Goal: Task Accomplishment & Management: Manage account settings

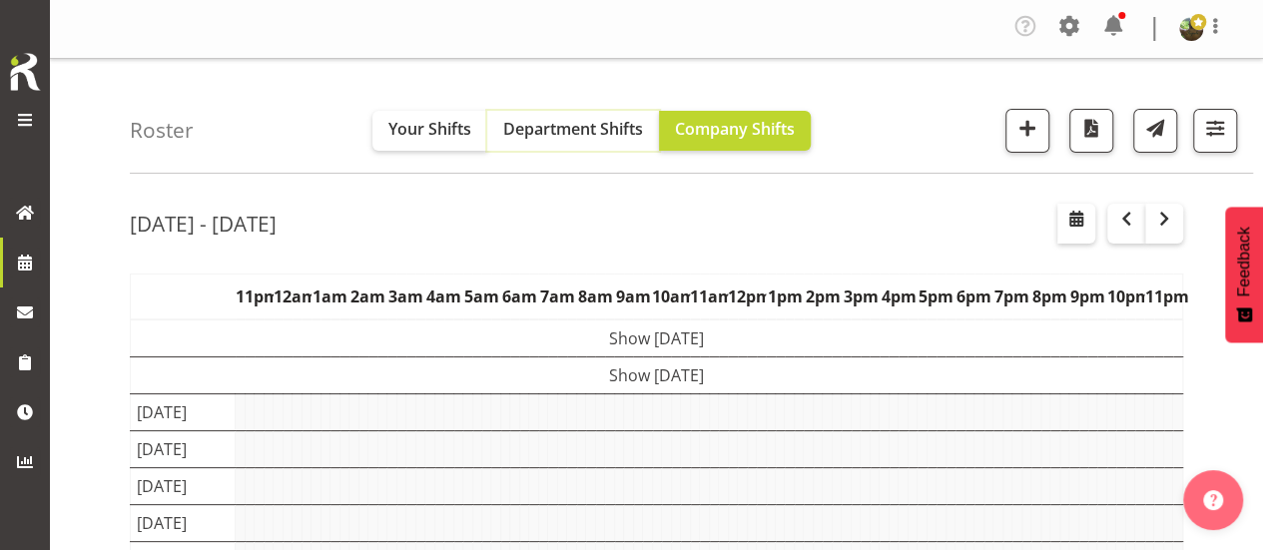
click at [562, 134] on span "Department Shifts" at bounding box center [573, 129] width 140 height 22
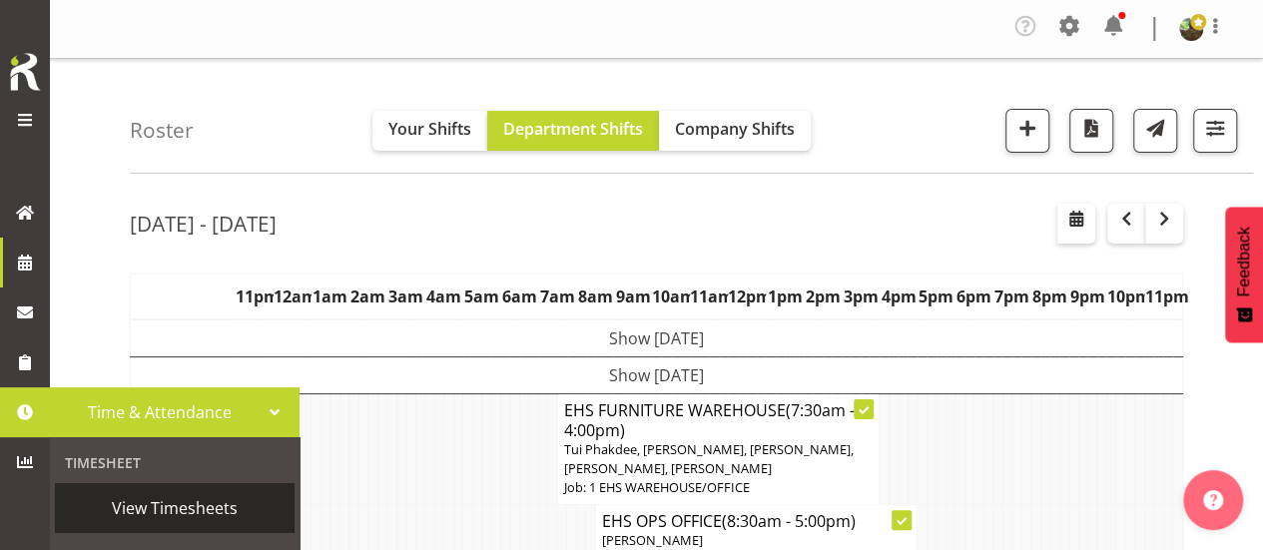
click at [169, 508] on span "View Timesheets" at bounding box center [175, 508] width 220 height 30
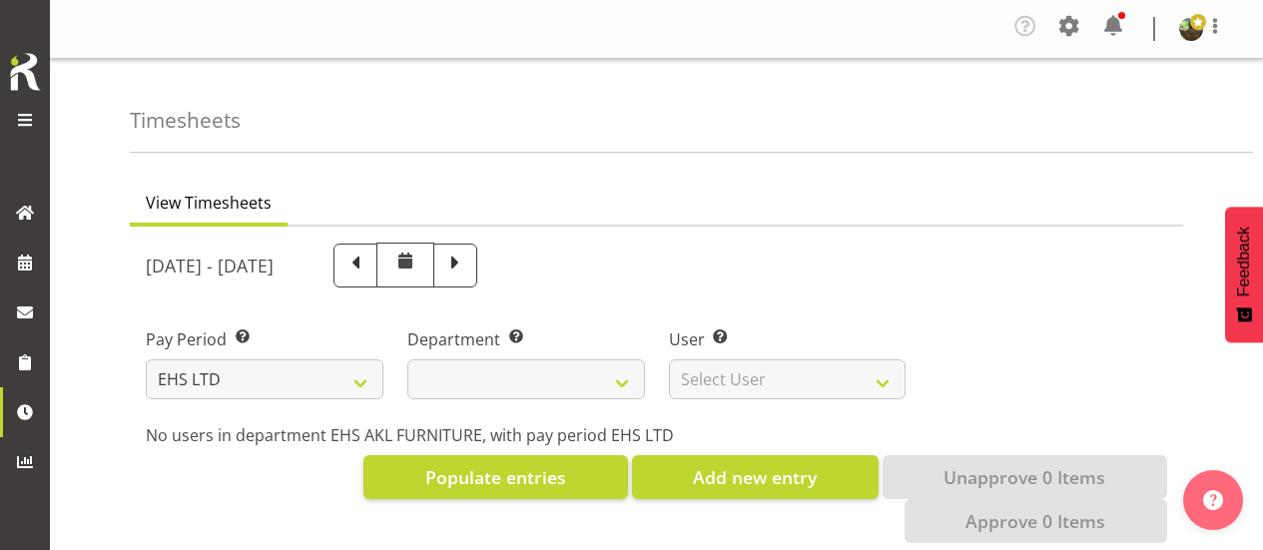
select select "7"
select select
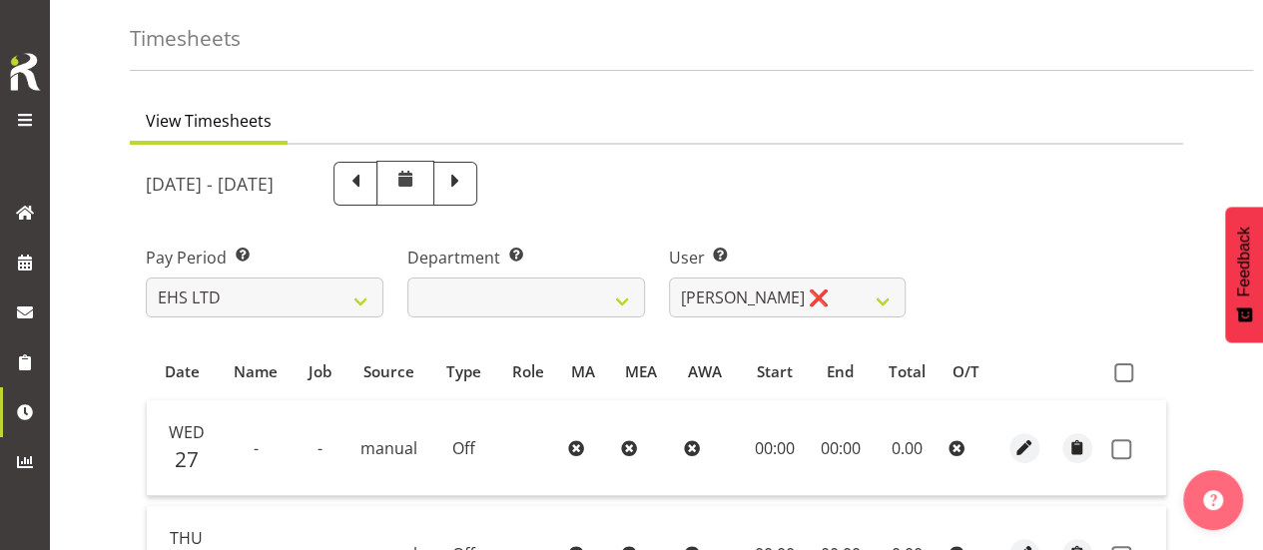
scroll to position [81, 0]
click at [884, 294] on select "[PERSON_NAME] ❌ [PERSON_NAME] ❌ [PERSON_NAME] ❌ [PERSON_NAME] ❌ [PERSON_NAME] ❌…" at bounding box center [788, 298] width 238 height 40
click at [1092, 200] on div "[DATE] - [DATE]" at bounding box center [656, 184] width 1045 height 69
click at [854, 298] on select "Daniel Tini ❌ Filipo Iupeli ❌ Harley Wongpayuk ❌ Malae Toleafoa ❌ Manase Ward ❌…" at bounding box center [788, 298] width 238 height 40
select select "1109"
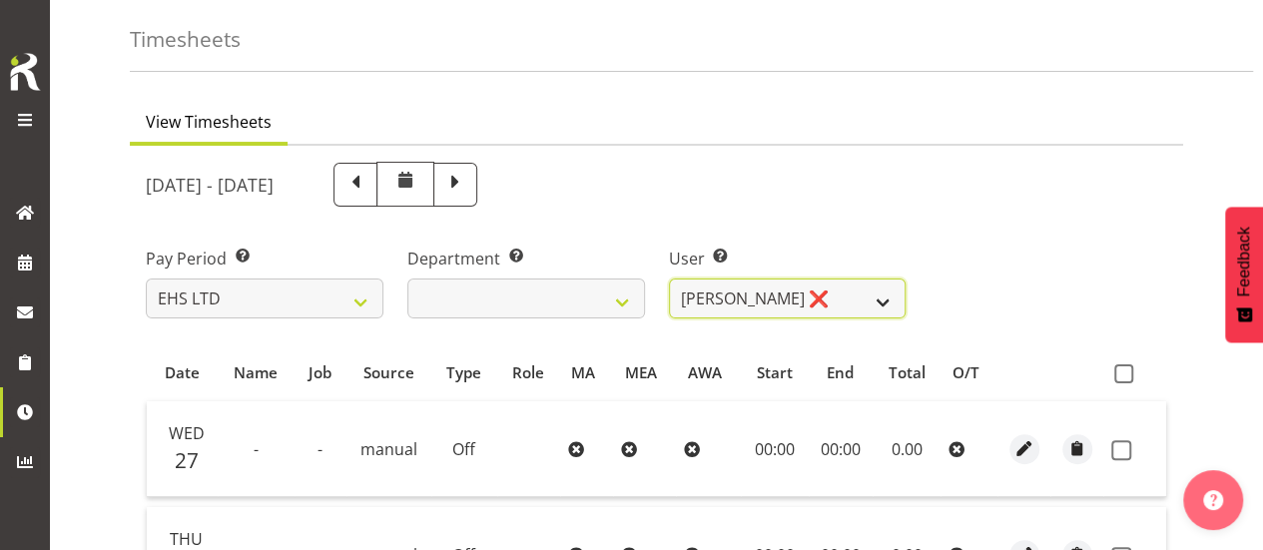
click at [669, 278] on select "Daniel Tini ❌ Filipo Iupeli ❌ Harley Wongpayuk ❌ Malae Toleafoa ❌ Manase Ward ❌…" at bounding box center [788, 298] width 238 height 40
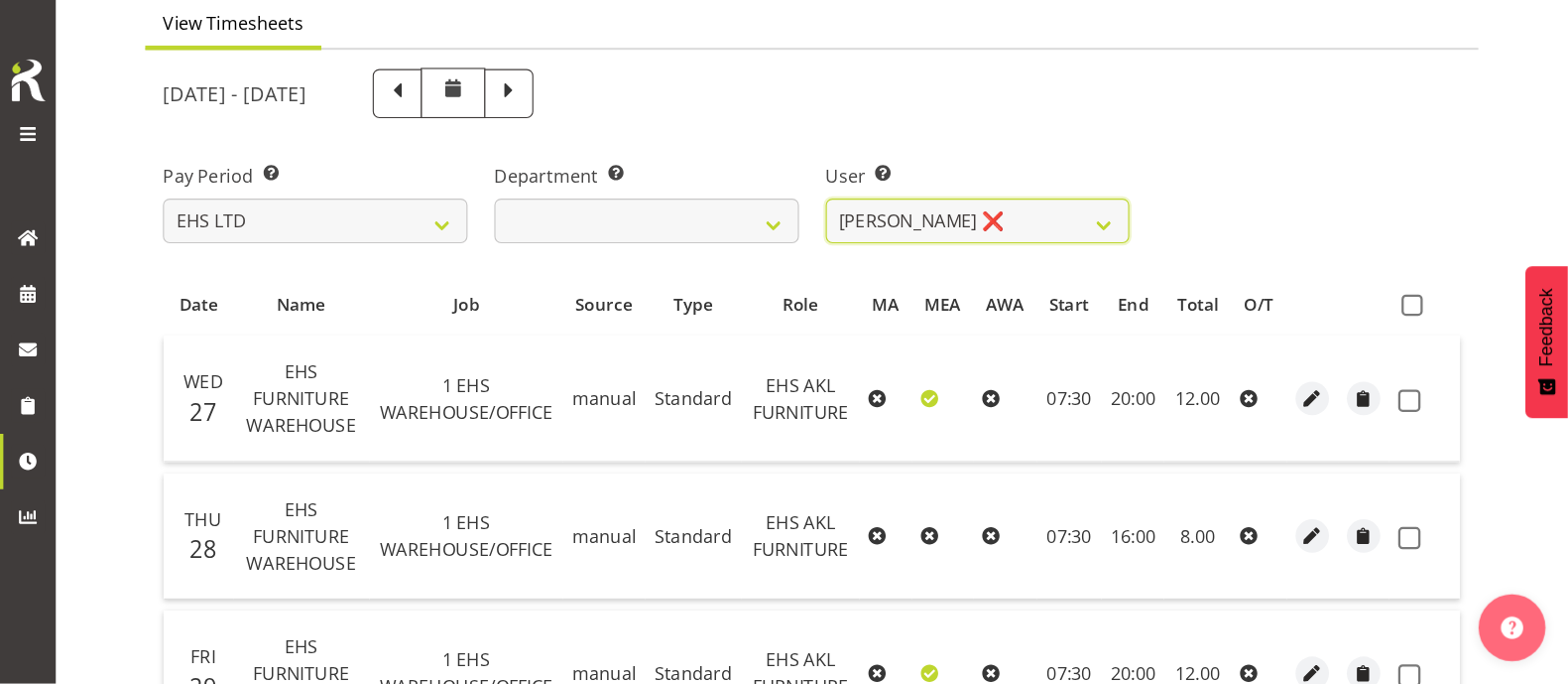
scroll to position [181, 0]
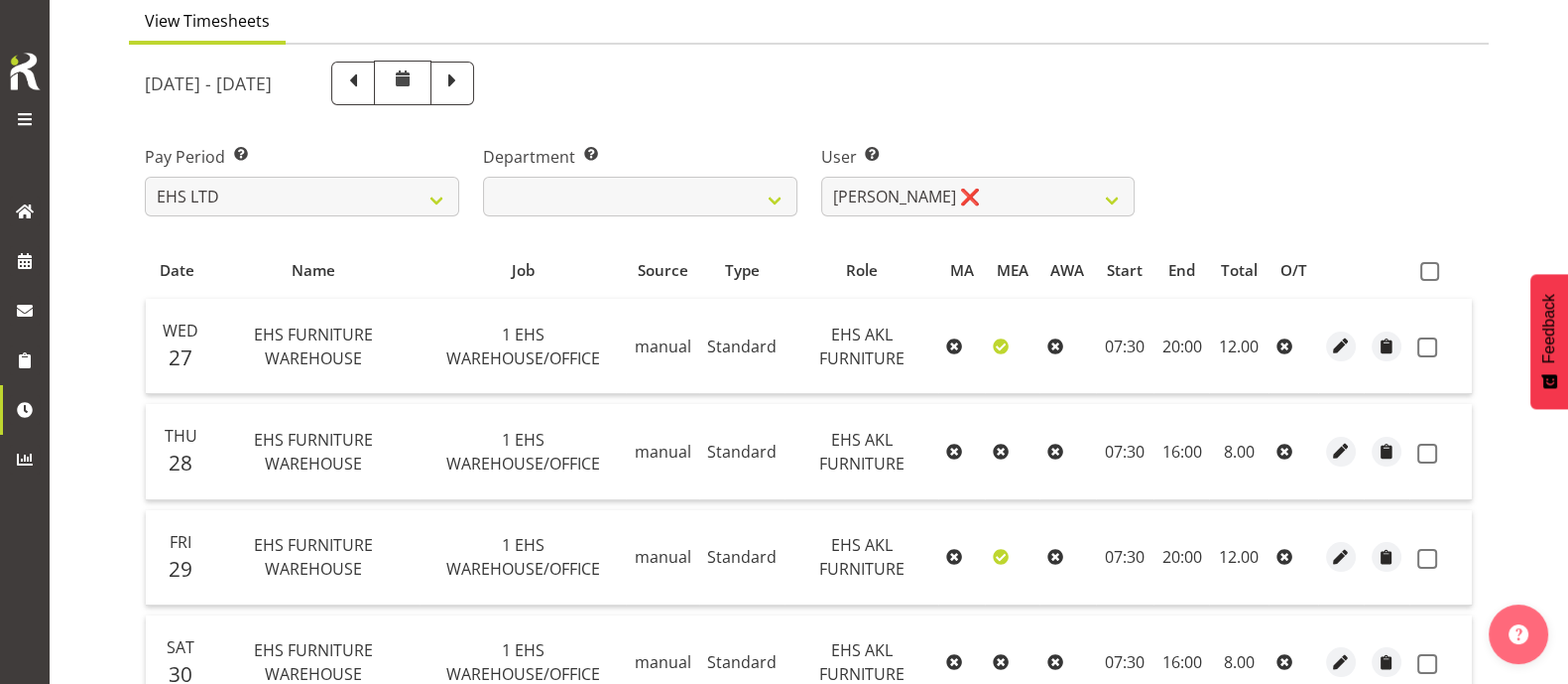
drag, startPoint x: 1142, startPoint y: 0, endPoint x: 1086, endPoint y: 120, distance: 132.4
click at [1062, 110] on div "August 27th - September 2nd 2025" at bounding box center [640, 83] width 1014 height 69
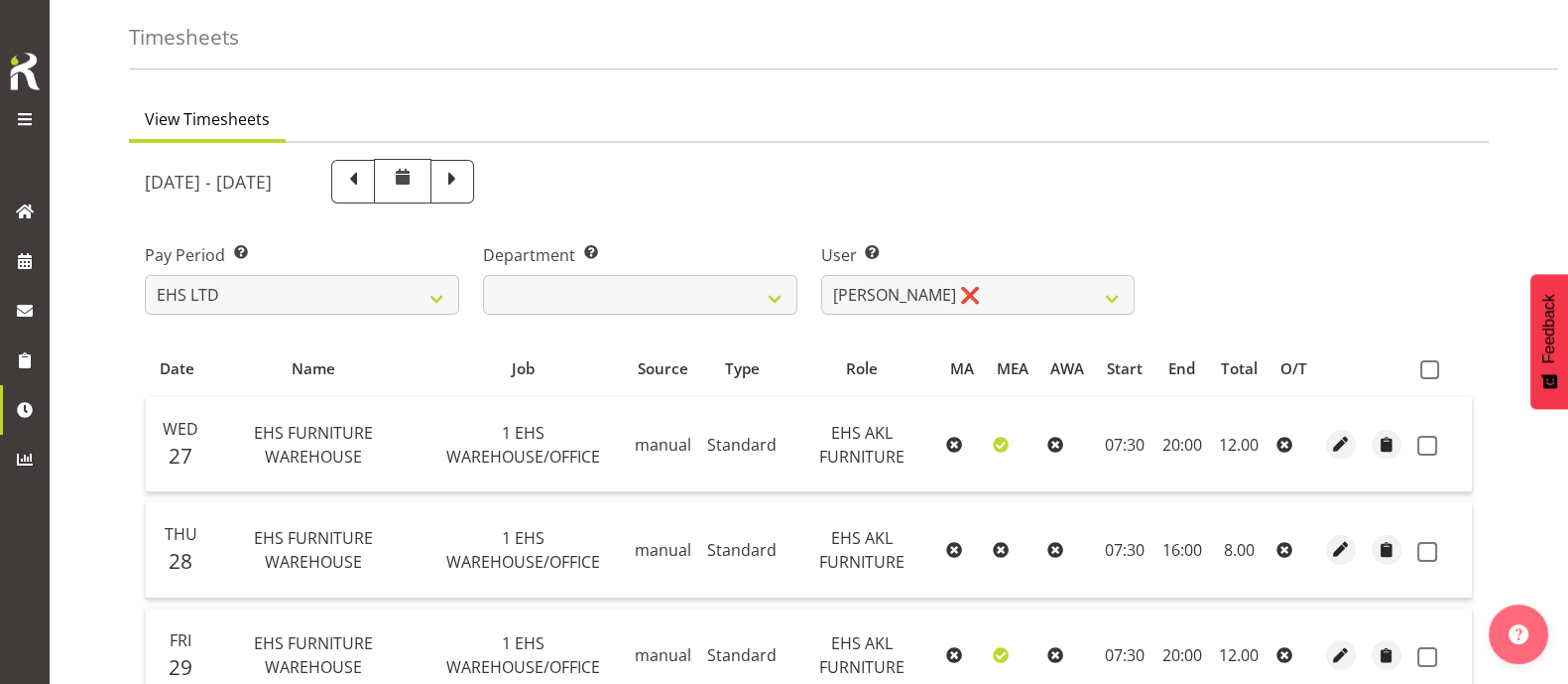
scroll to position [80, 0]
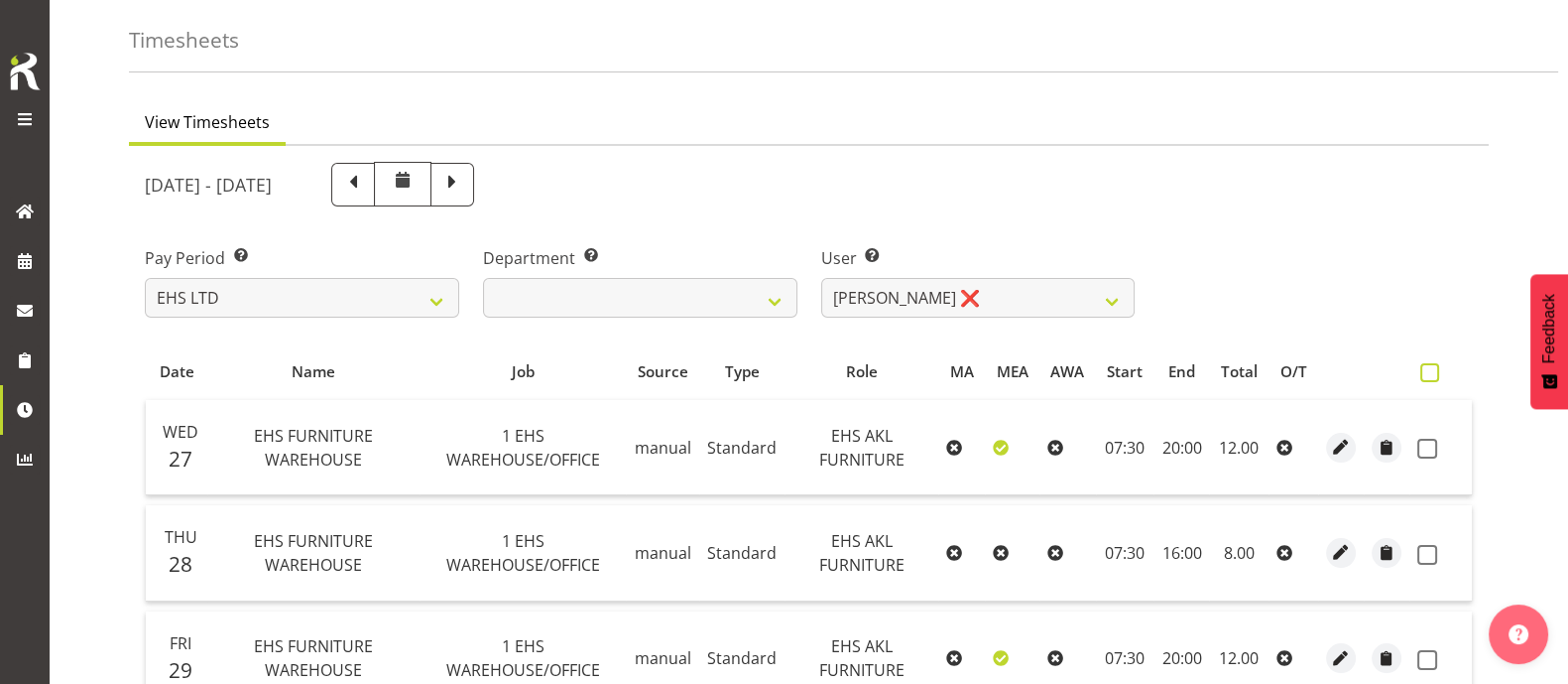
click at [1254, 369] on span at bounding box center [1429, 372] width 19 height 19
click at [1254, 369] on input "checkbox" at bounding box center [1426, 372] width 13 height 13
checkbox input "true"
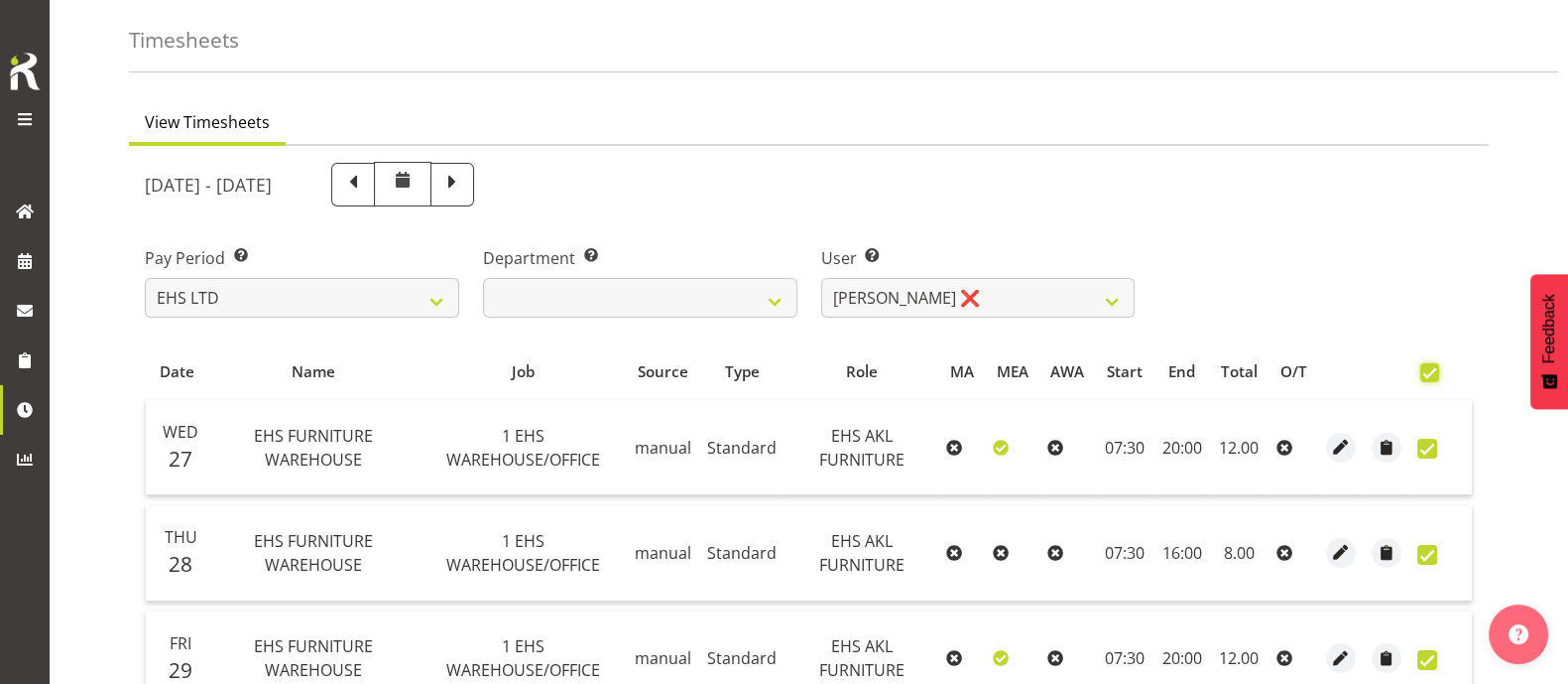
checkbox input "true"
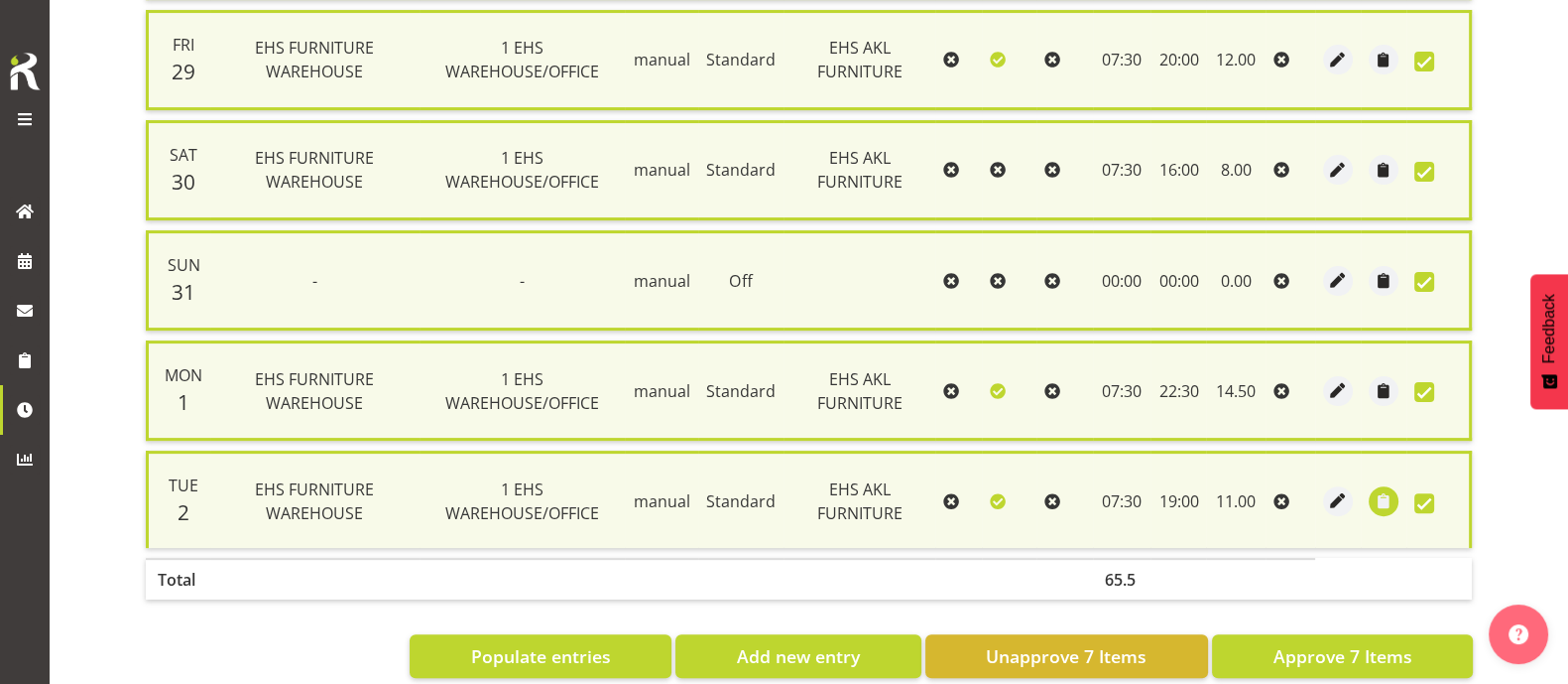
scroll to position [727, 0]
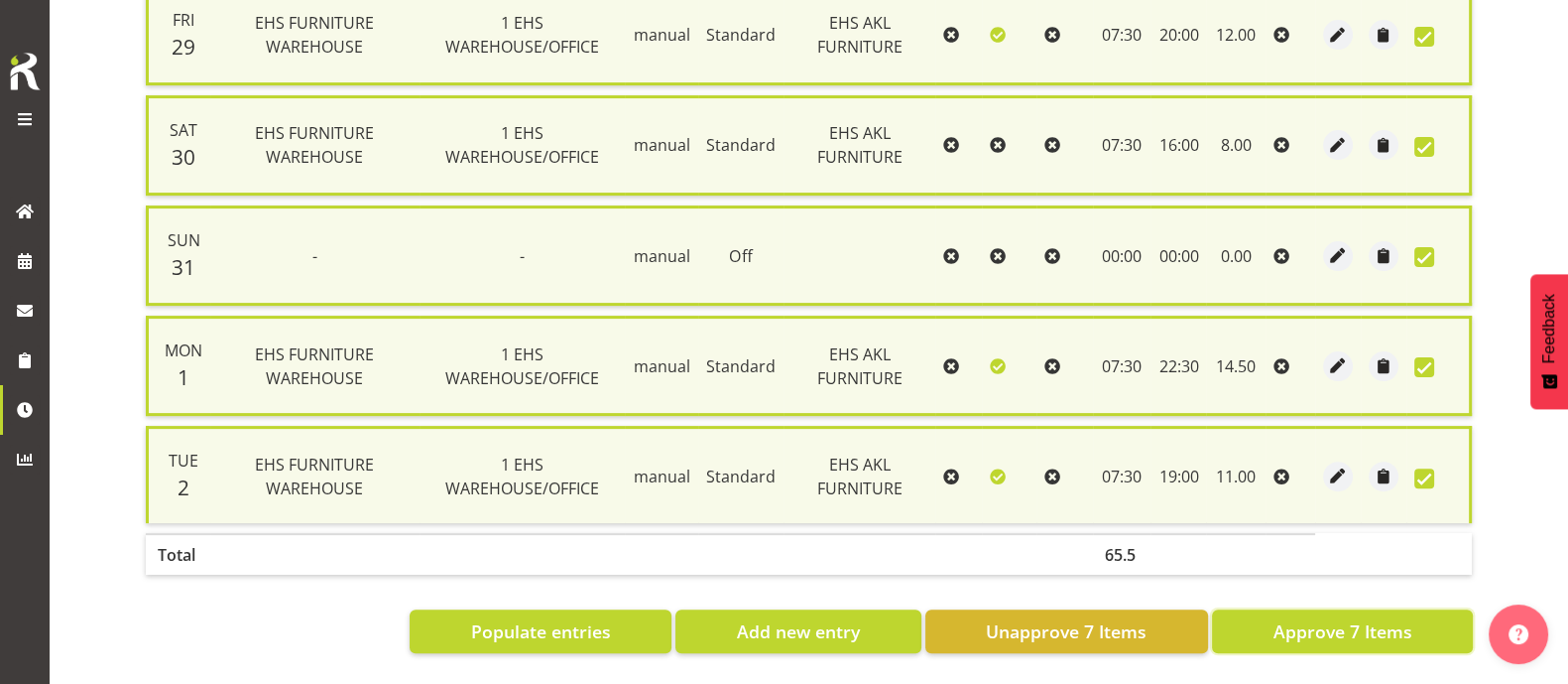
click at [1254, 546] on span "Approve 7 Items" at bounding box center [1342, 631] width 139 height 26
checkbox input "false"
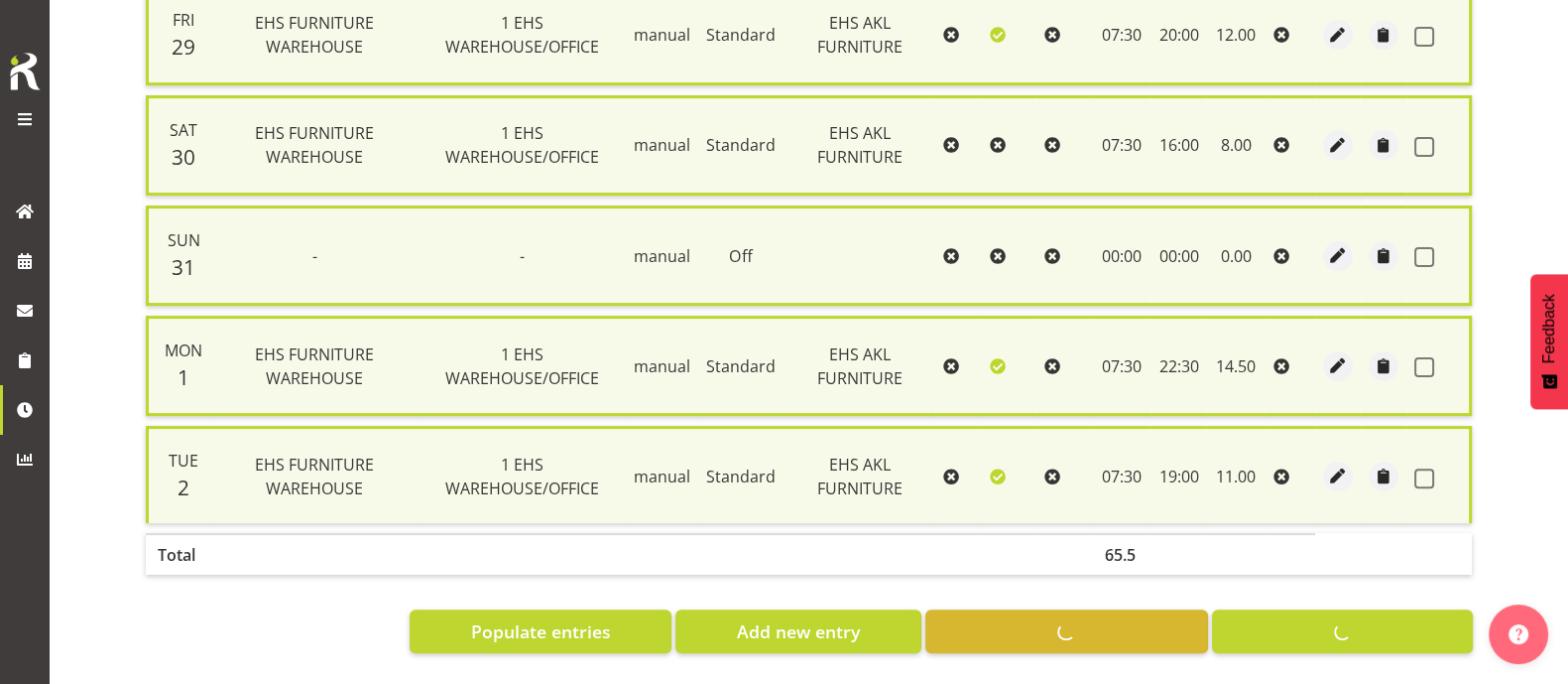
checkbox input "false"
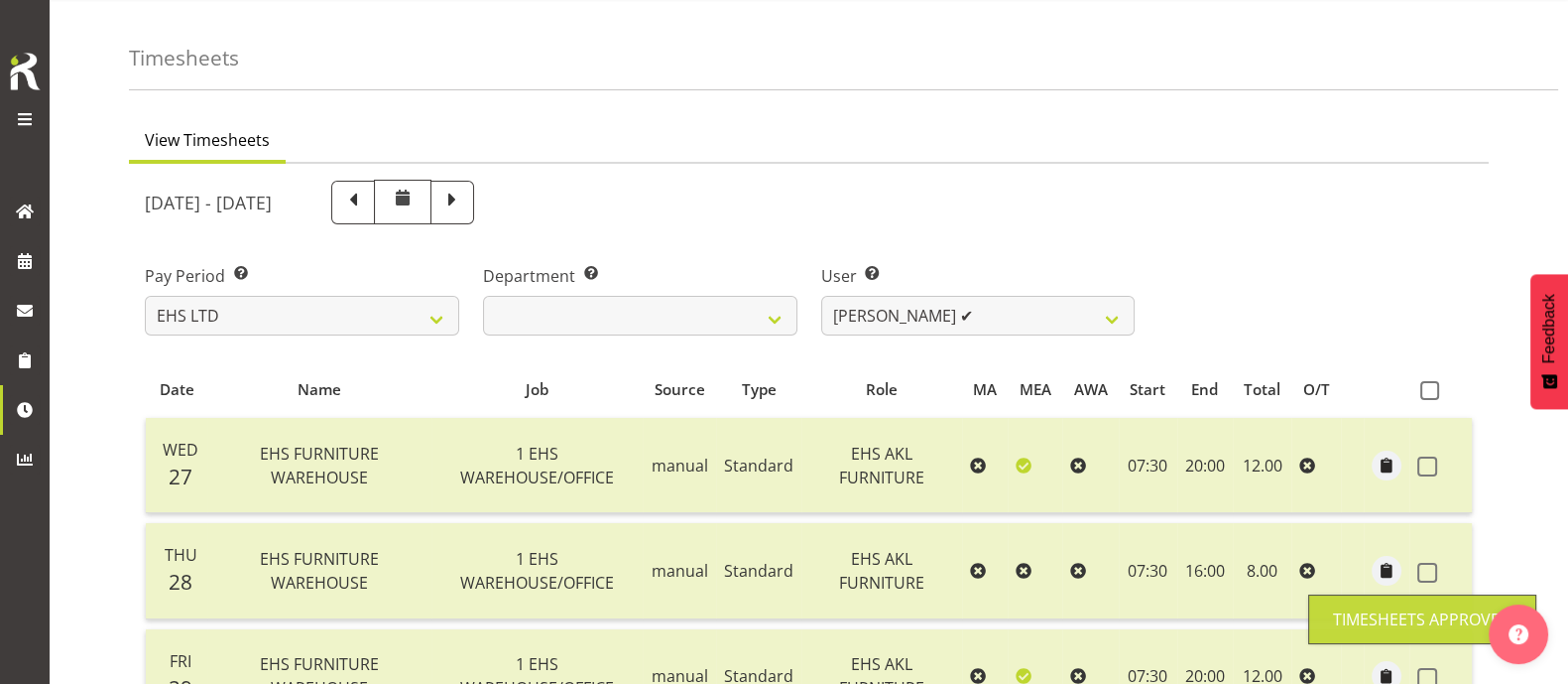
scroll to position [0, 0]
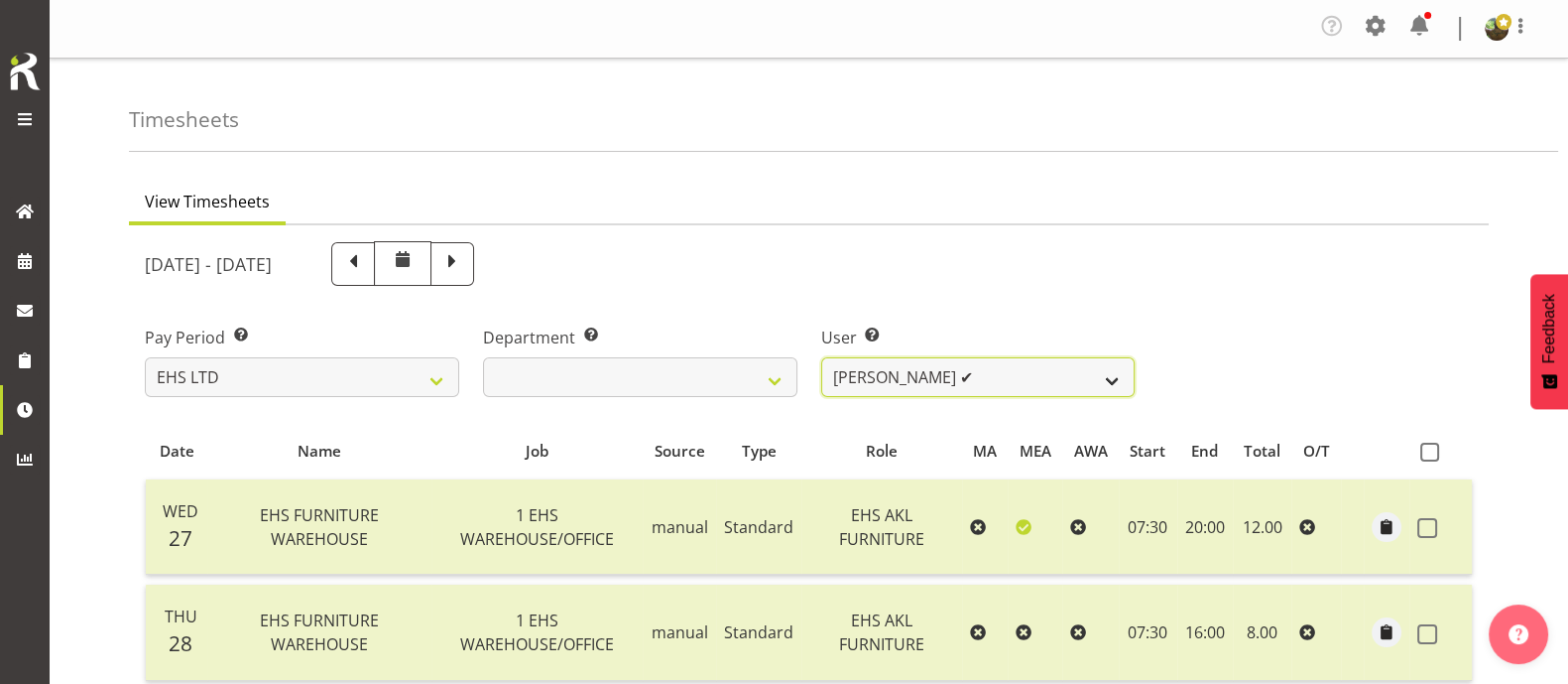
click at [1039, 373] on select "Daniel Tini ❌ Filipo Iupeli ❌ Harley Wongpayuk ✔ Malae Toleafoa ❌ Manase Ward ❌…" at bounding box center [978, 377] width 314 height 40
select select "1112"
click at [821, 357] on select "Daniel Tini ❌ Filipo Iupeli ❌ Harley Wongpayuk ✔ Malae Toleafoa ❌ Manase Ward ❌…" at bounding box center [978, 377] width 314 height 40
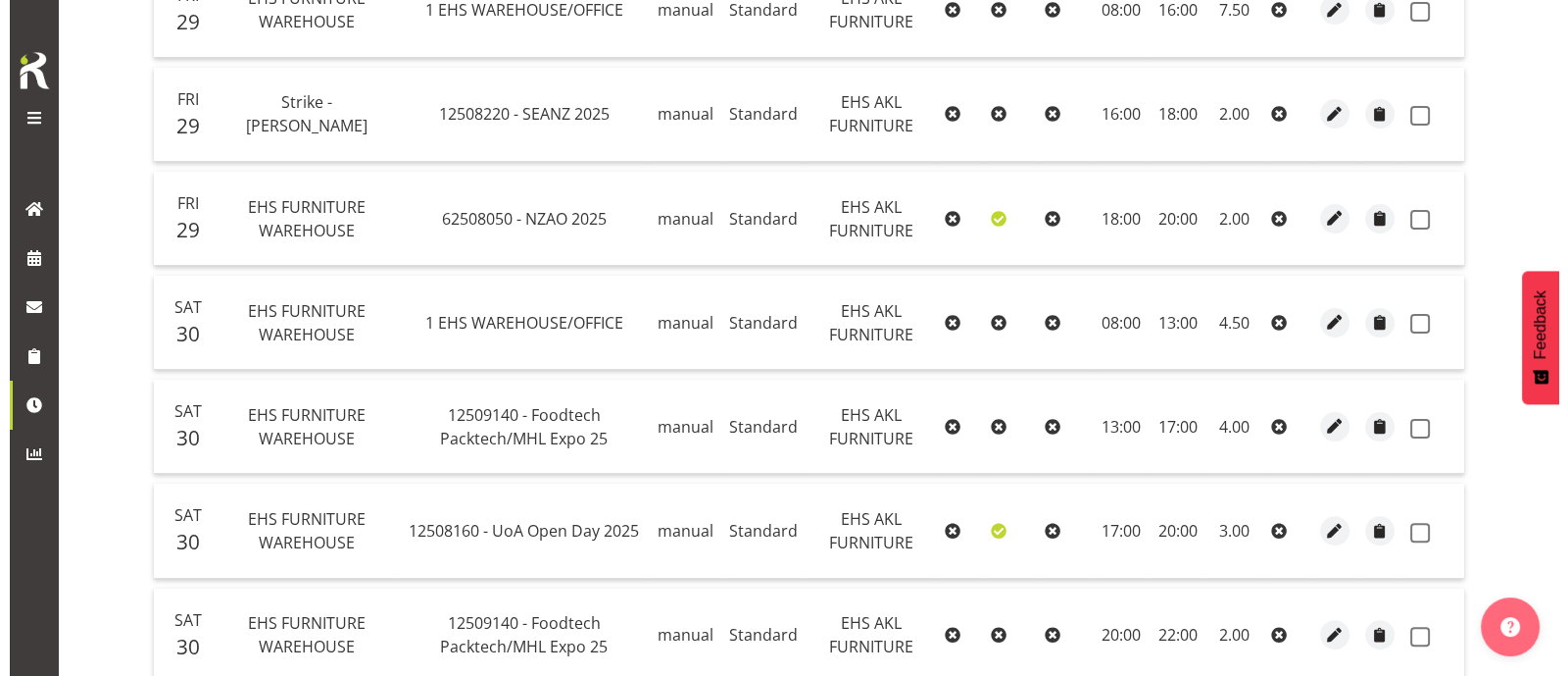
scroll to position [806, 0]
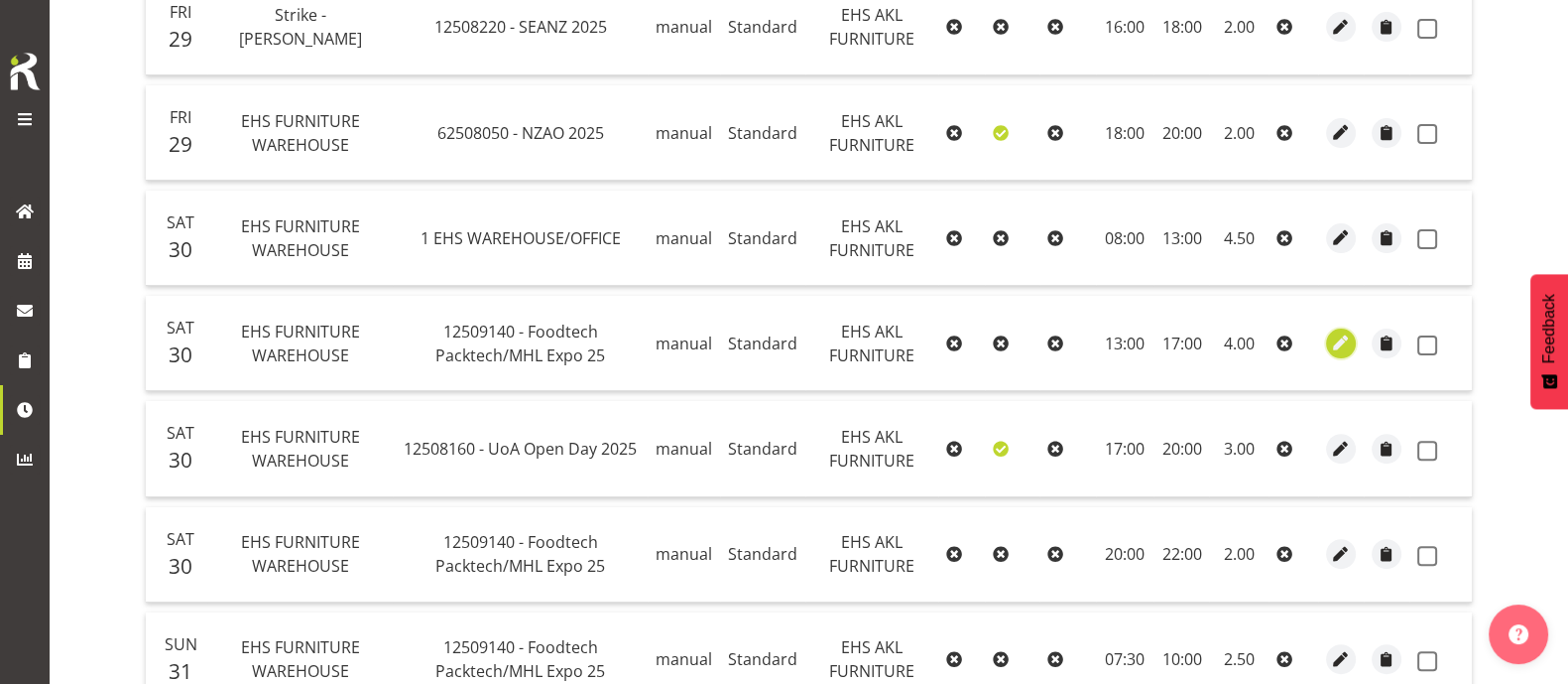
click at [1254, 344] on span "button" at bounding box center [1340, 342] width 23 height 23
select select "Standard"
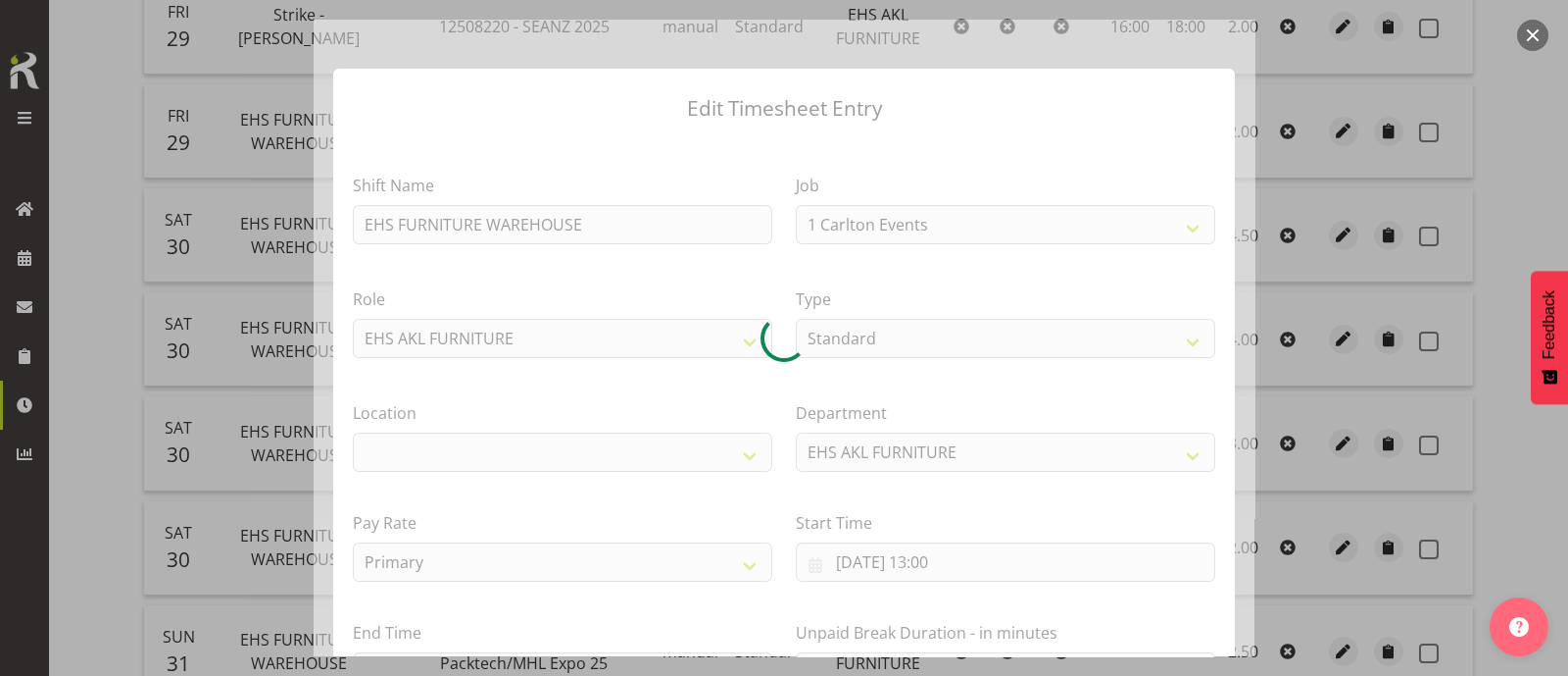
select select "9630"
select select "35"
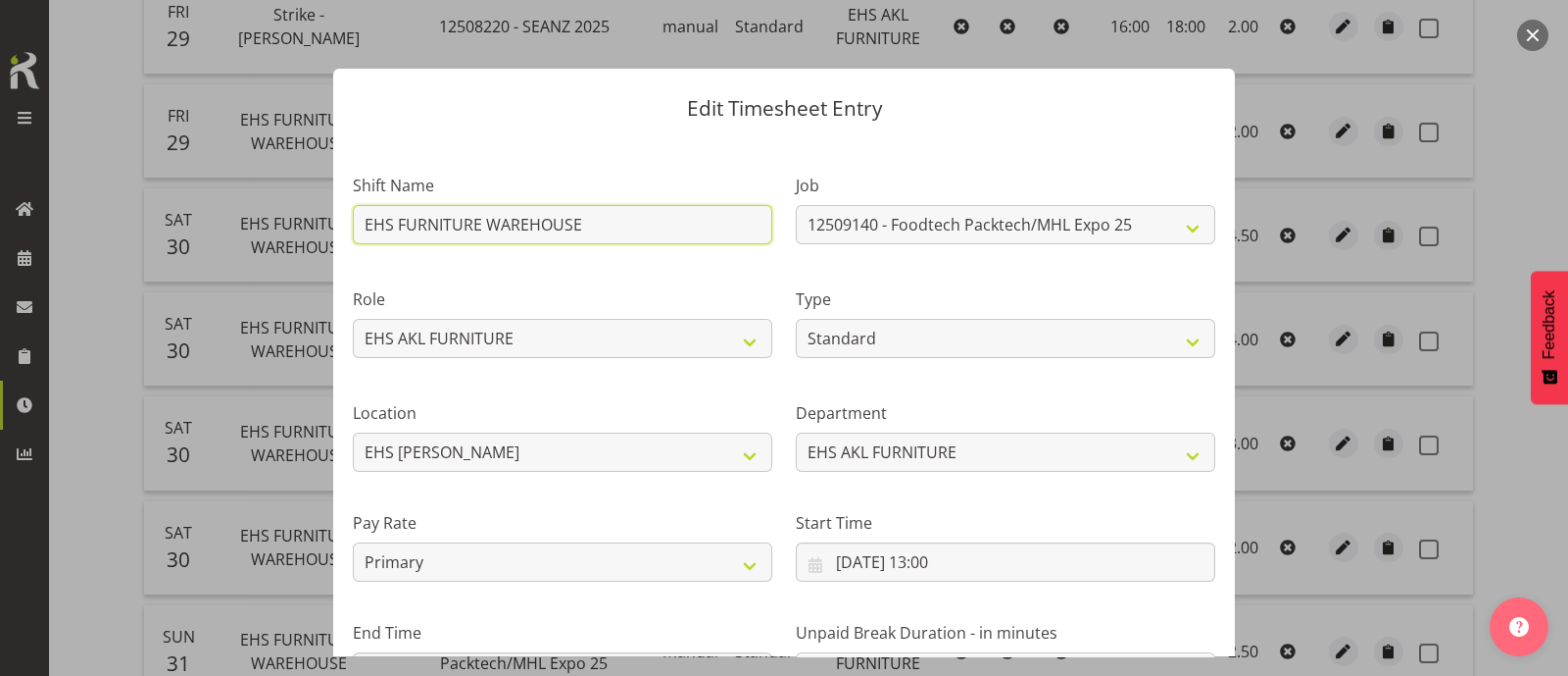
drag, startPoint x: 600, startPoint y: 225, endPoint x: 293, endPoint y: 240, distance: 307.4
click at [293, 240] on div "Edit Timesheet Entry Shift Name EHS FURNITURE WAREHOUSE Job 1 Carlton Events 1 …" at bounding box center [784, 338] width 1568 height 676
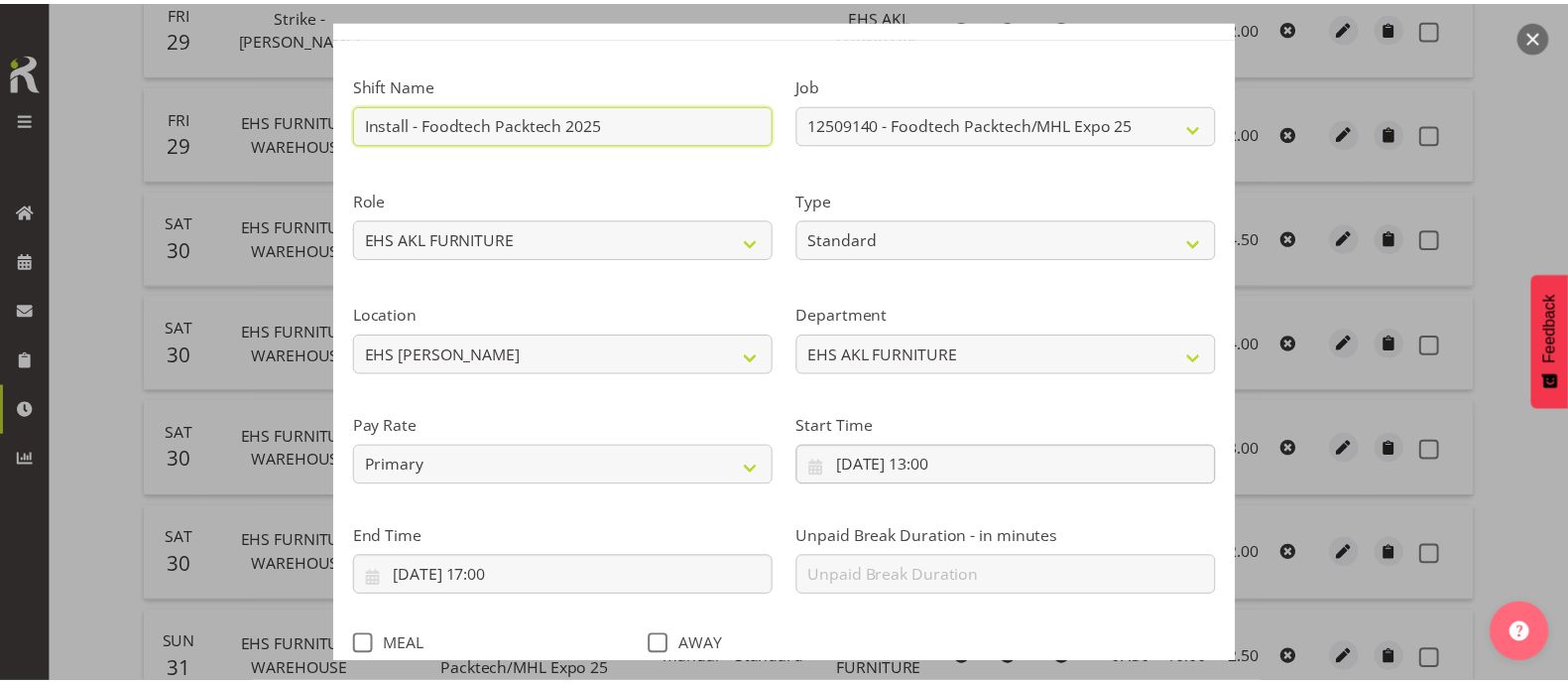
scroll to position [238, 0]
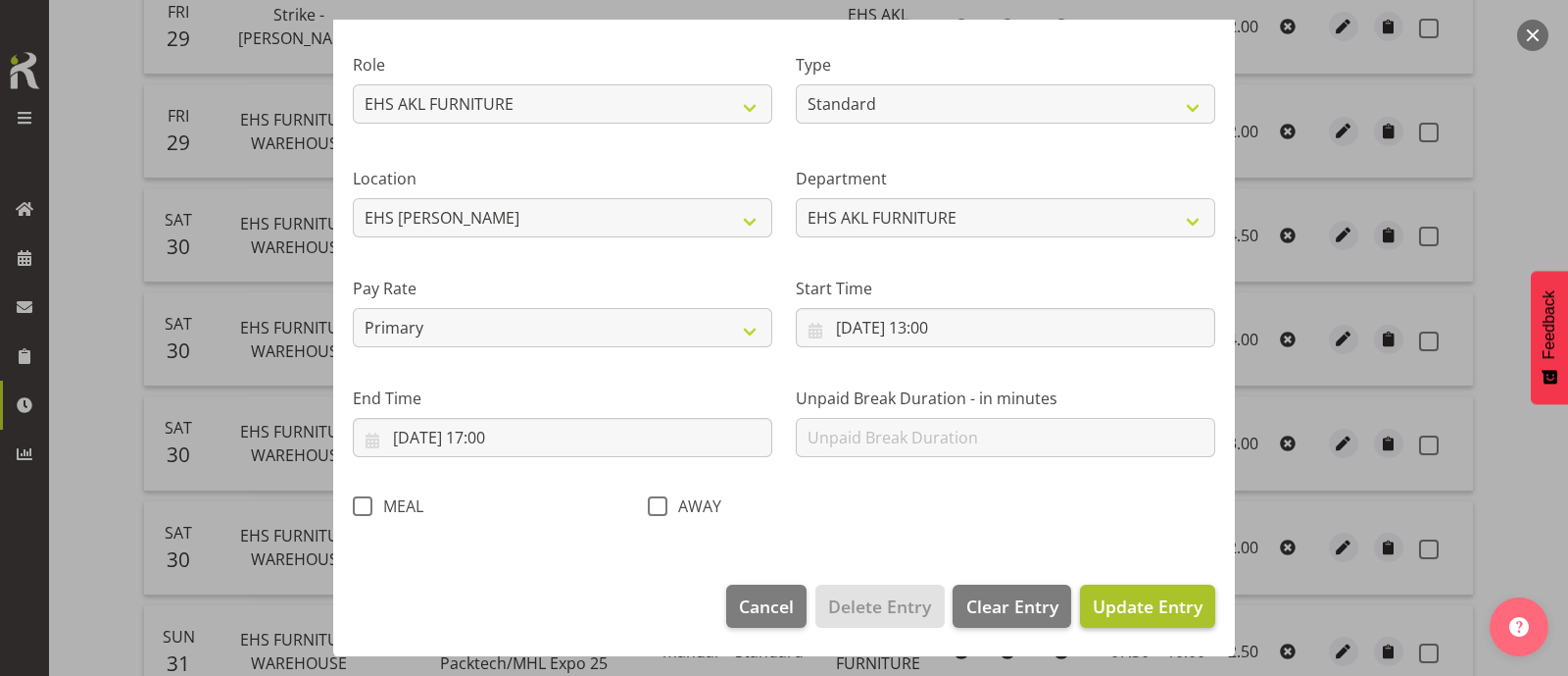
type input "Install - Foodtech Packtech 2025"
click at [1136, 539] on span "Update Entry" at bounding box center [1148, 606] width 110 height 24
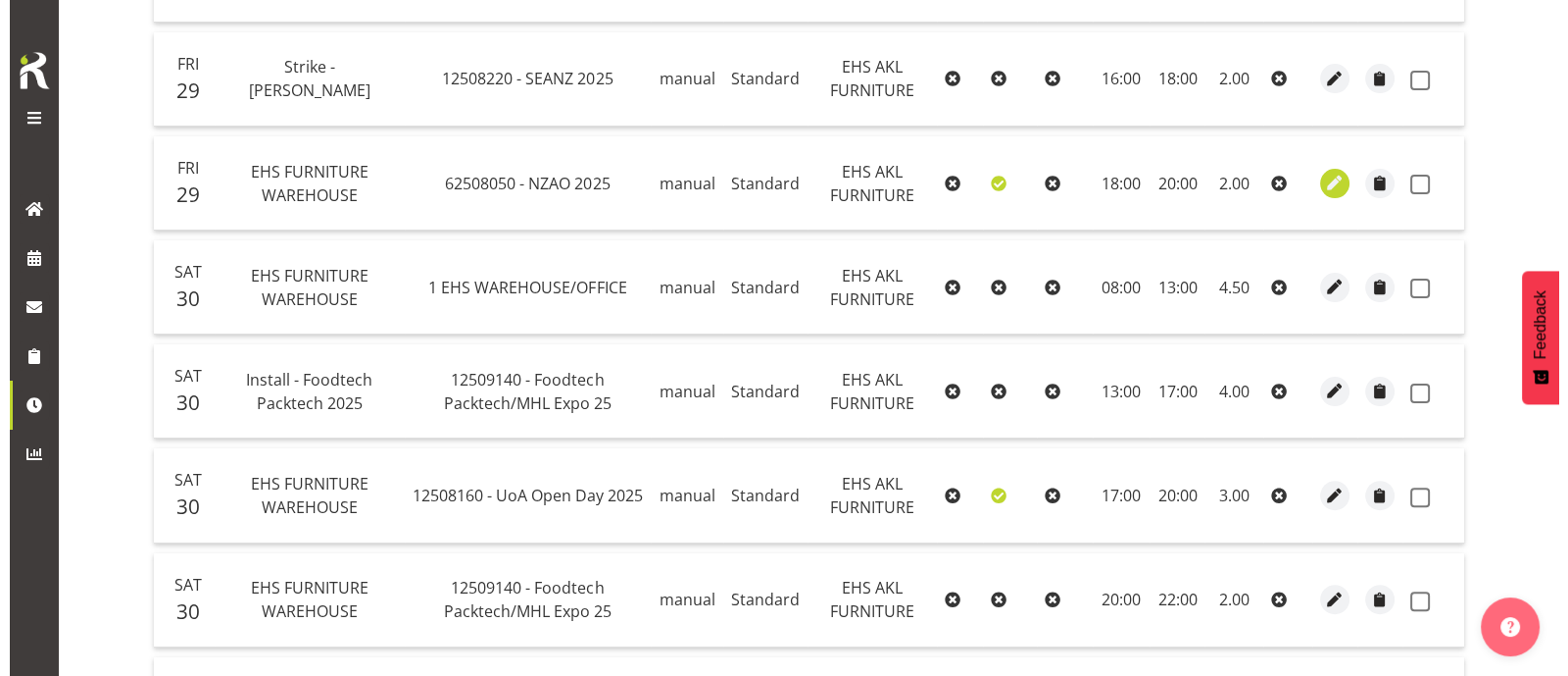
scroll to position [806, 0]
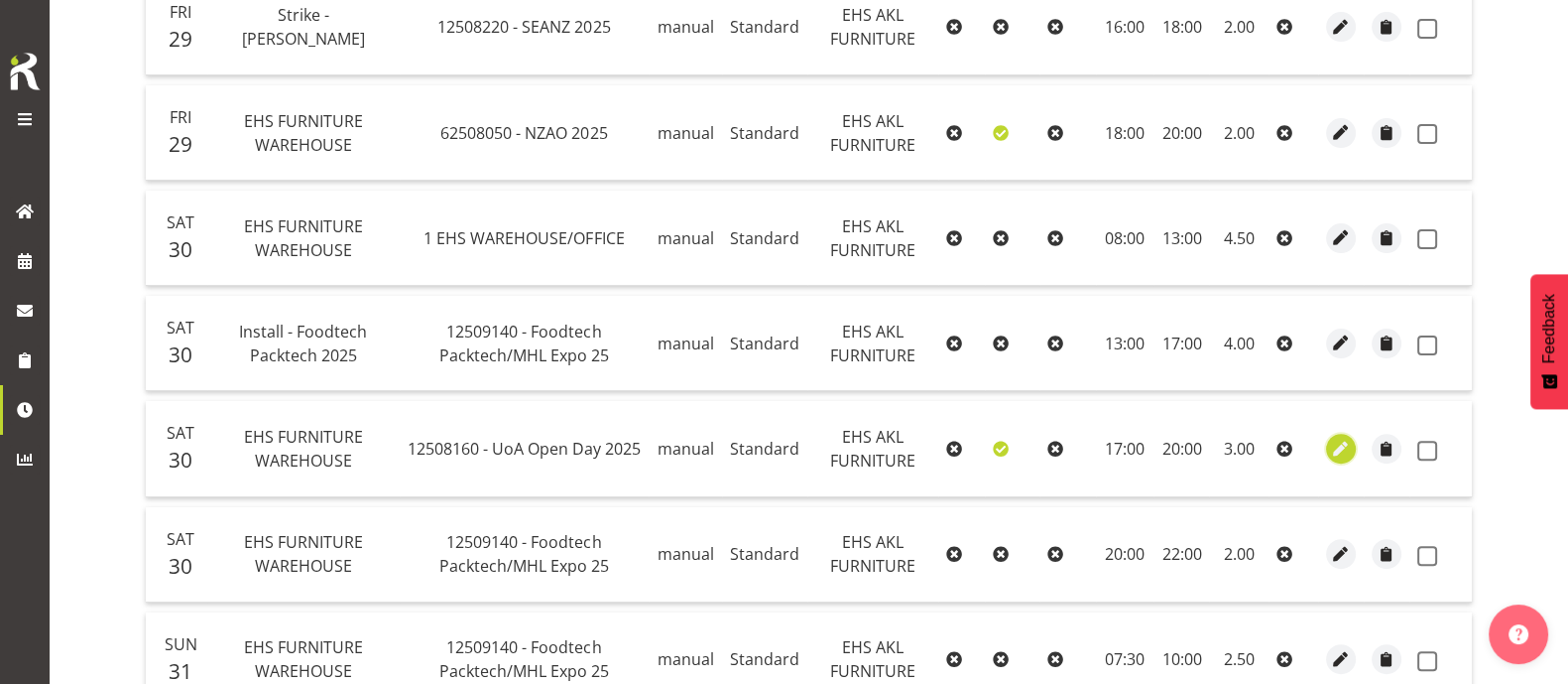
click at [1254, 444] on span "button" at bounding box center [1340, 448] width 23 height 23
select select "Standard"
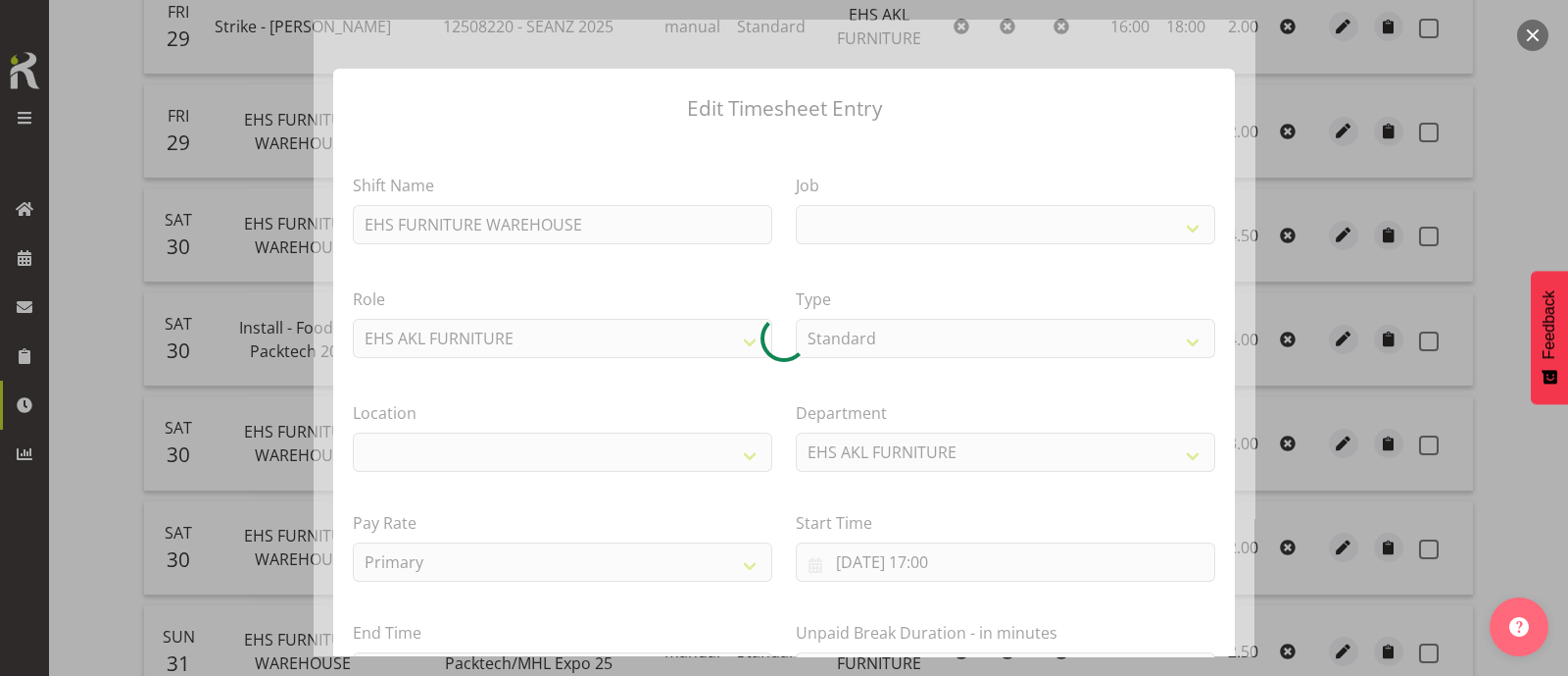
select select
select select "9993"
select select "35"
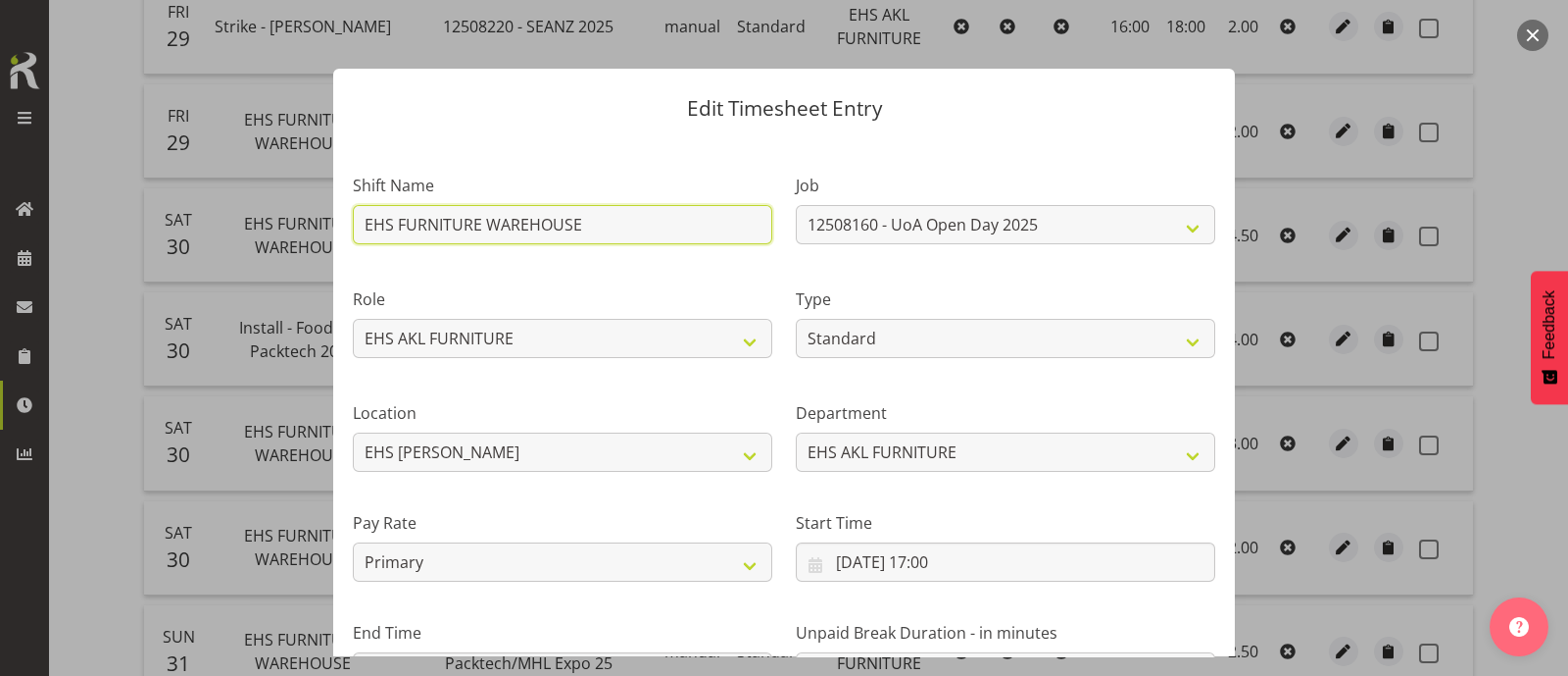
drag, startPoint x: 589, startPoint y: 223, endPoint x: 291, endPoint y: 228, distance: 298.0
click at [318, 218] on div "Edit Timesheet Entry Shift Name EHS FURNITURE WAREHOUSE Job 1 Carlton Events 1 …" at bounding box center [784, 338] width 941 height 637
type input "\"
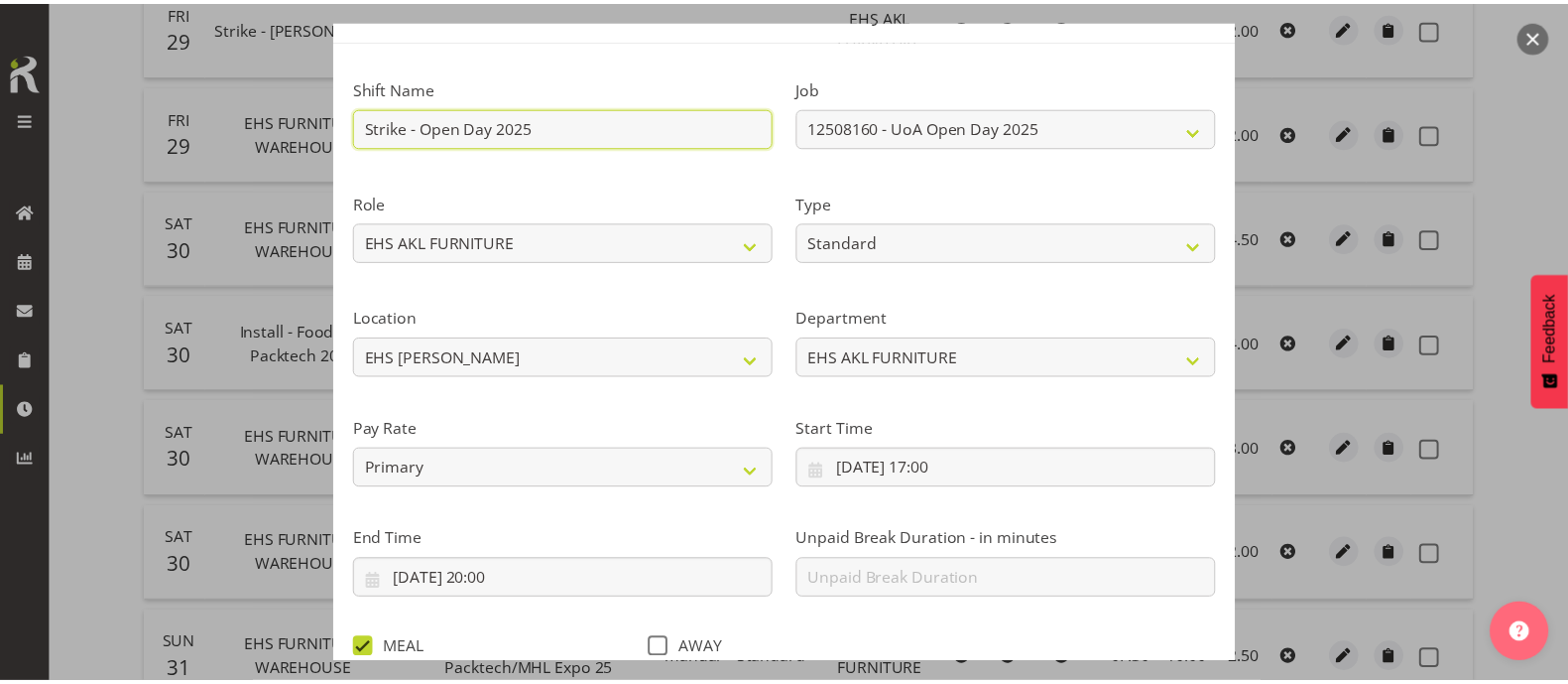
scroll to position [238, 0]
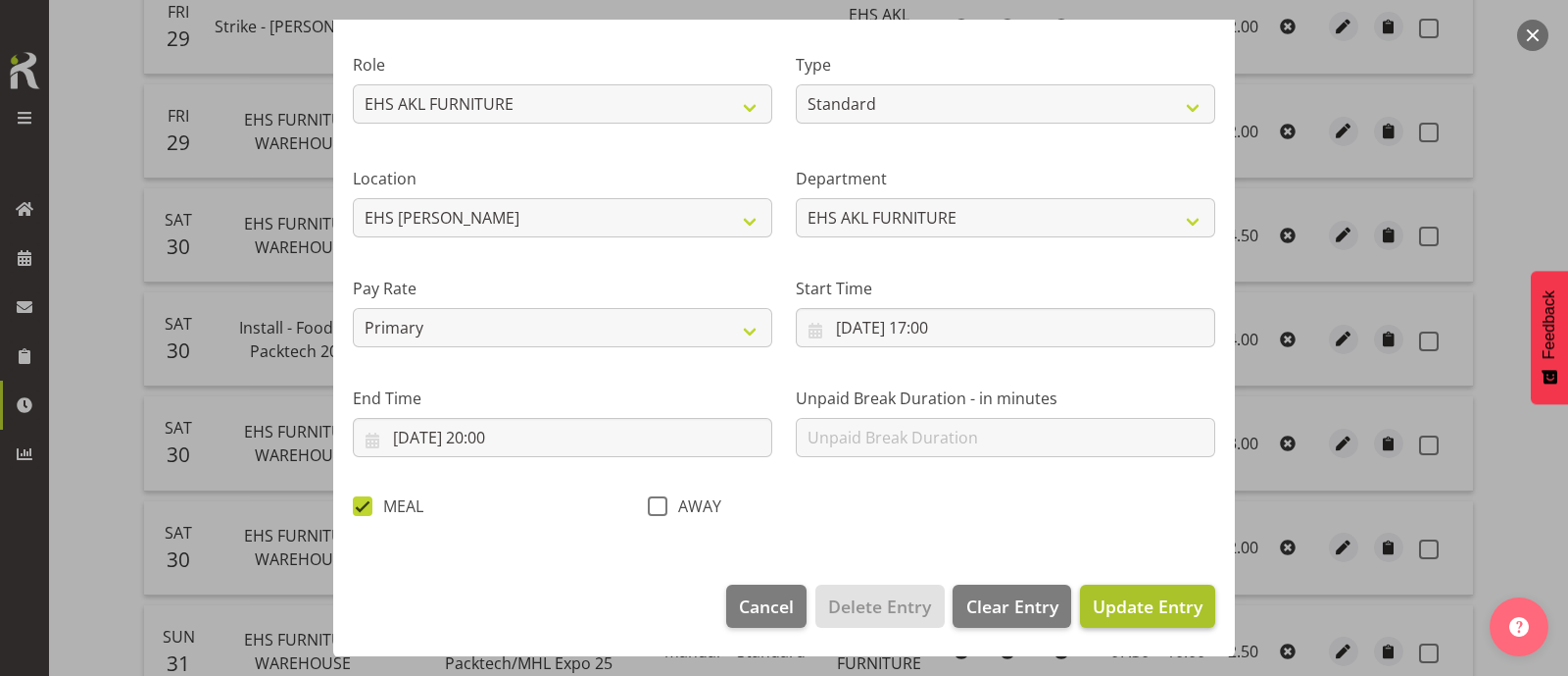
type input "Strike - Open Day 2025"
click at [1136, 539] on span "Update Entry" at bounding box center [1148, 606] width 110 height 24
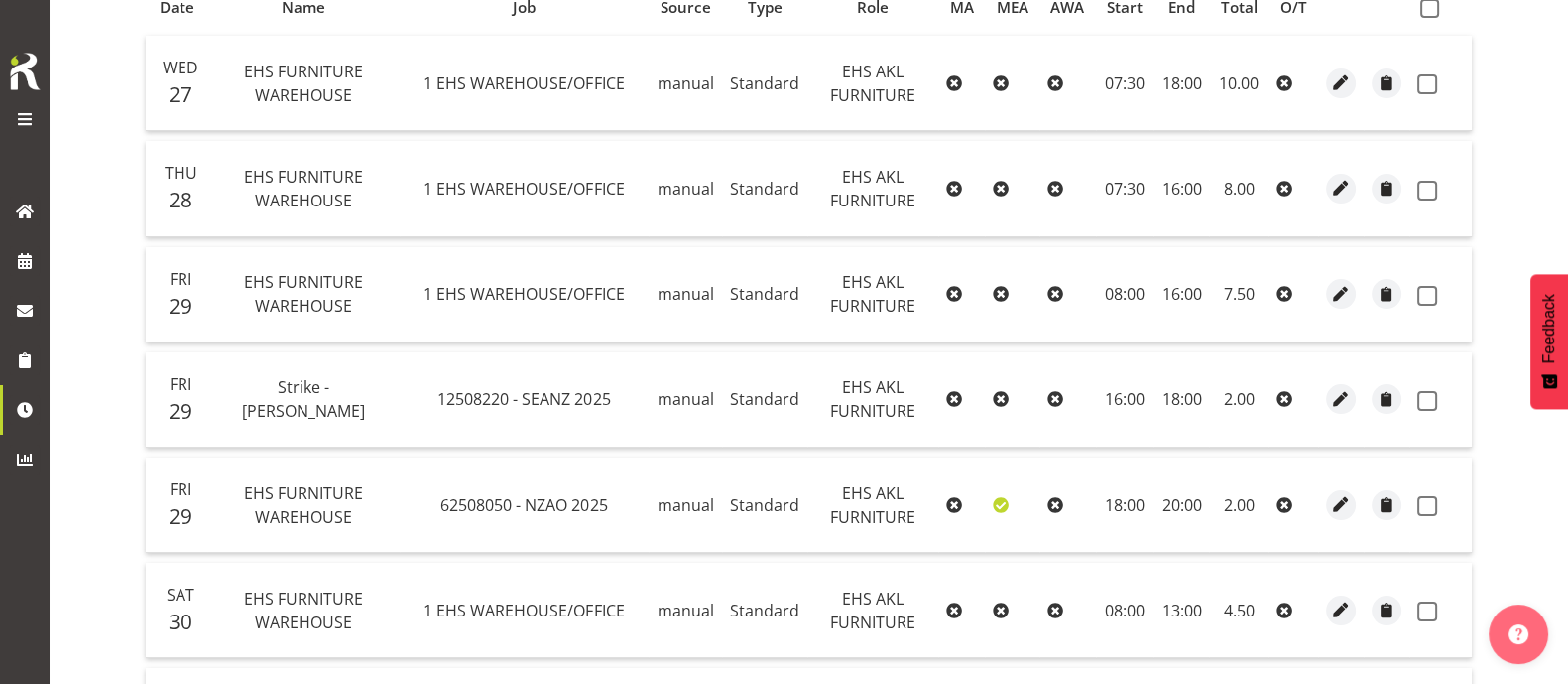
scroll to position [0, 0]
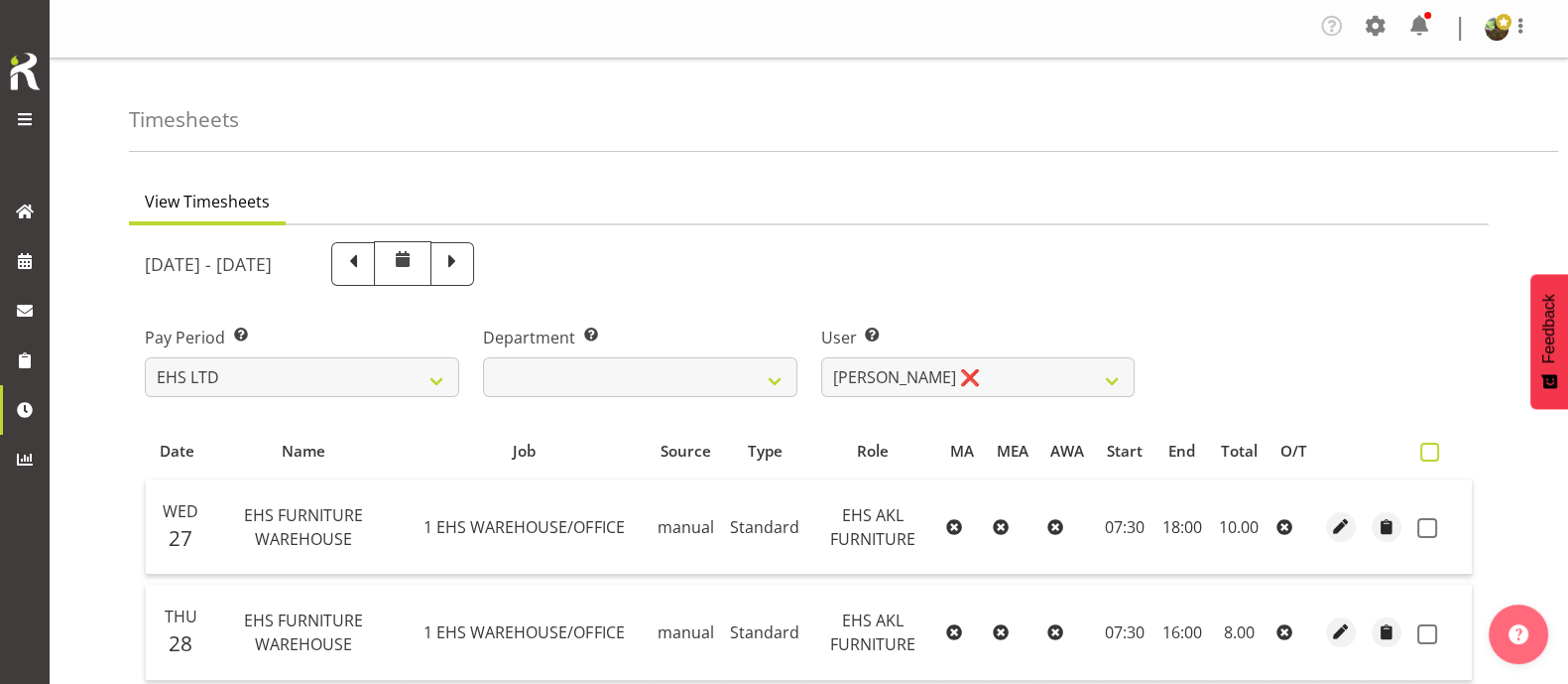
click at [1254, 453] on span at bounding box center [1429, 451] width 19 height 19
click at [1254, 453] on input "checkbox" at bounding box center [1426, 451] width 13 height 13
checkbox input "true"
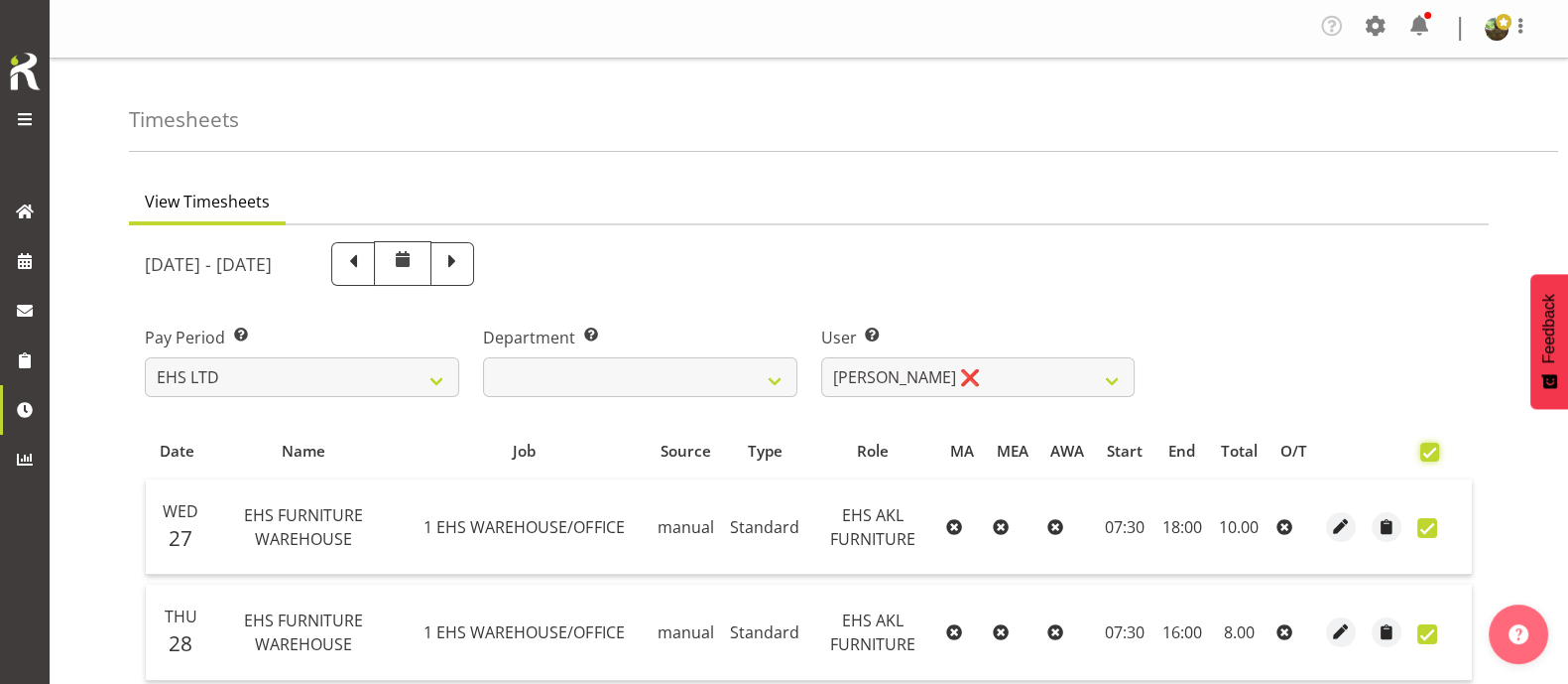
checkbox input "true"
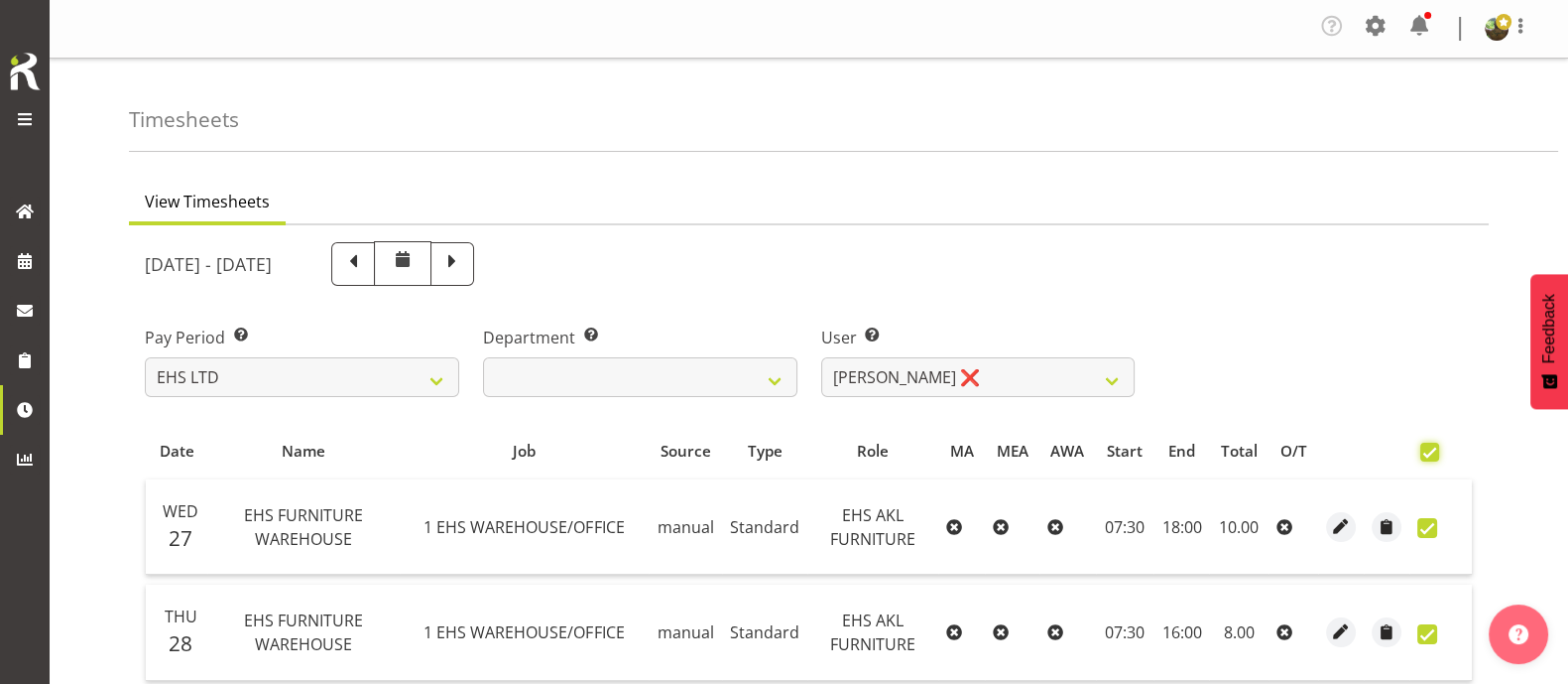
checkbox input "true"
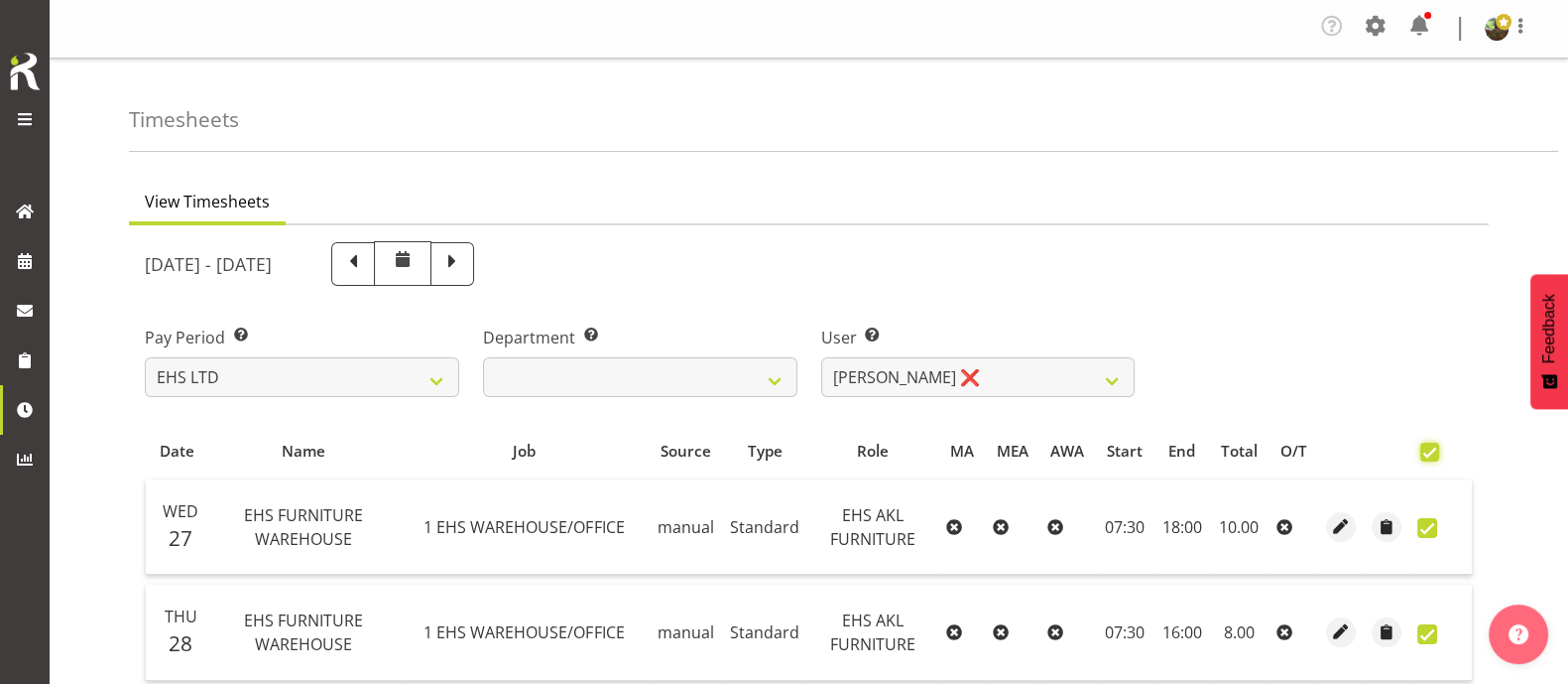
checkbox input "true"
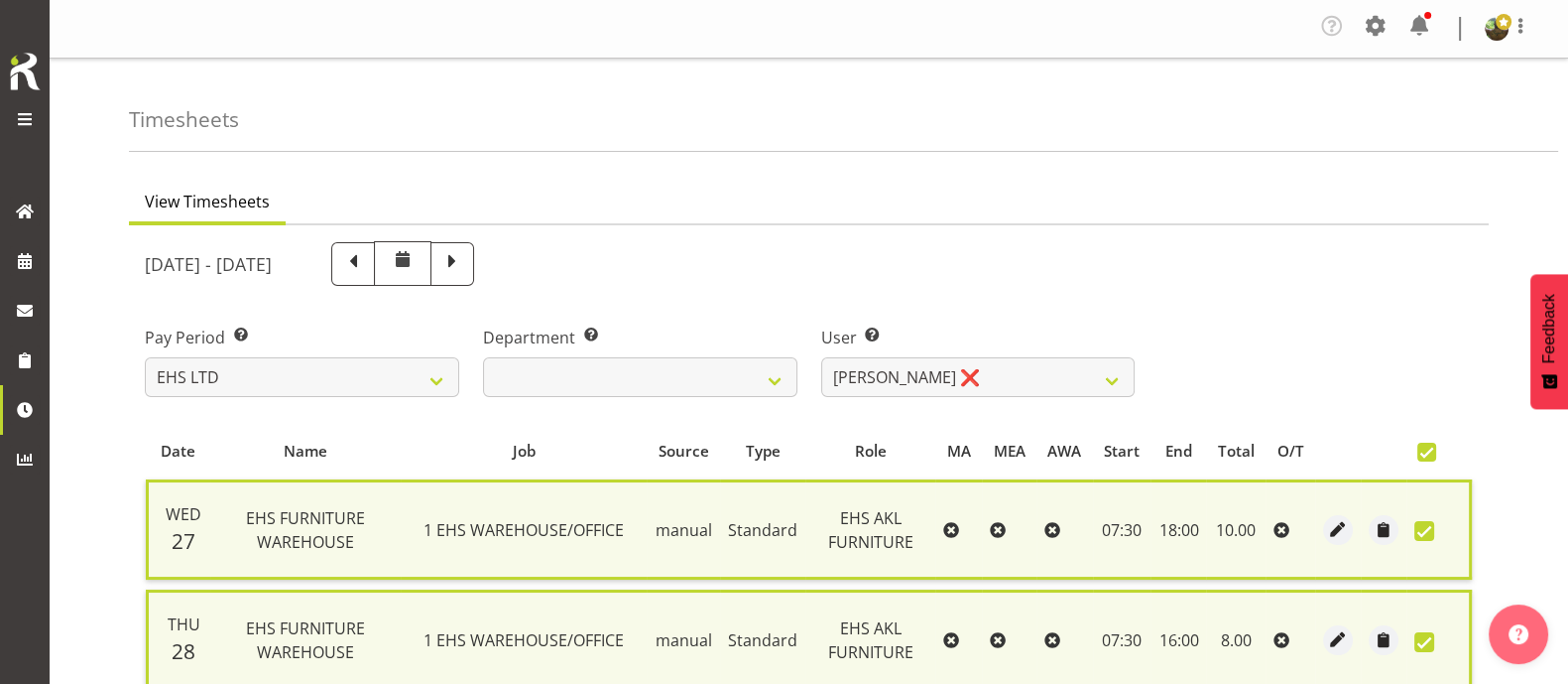
click at [1254, 455] on span at bounding box center [1426, 451] width 19 height 19
click at [1254, 455] on input "checkbox" at bounding box center [1423, 451] width 13 height 13
checkbox input "false"
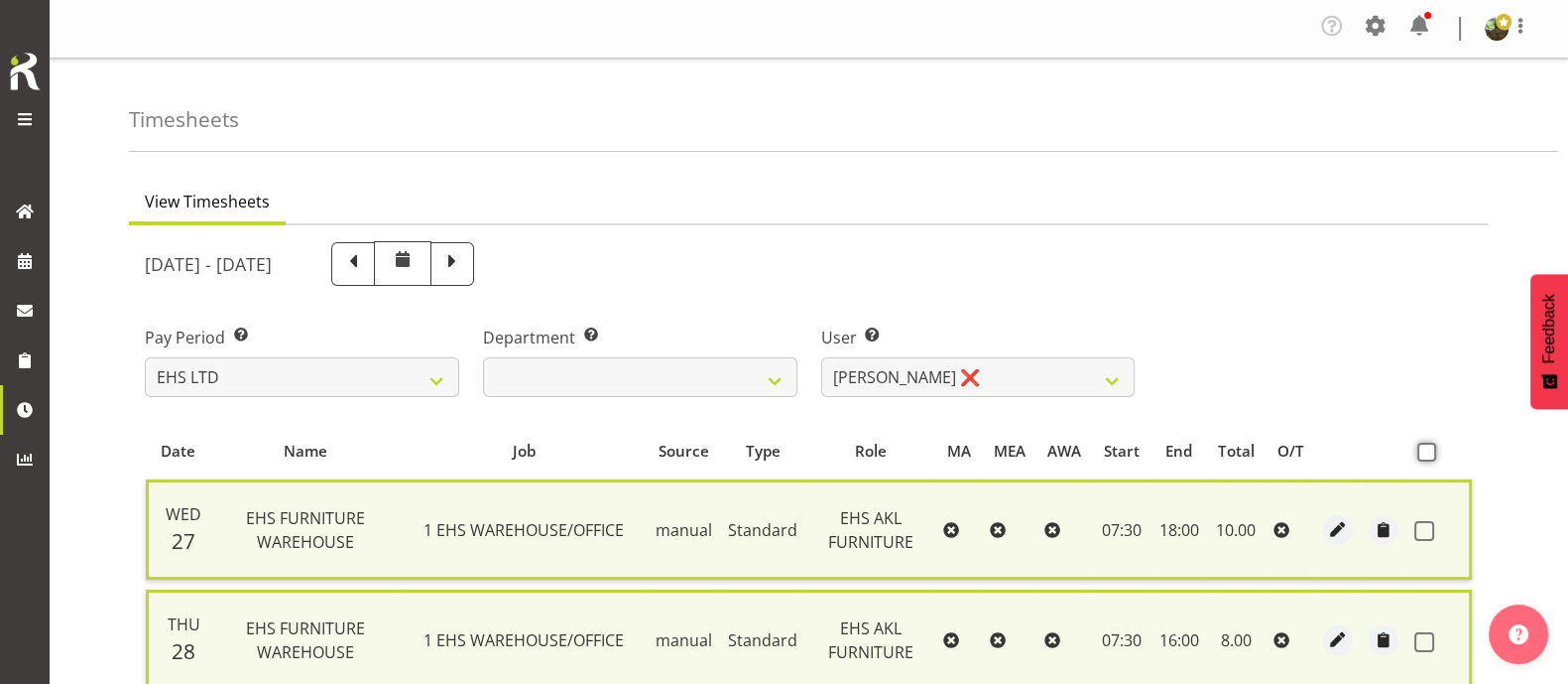
checkbox input "false"
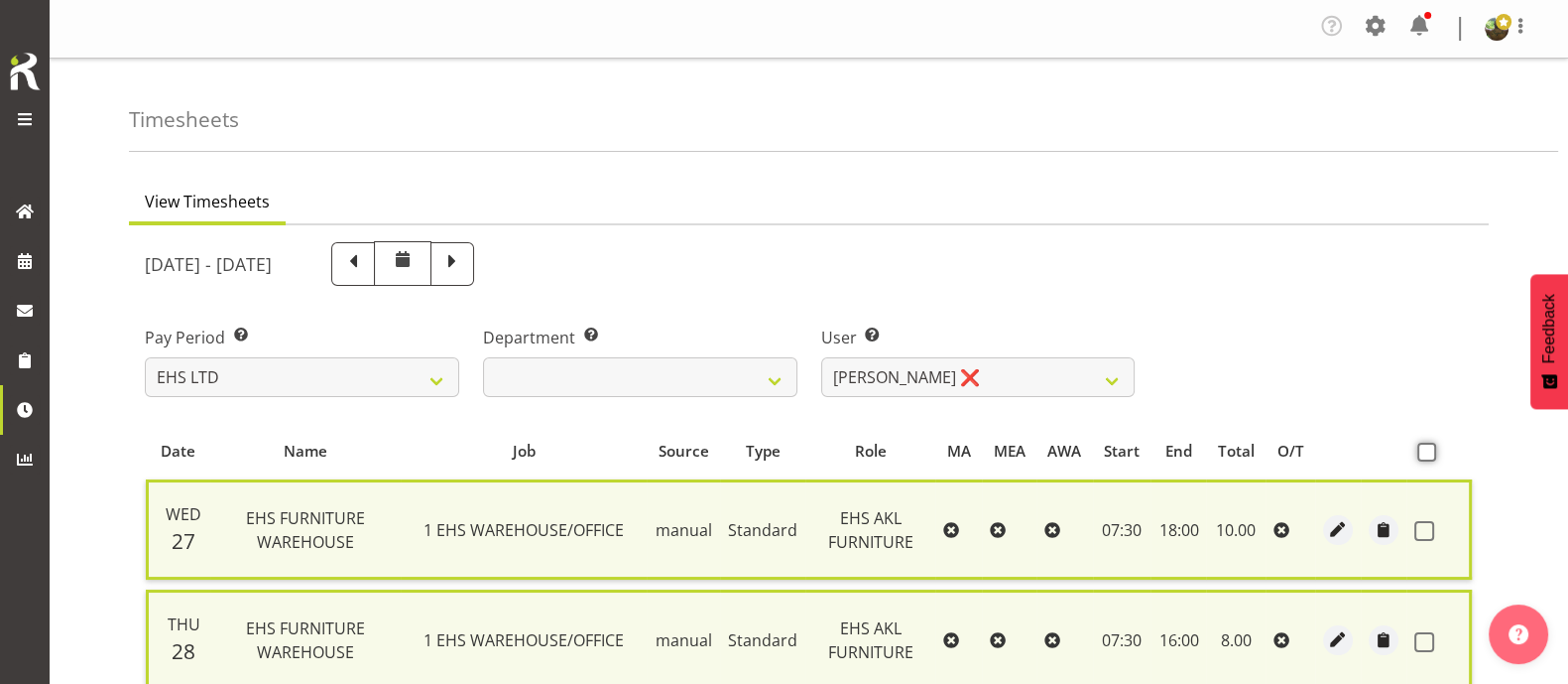
checkbox input "false"
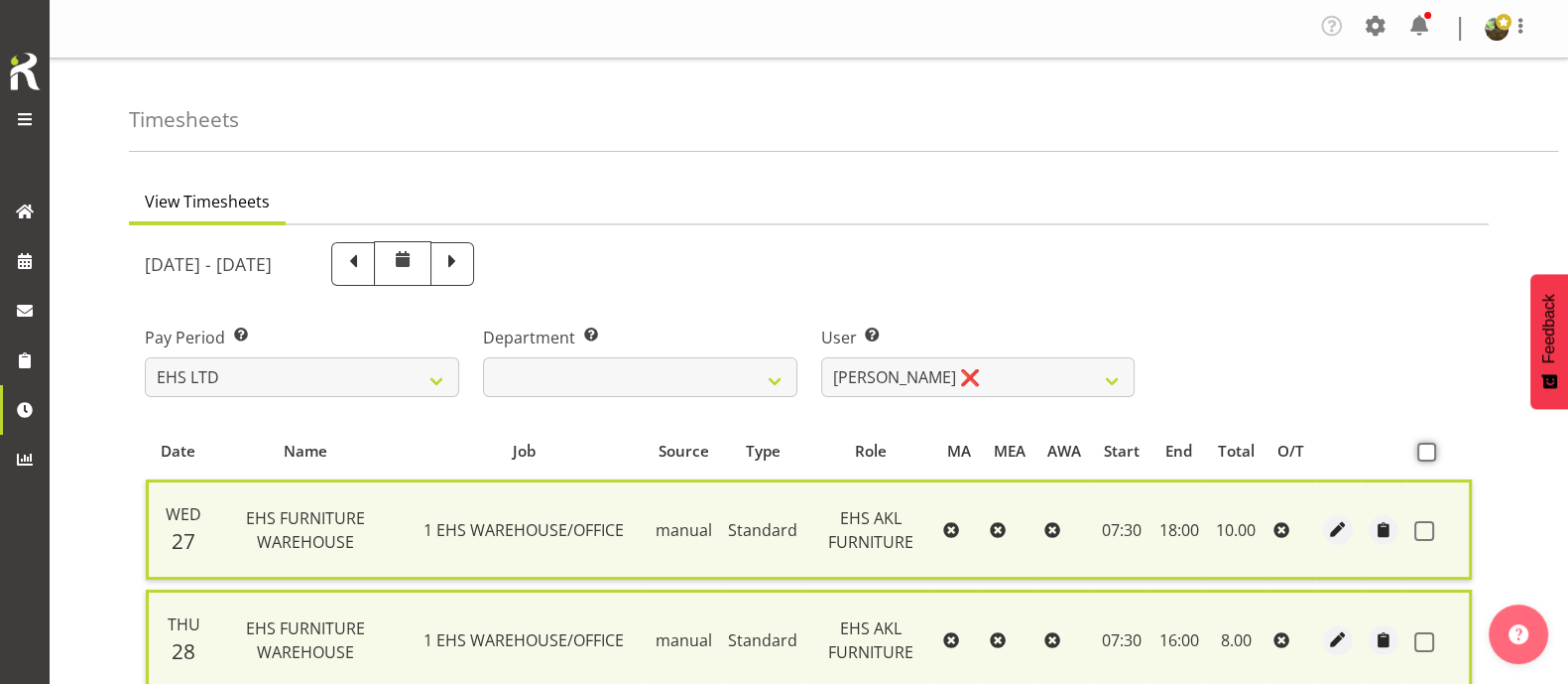
checkbox input "false"
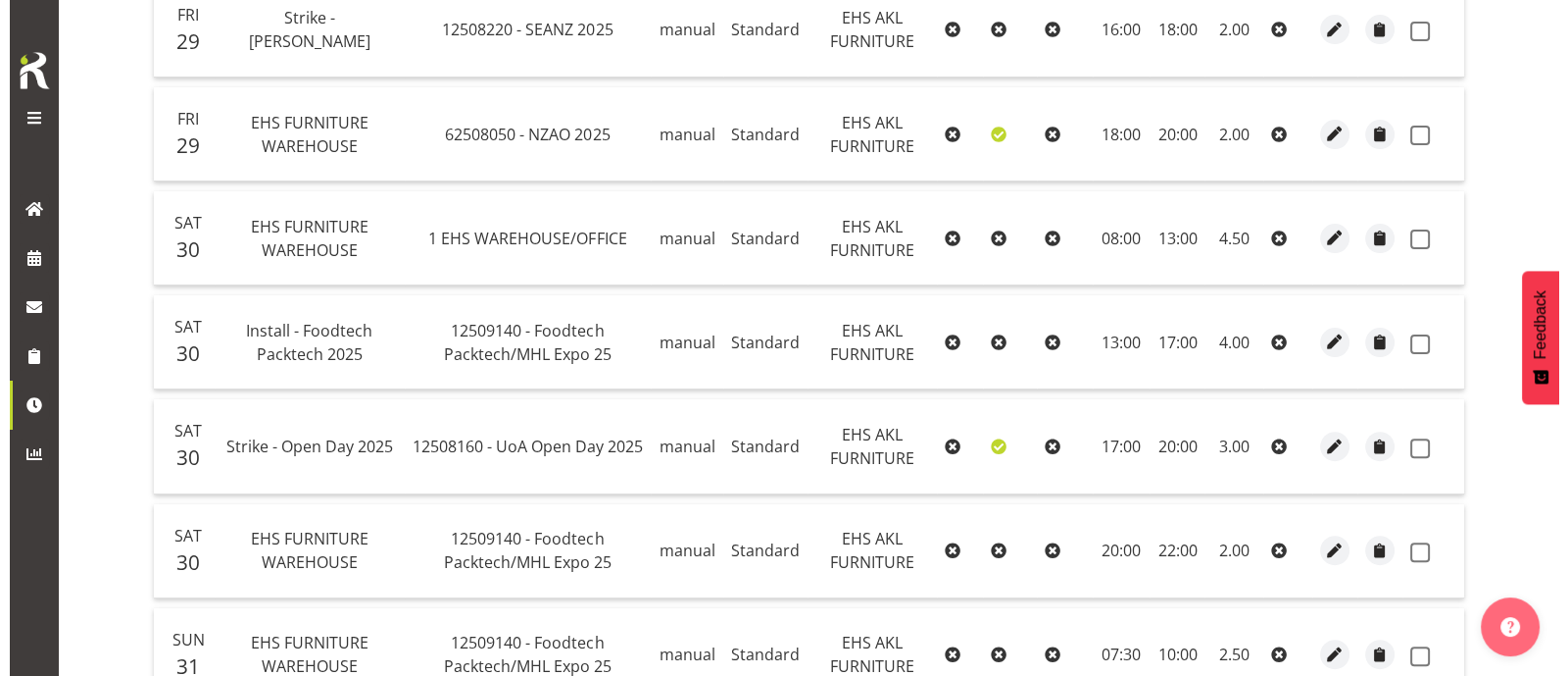
scroll to position [857, 0]
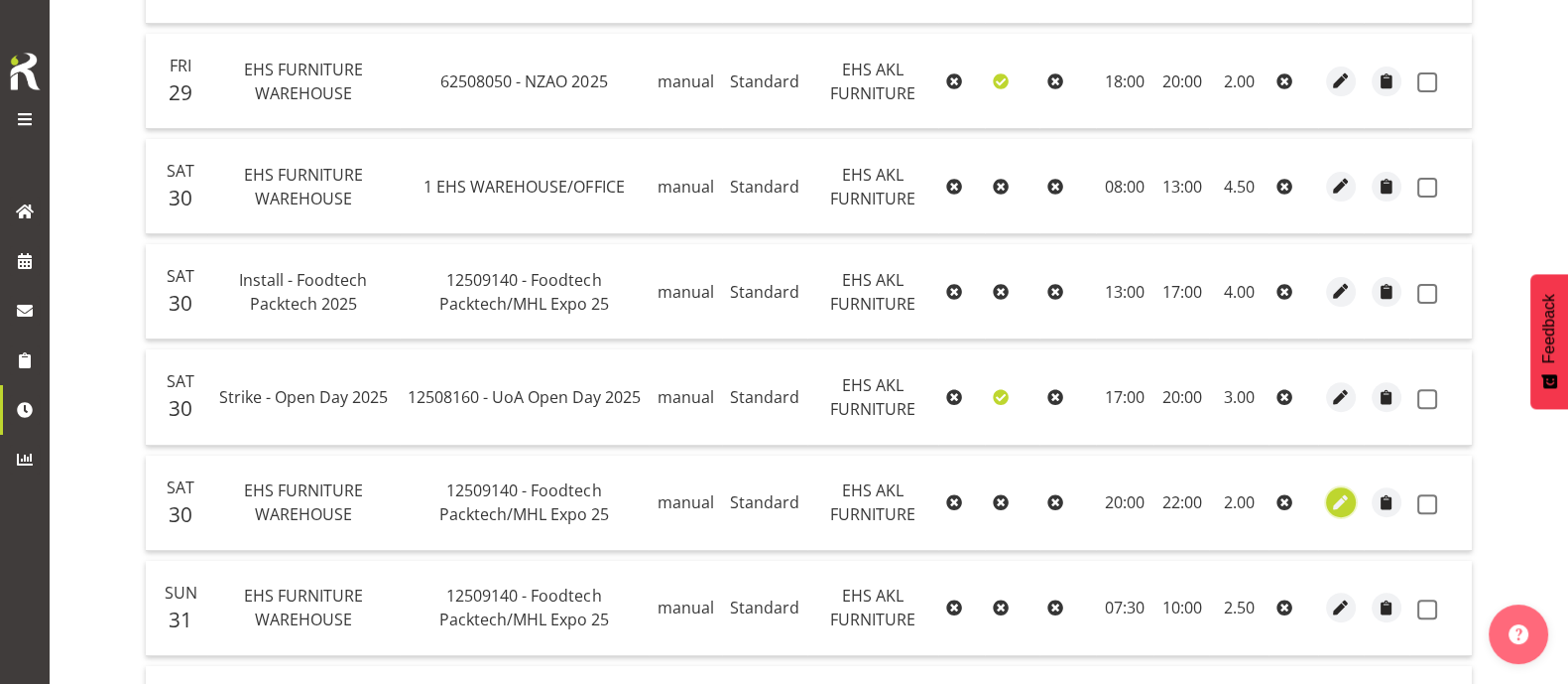
click at [1254, 503] on span "button" at bounding box center [1340, 502] width 23 height 23
select select "Standard"
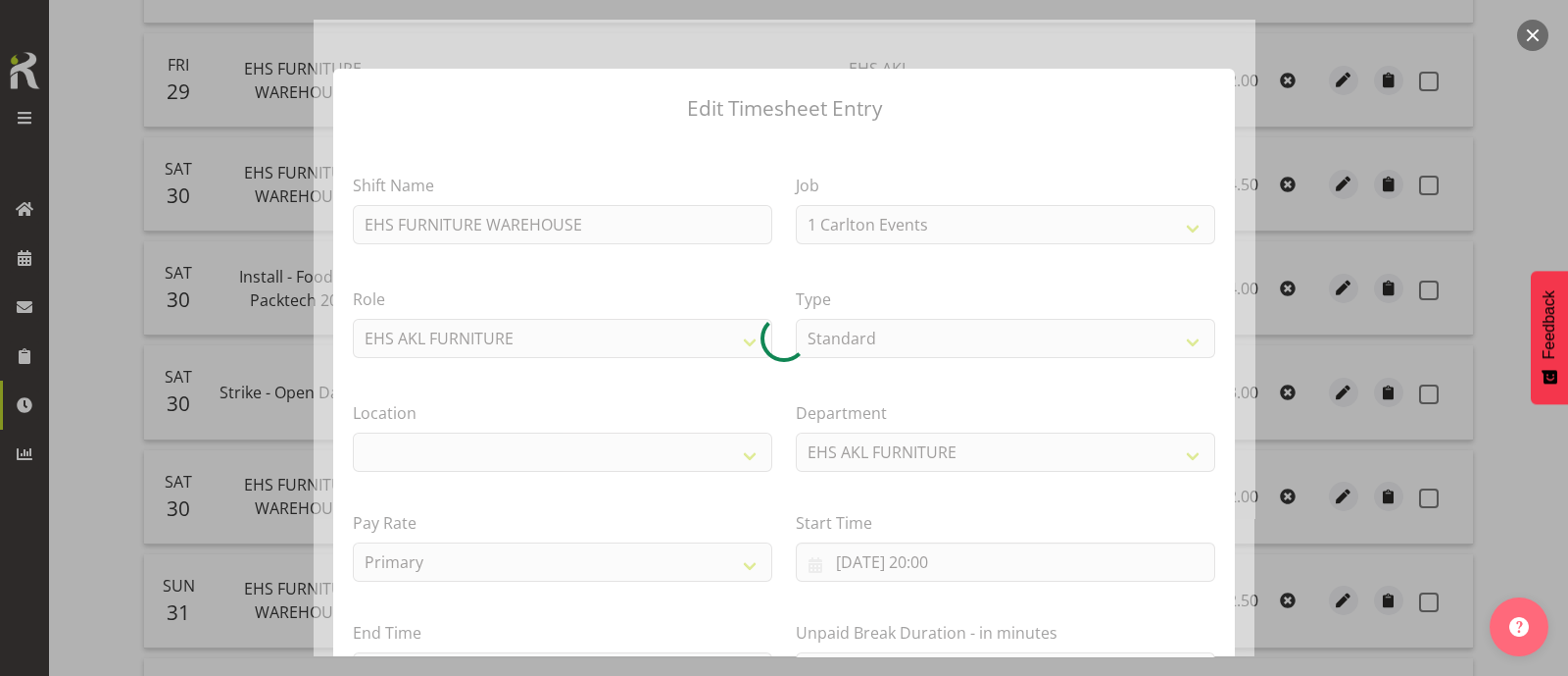
select select "9630"
select select "35"
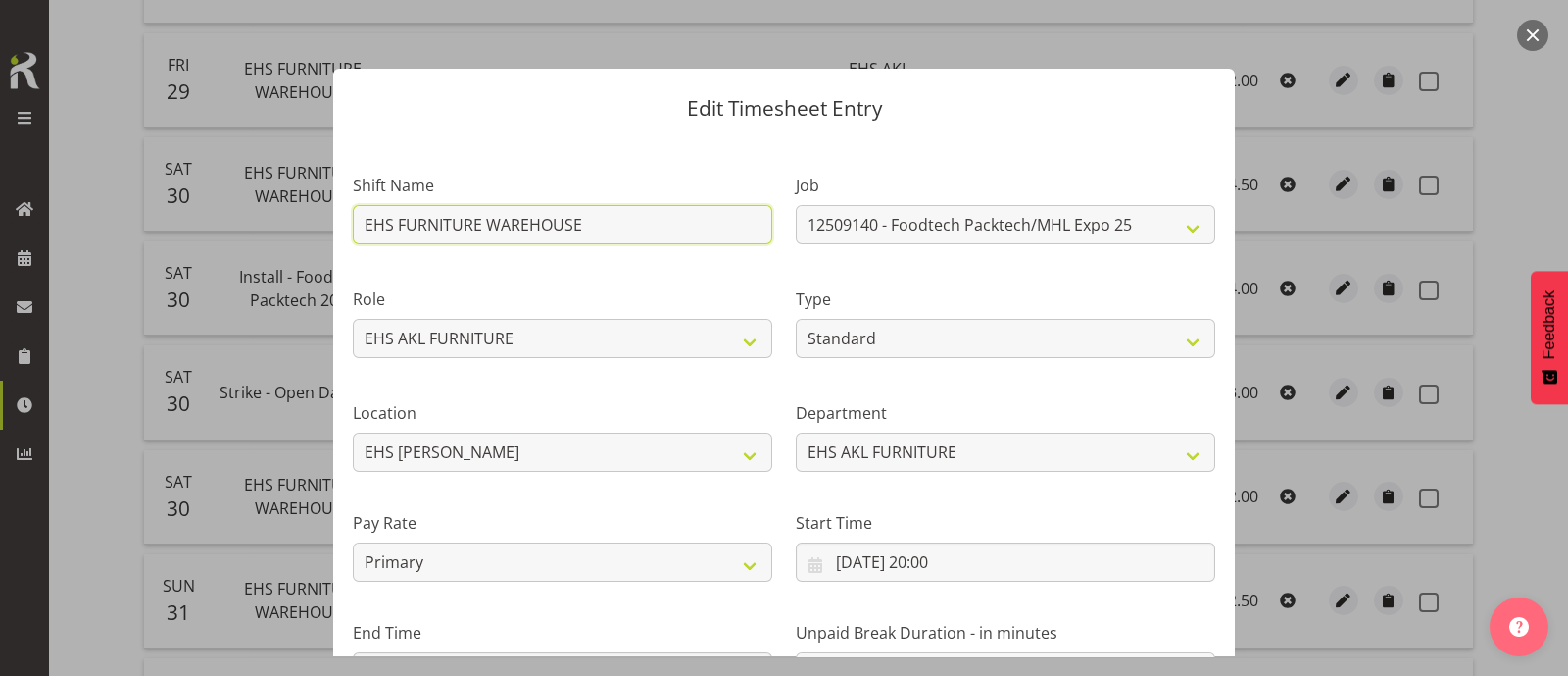
drag, startPoint x: 583, startPoint y: 227, endPoint x: 233, endPoint y: 236, distance: 350.1
click at [233, 236] on div "Edit Timesheet Entry Shift Name EHS FURNITURE WAREHOUSE Job 1 Carlton Events 1 …" at bounding box center [784, 338] width 1568 height 676
type input "Install - Foodtech Packtech 2025"
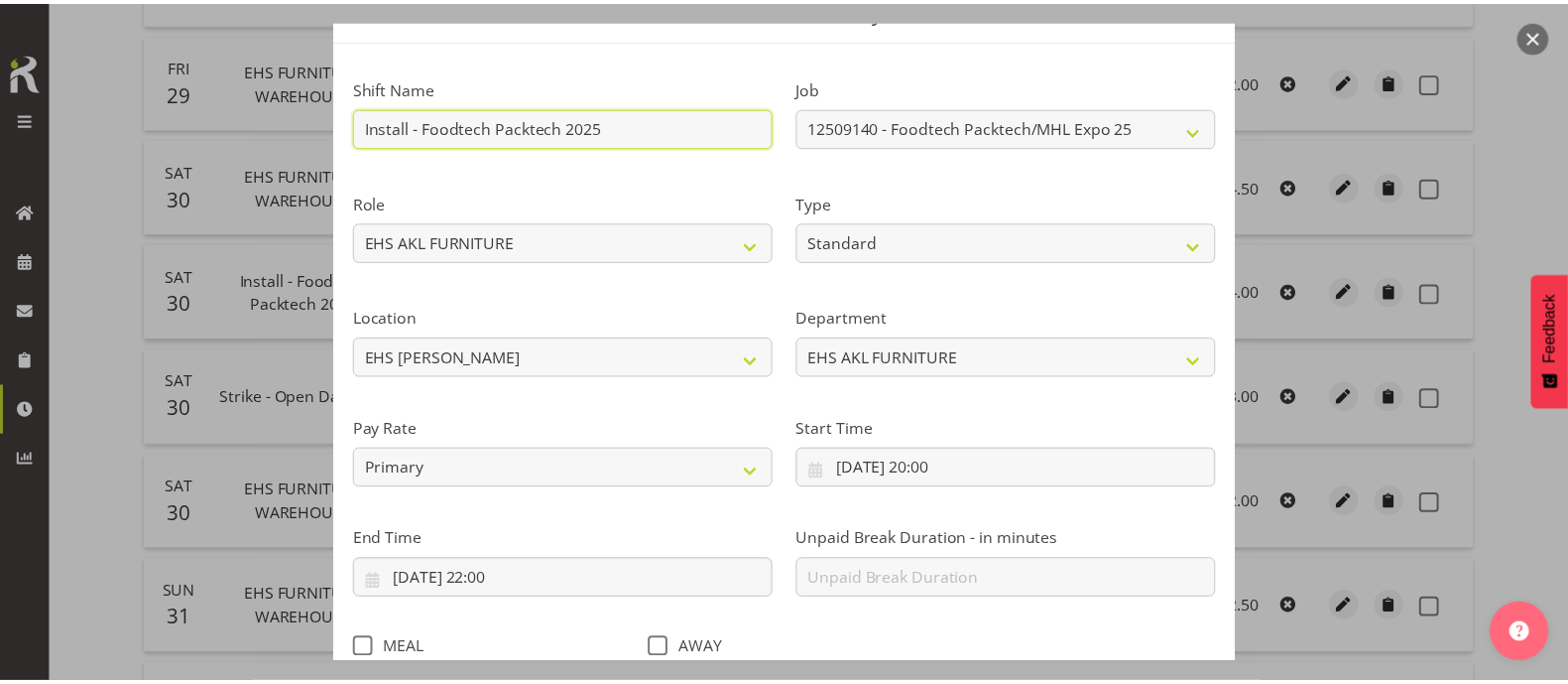
scroll to position [238, 0]
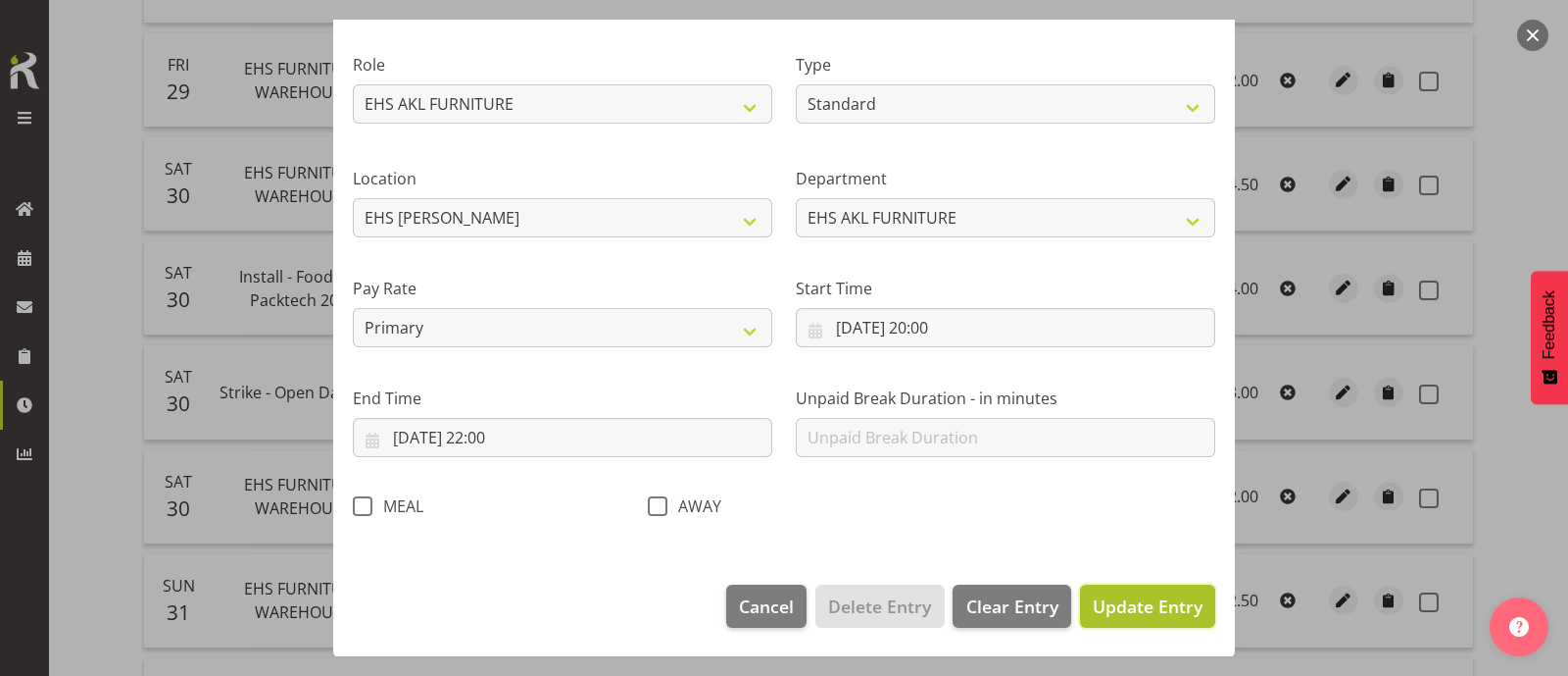
click at [1132, 539] on span "Update Entry" at bounding box center [1148, 606] width 110 height 24
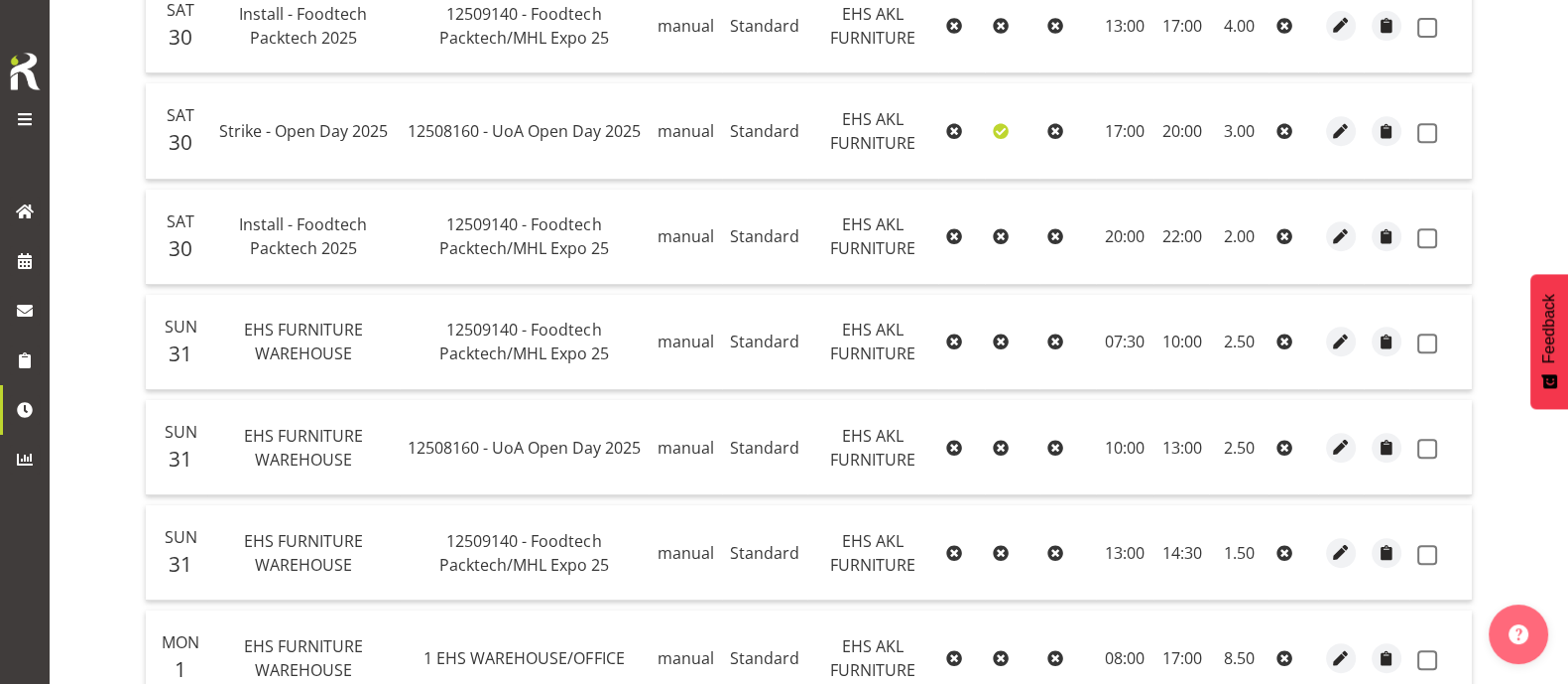
scroll to position [1188, 0]
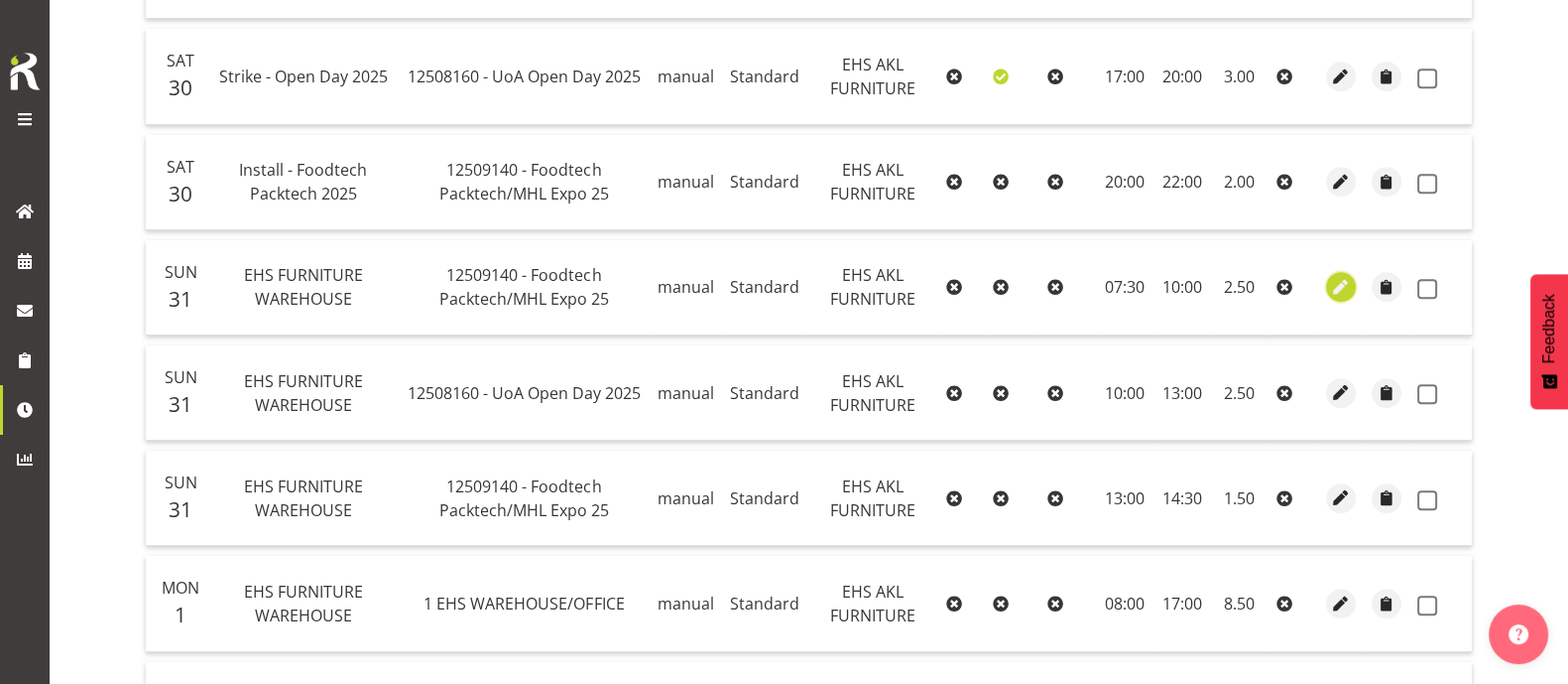
click at [1254, 282] on span "button" at bounding box center [1340, 286] width 23 height 23
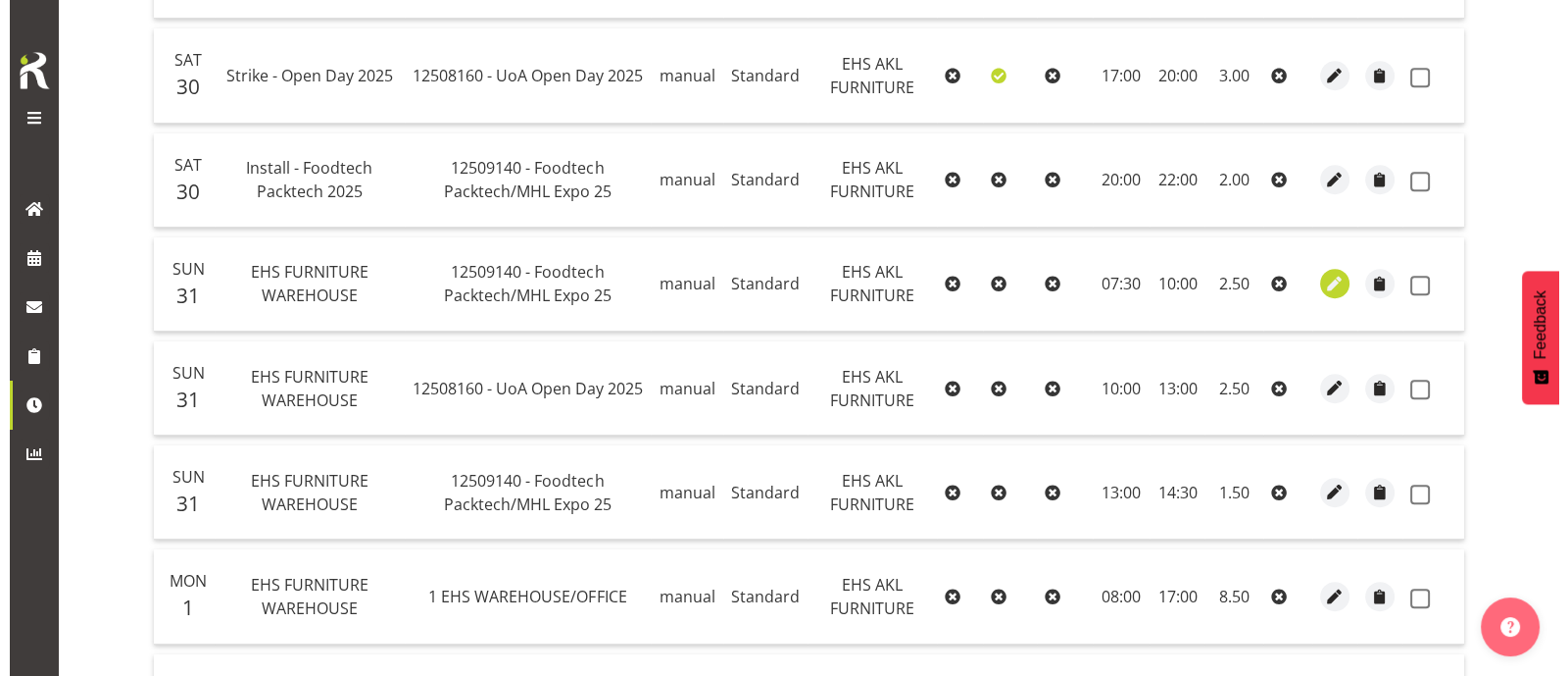
select select "Standard"
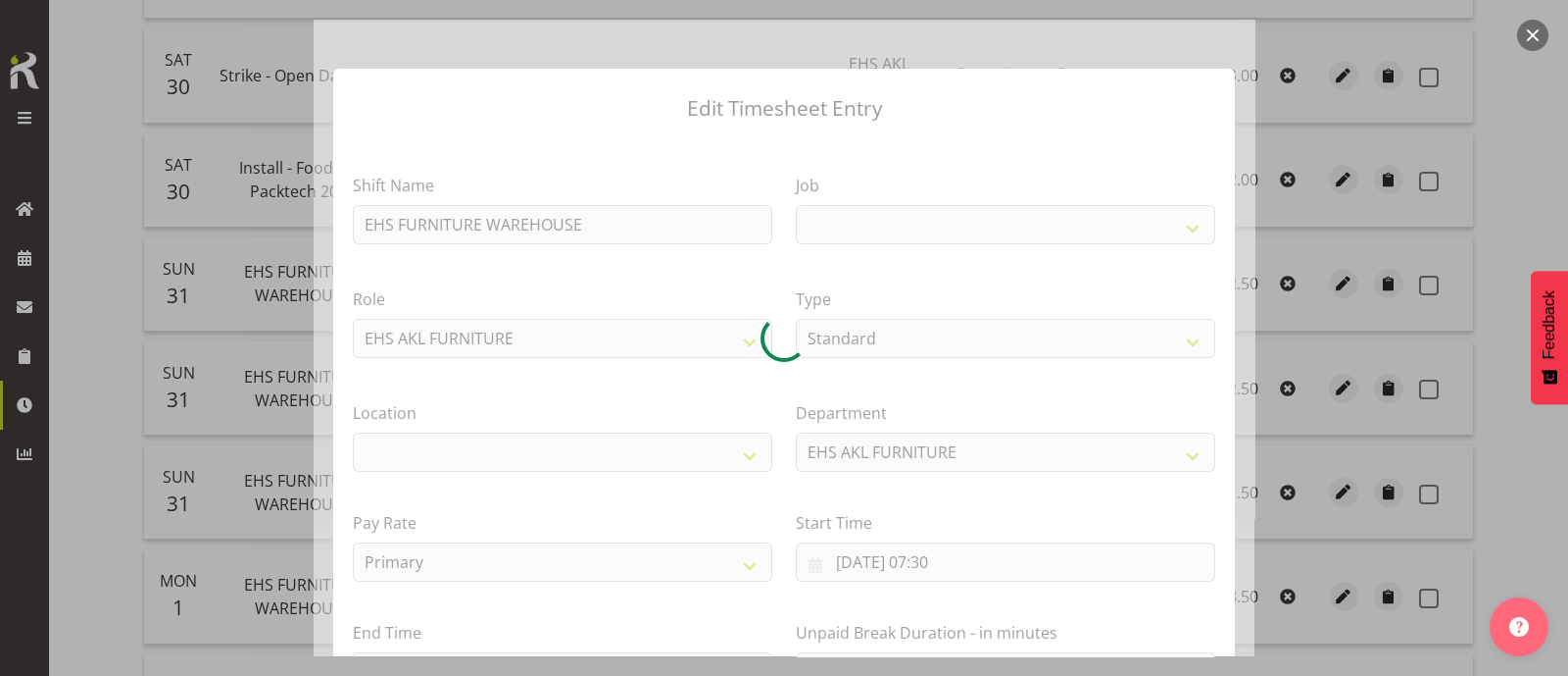
select select
select select "9630"
select select "35"
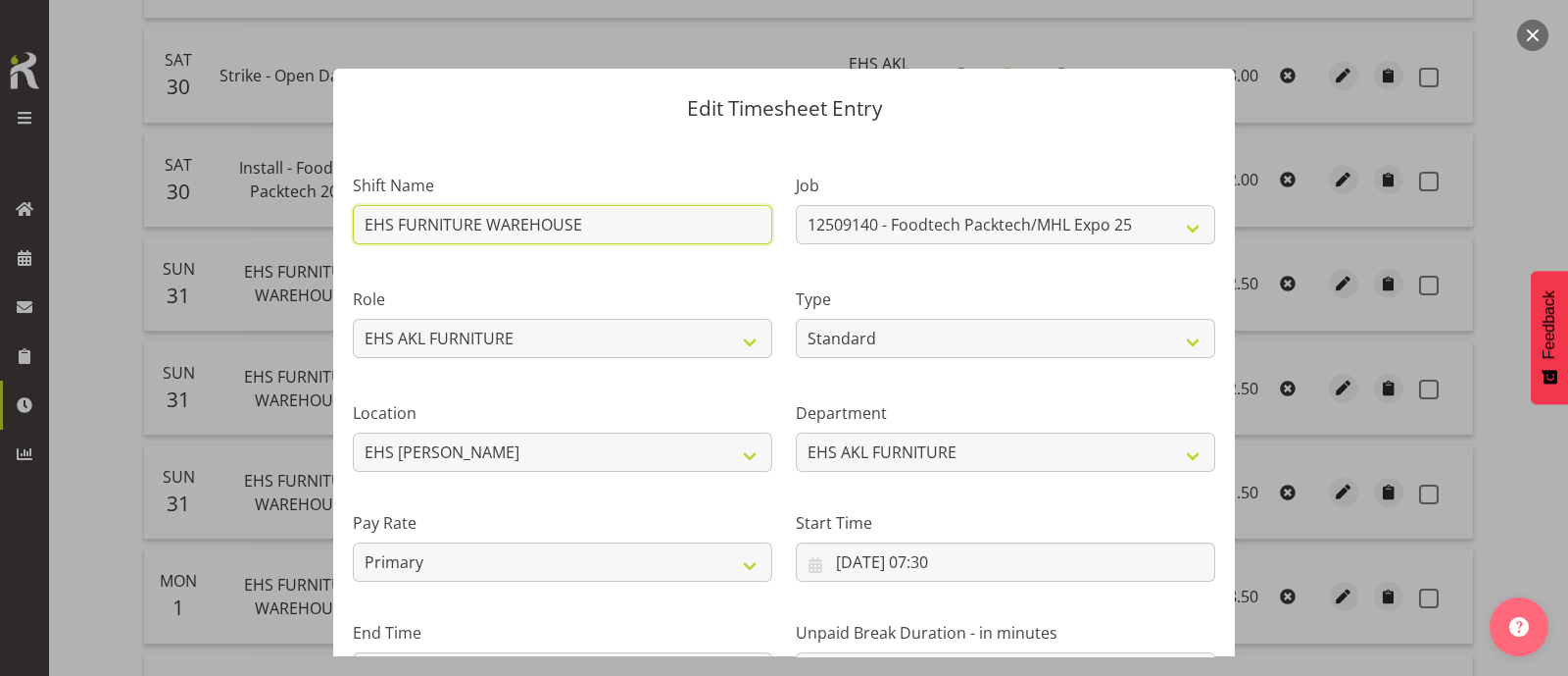
drag, startPoint x: 588, startPoint y: 223, endPoint x: 266, endPoint y: 242, distance: 322.6
click at [281, 240] on div "Edit Timesheet Entry Shift Name EHS FURNITURE WAREHOUSE Job 1 Carlton Events 1 …" at bounding box center [784, 338] width 1568 height 676
type input "Service - Foodtech Packech 2025"
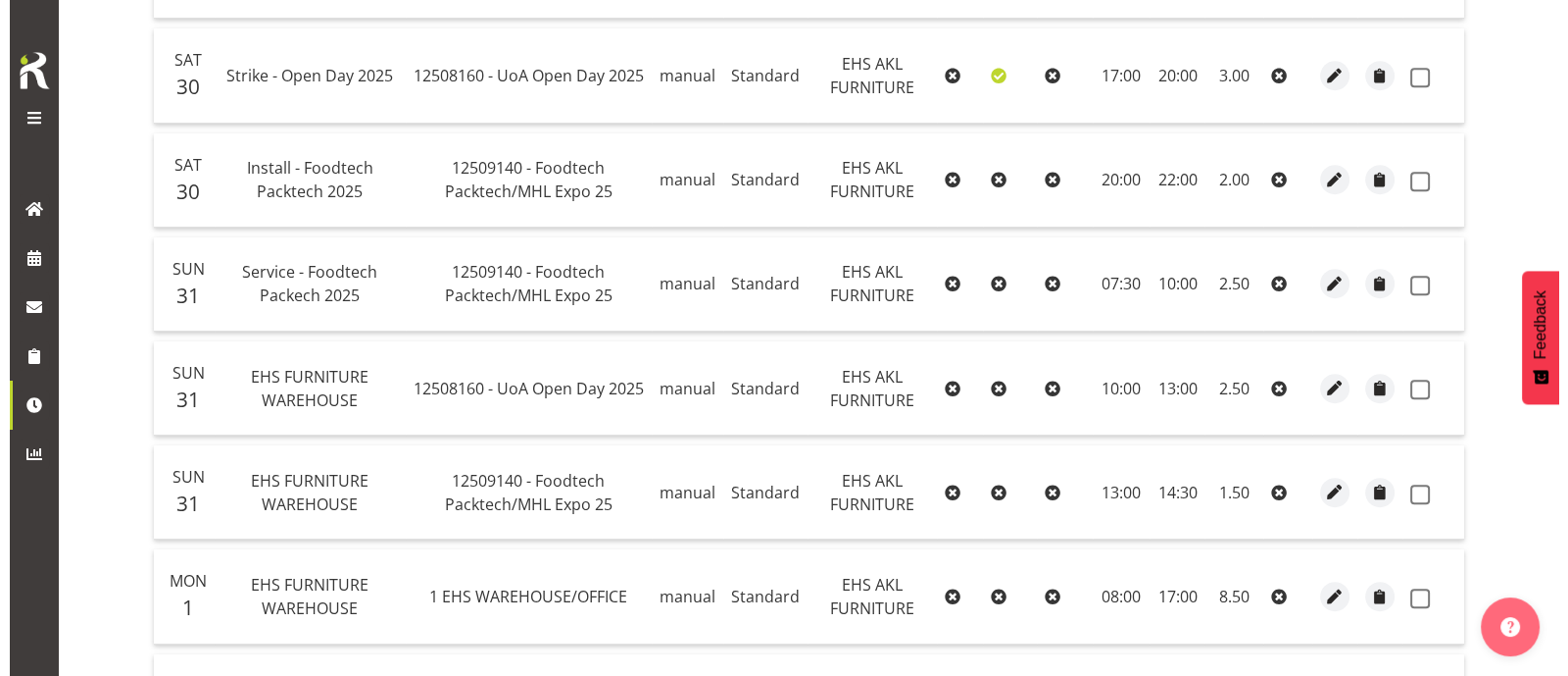
scroll to position [1296, 0]
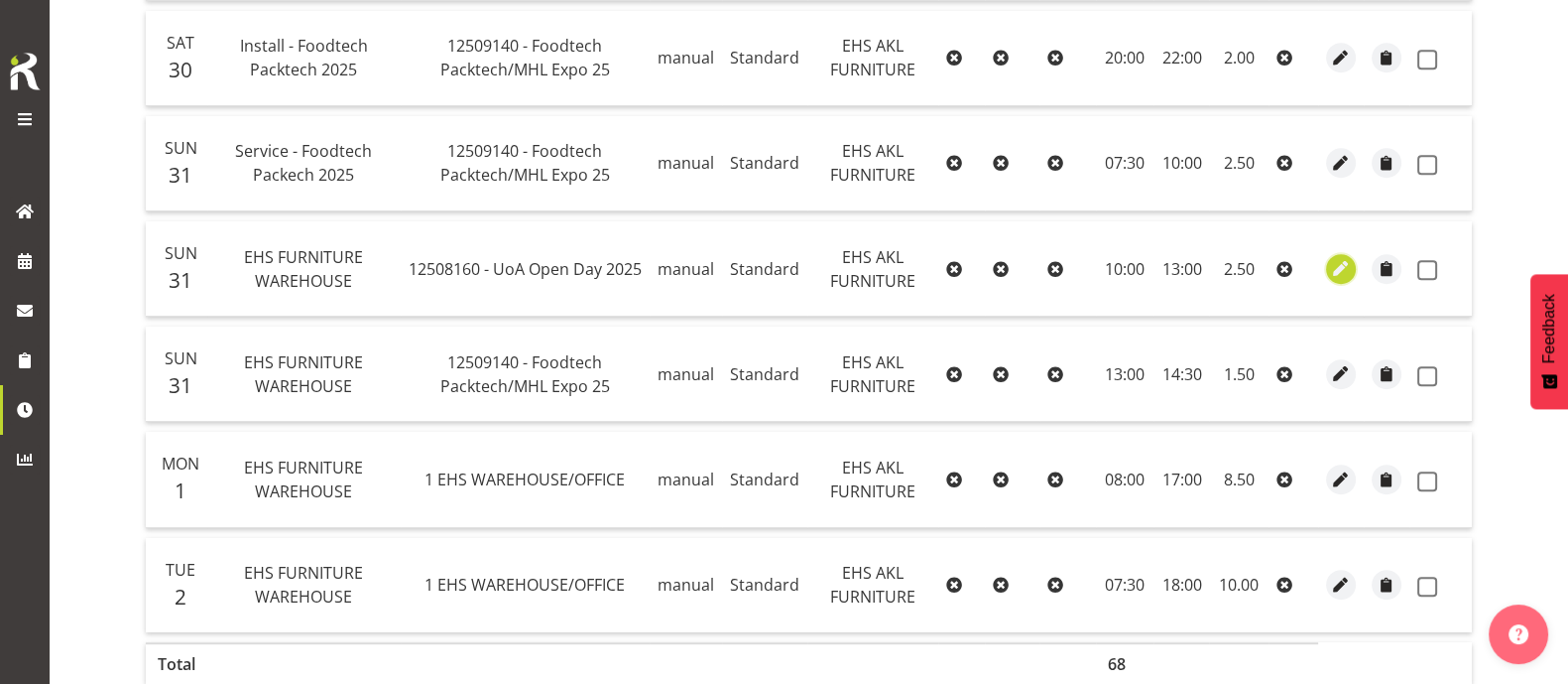
click at [1254, 264] on span "button" at bounding box center [1340, 268] width 23 height 23
select select "Standard"
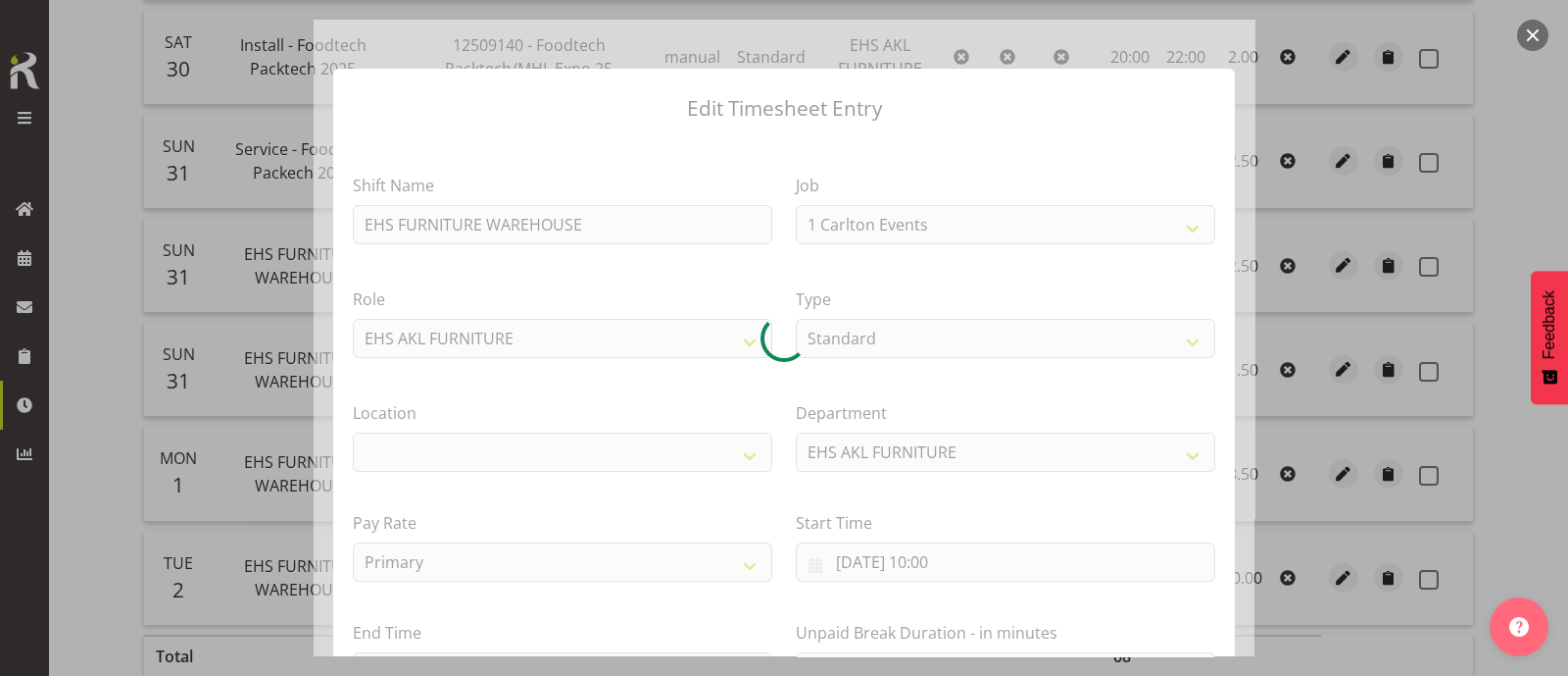
select select "9993"
select select "35"
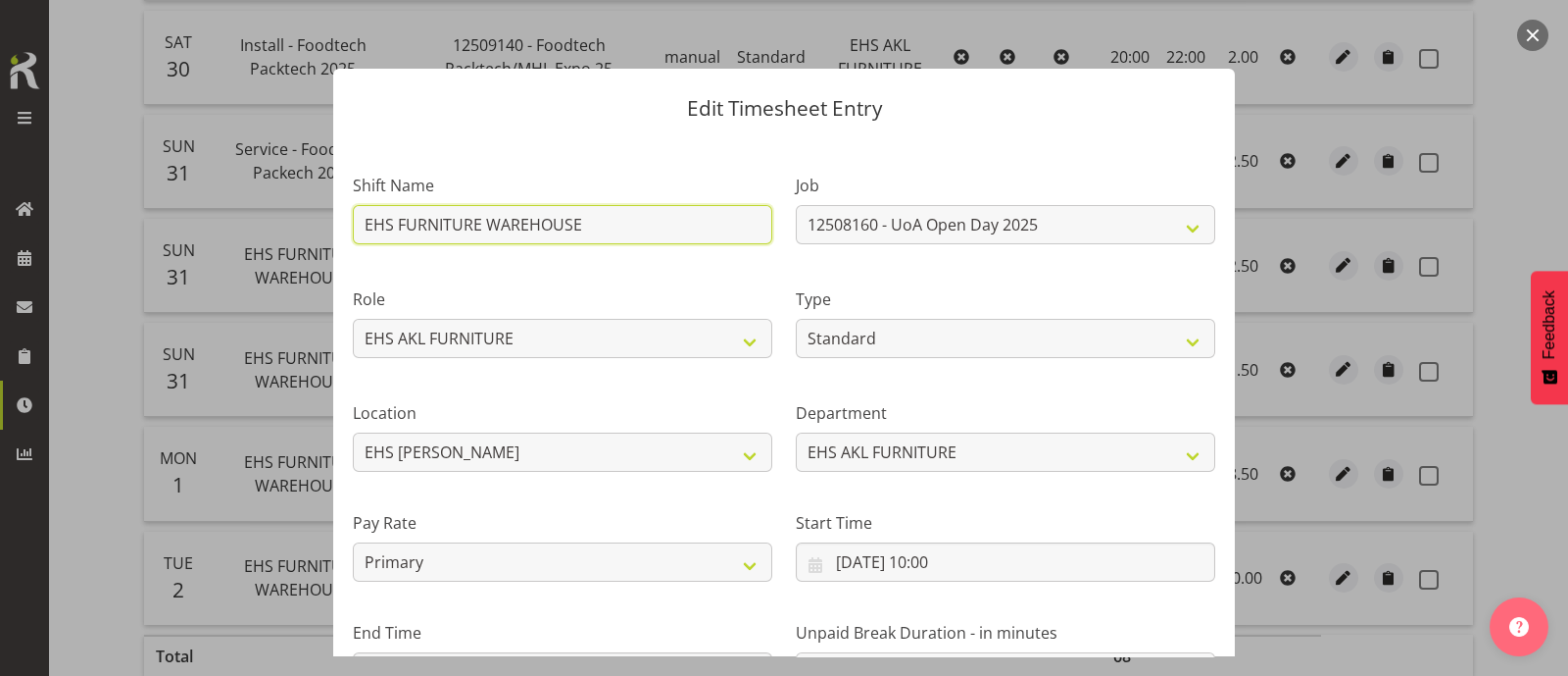
drag, startPoint x: 594, startPoint y: 223, endPoint x: 306, endPoint y: 236, distance: 288.3
click at [310, 236] on div "Edit Timesheet Entry Shift Name EHS FURNITURE WAREHOUSE Job 1 Carlton Events 1 …" at bounding box center [784, 338] width 1568 height 676
type input "Strike - UOA Open Day 2025"
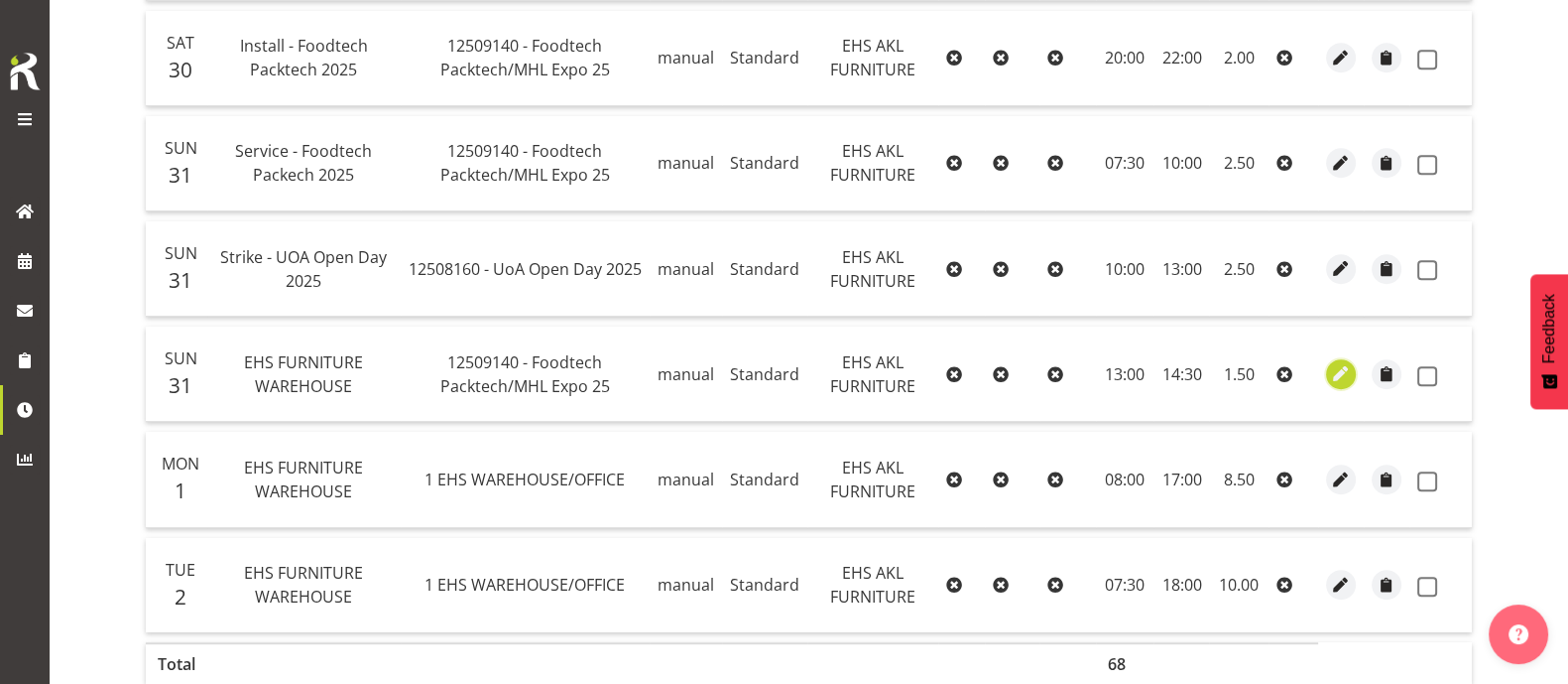
click at [1254, 367] on span "button" at bounding box center [1340, 373] width 23 height 23
select select "Standard"
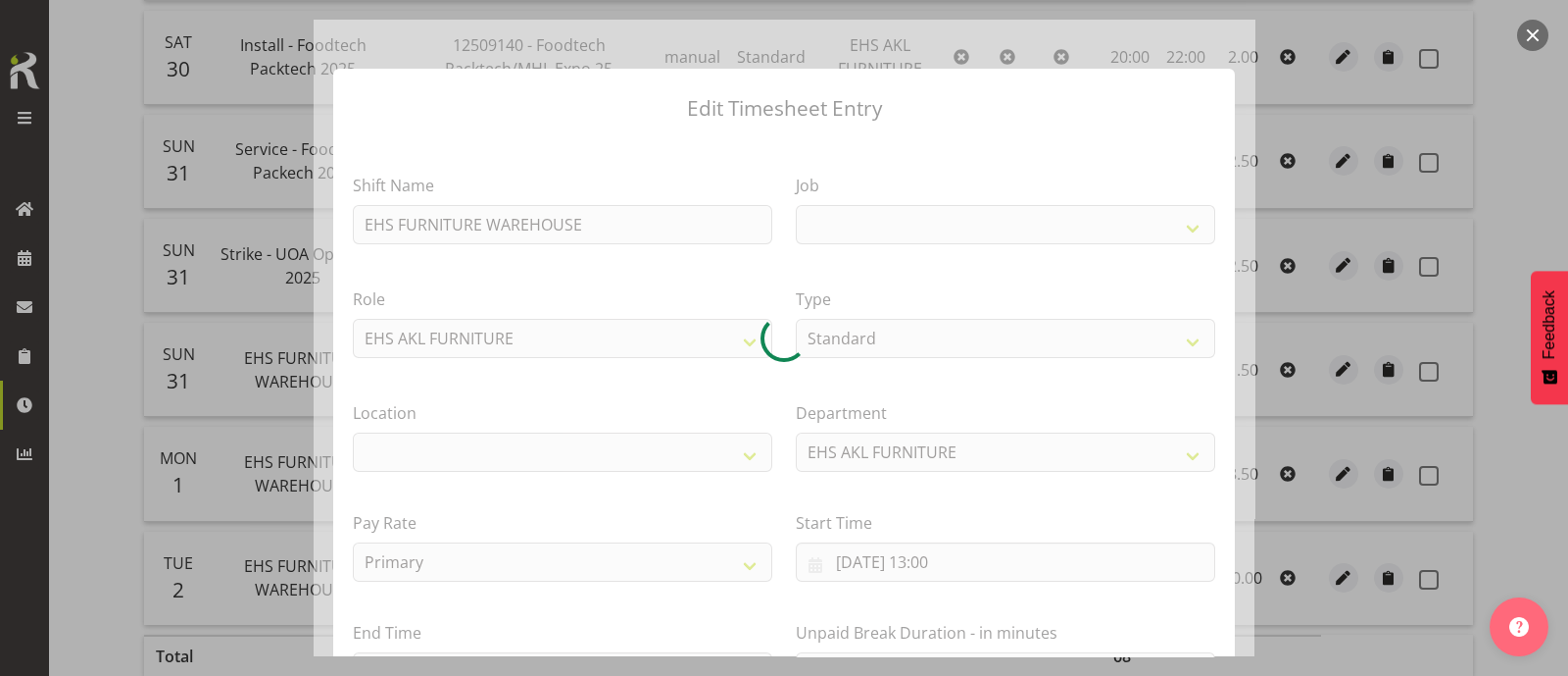
select select
select select "9630"
select select "35"
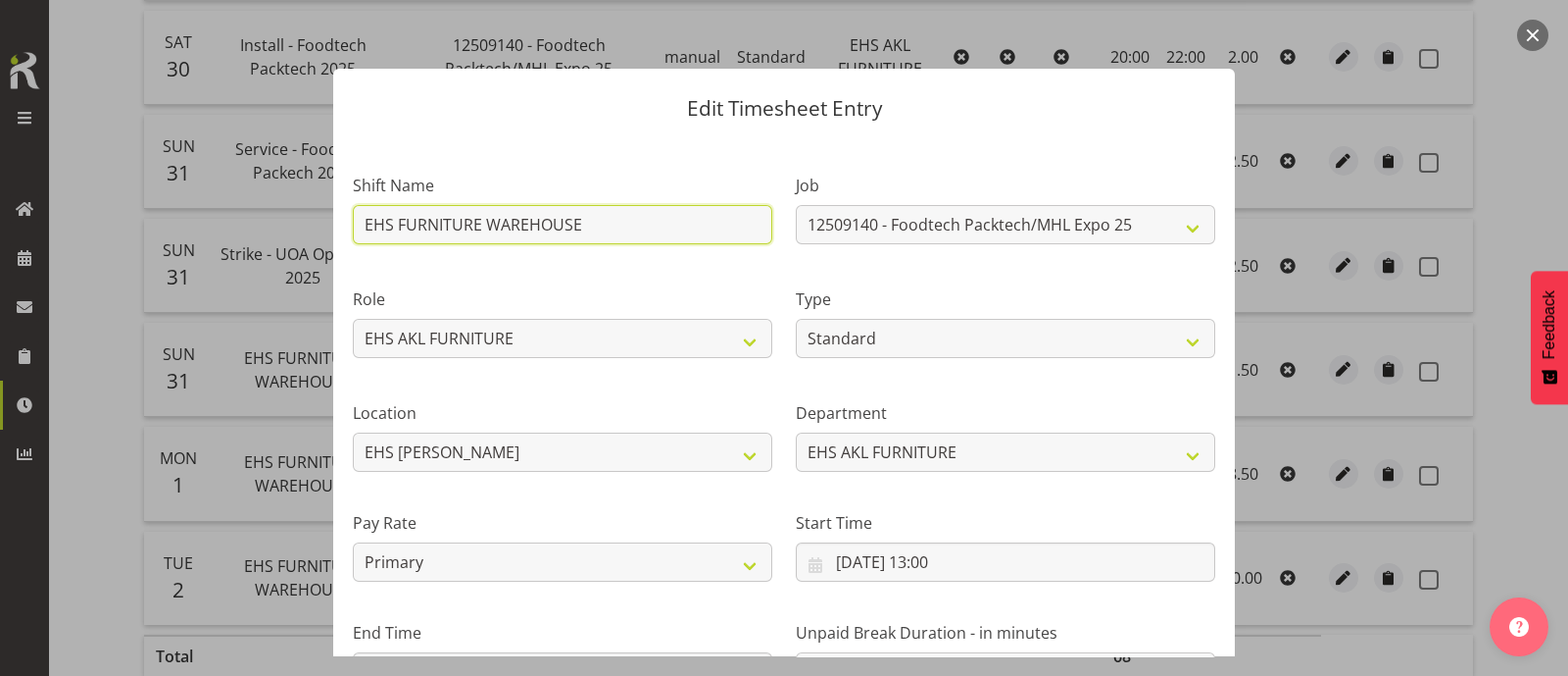
drag, startPoint x: 557, startPoint y: 232, endPoint x: 216, endPoint y: 238, distance: 341.1
click at [216, 238] on div "Edit Timesheet Entry Shift Name EHS FURNITURE WAREHOUSE Job 1 Carlton Events 1 …" at bounding box center [784, 338] width 1568 height 676
type input "Service - Foodtech Packech 2025"
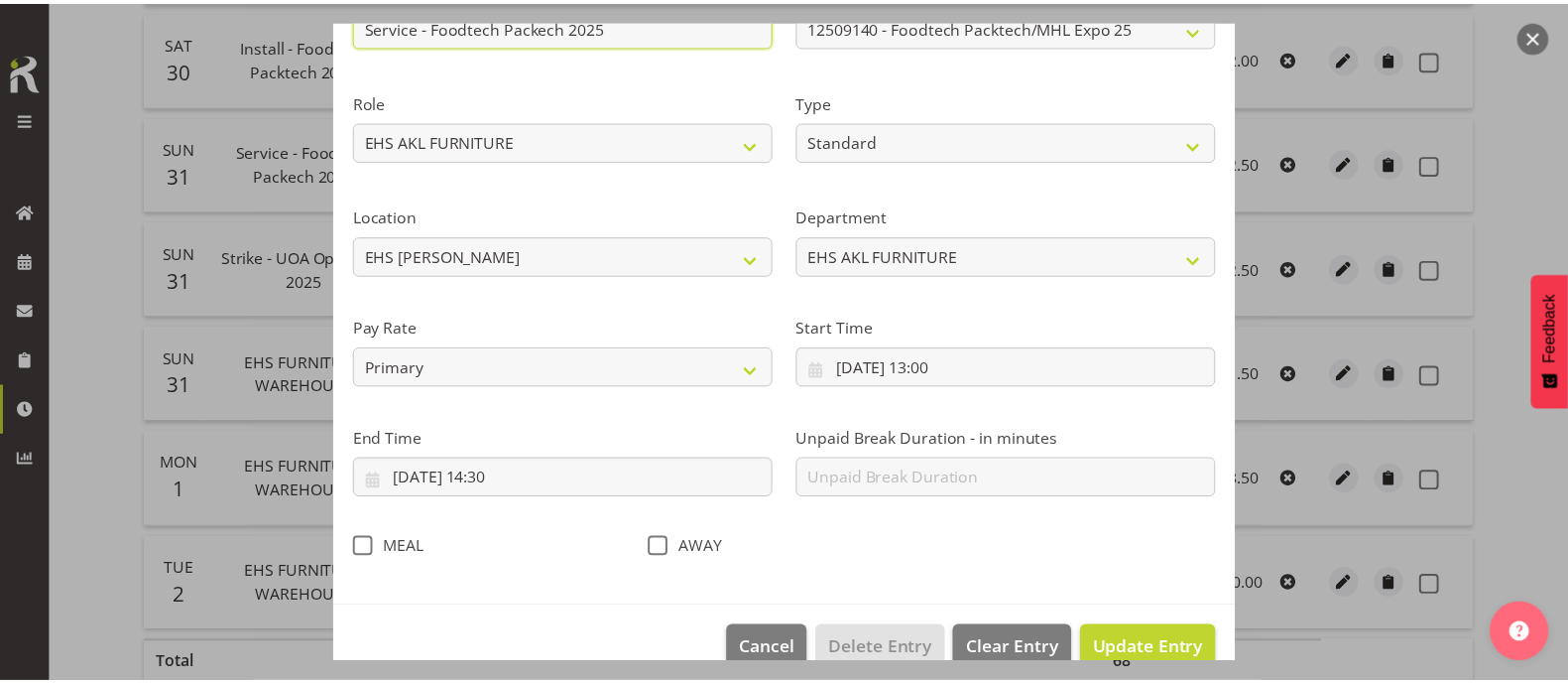
scroll to position [238, 0]
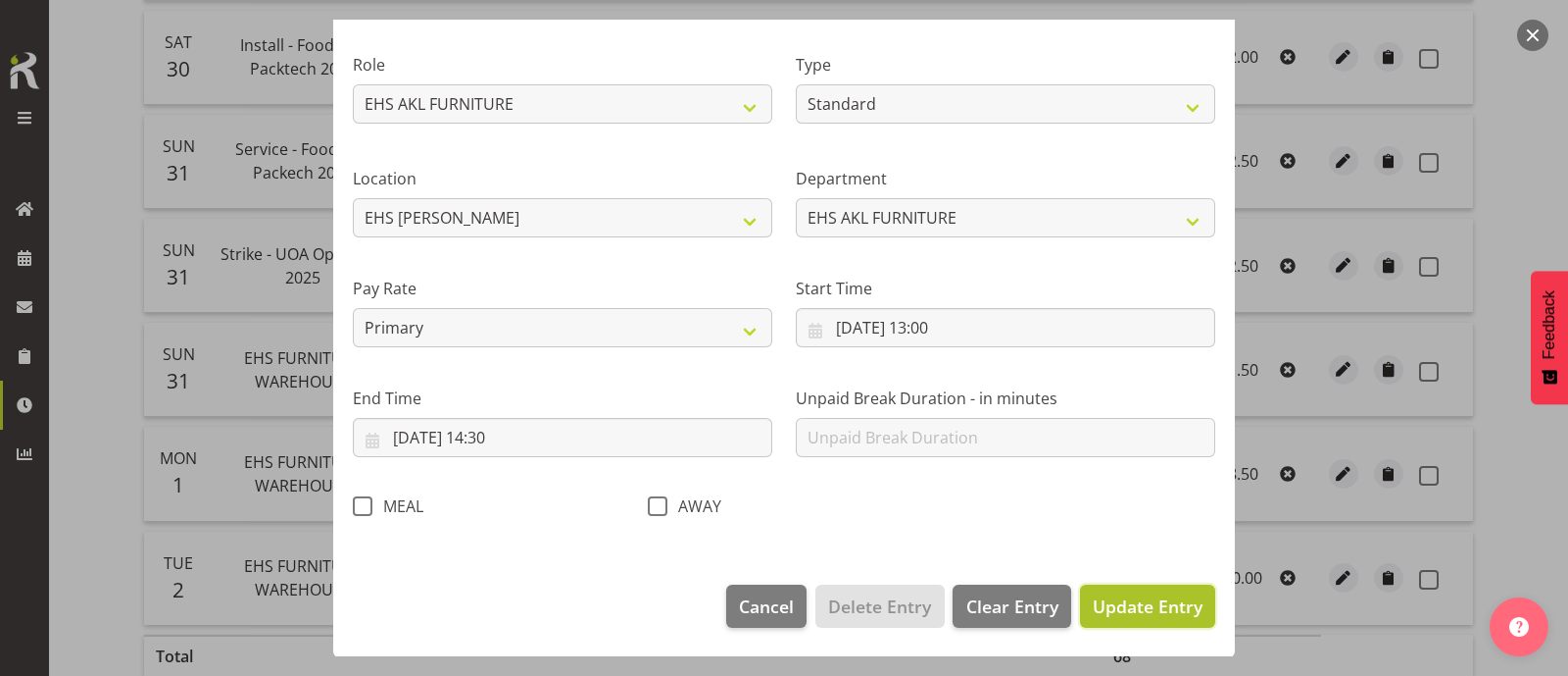
click at [1099, 539] on span "Update Entry" at bounding box center [1148, 606] width 110 height 24
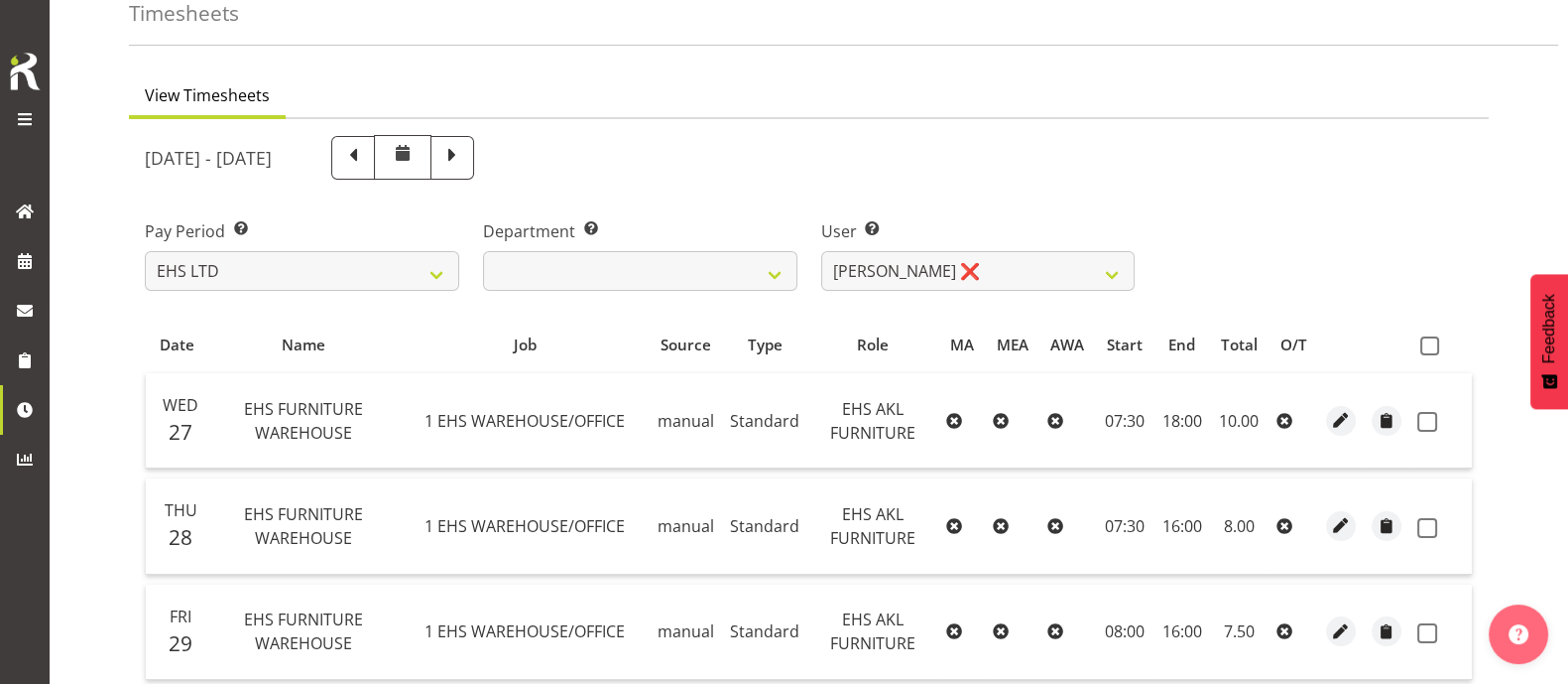
scroll to position [0, 0]
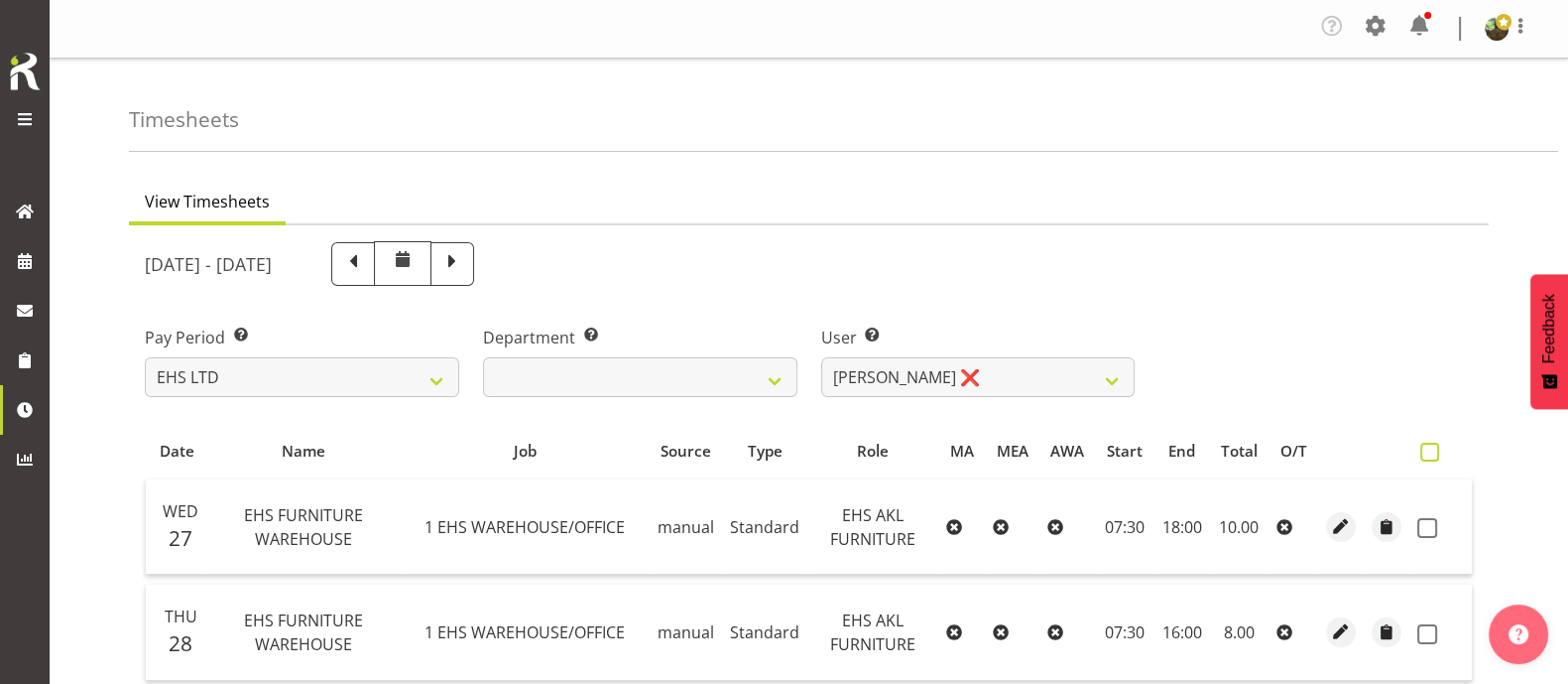
click at [1254, 448] on span at bounding box center [1429, 451] width 19 height 19
click at [1254, 448] on input "checkbox" at bounding box center [1426, 451] width 13 height 13
checkbox input "true"
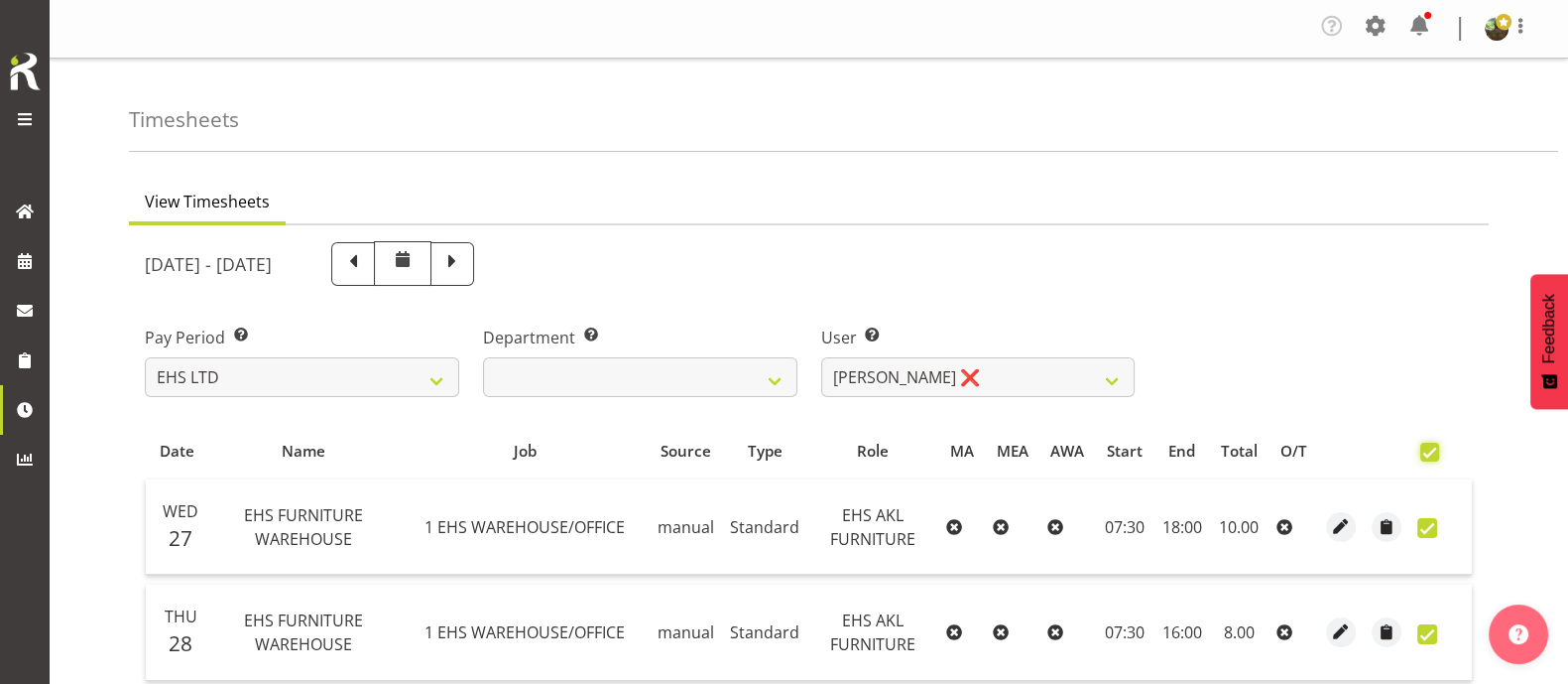
checkbox input "true"
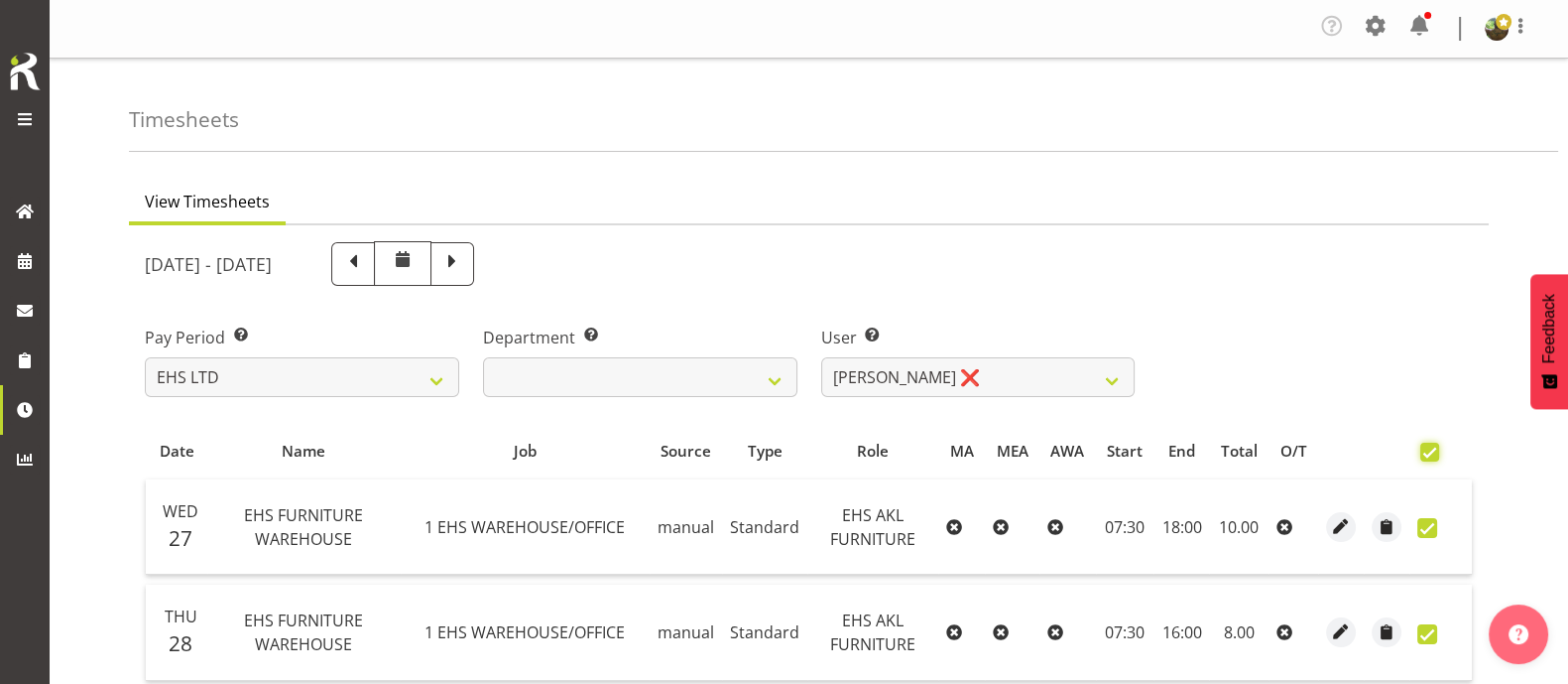
checkbox input "true"
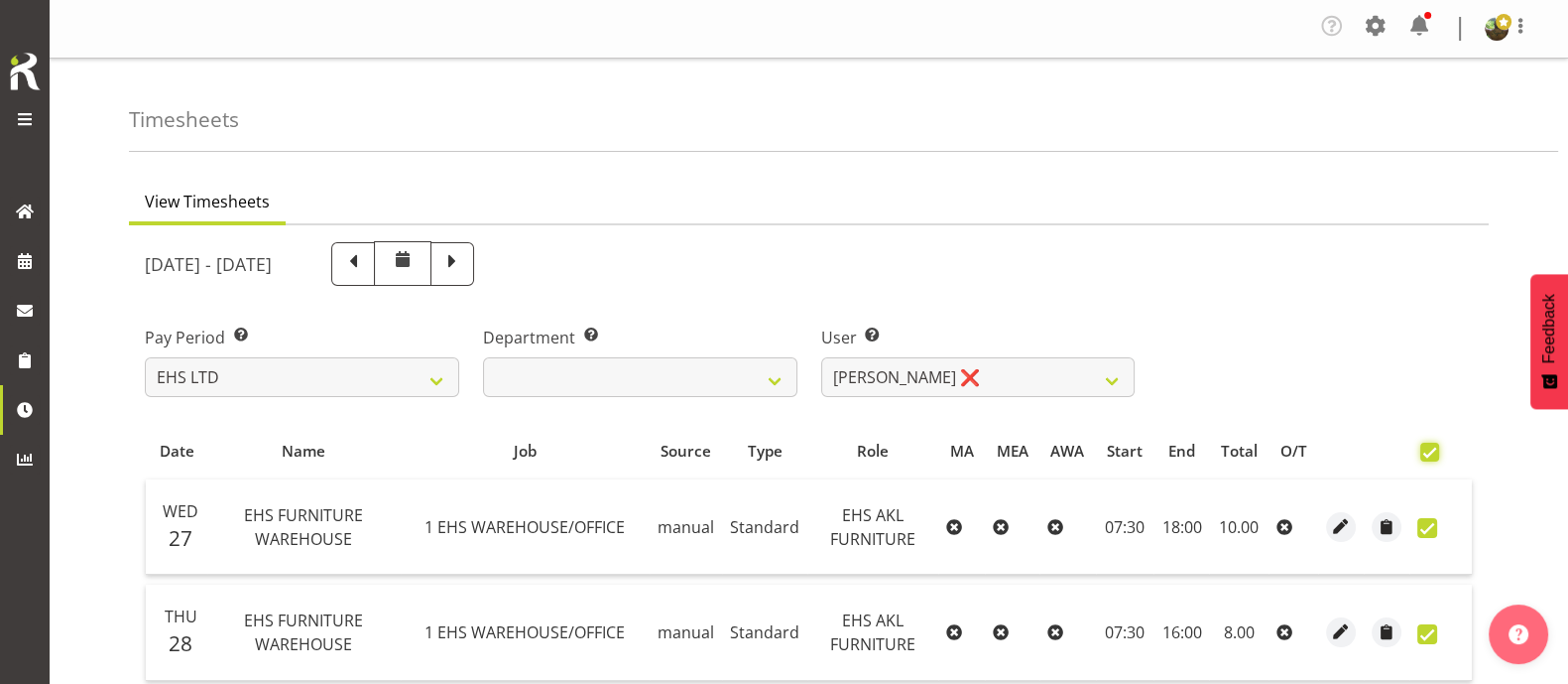
checkbox input "true"
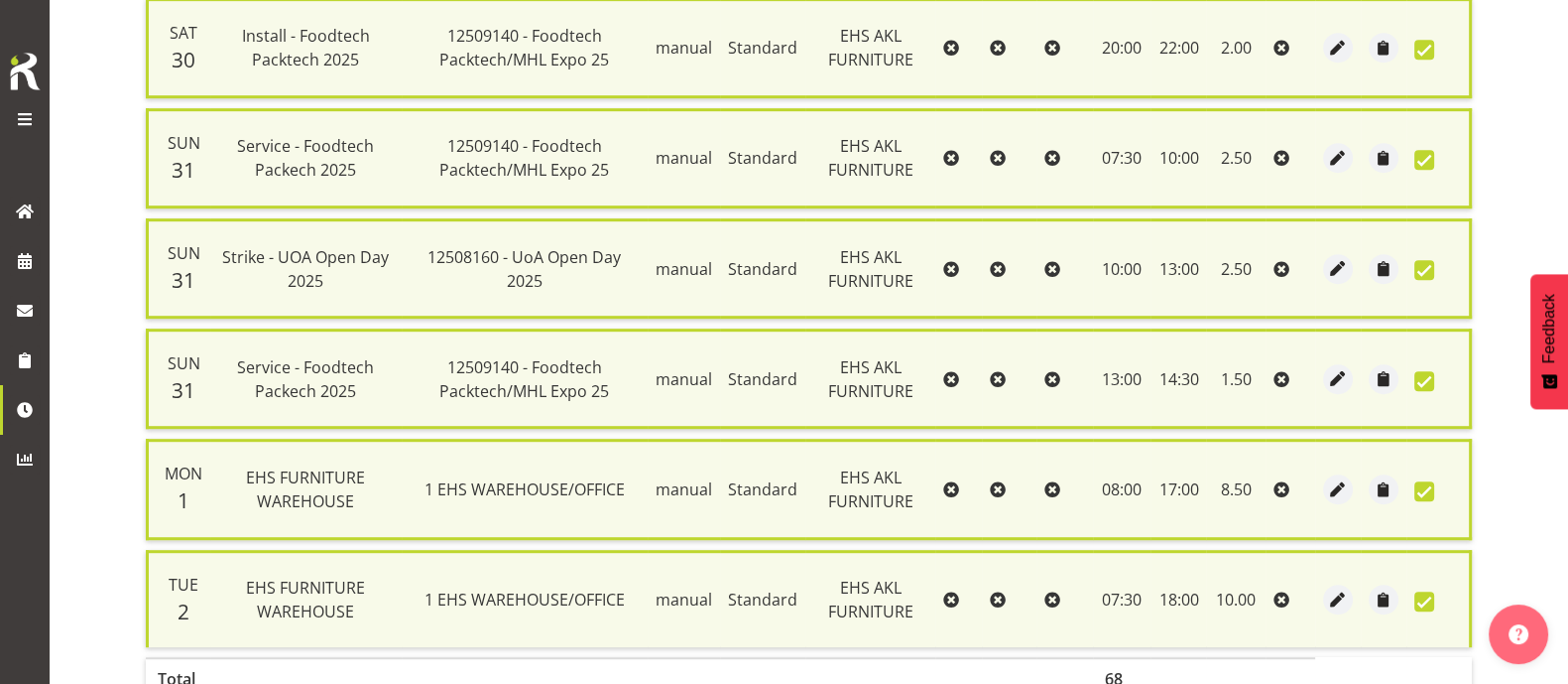
scroll to position [1492, 0]
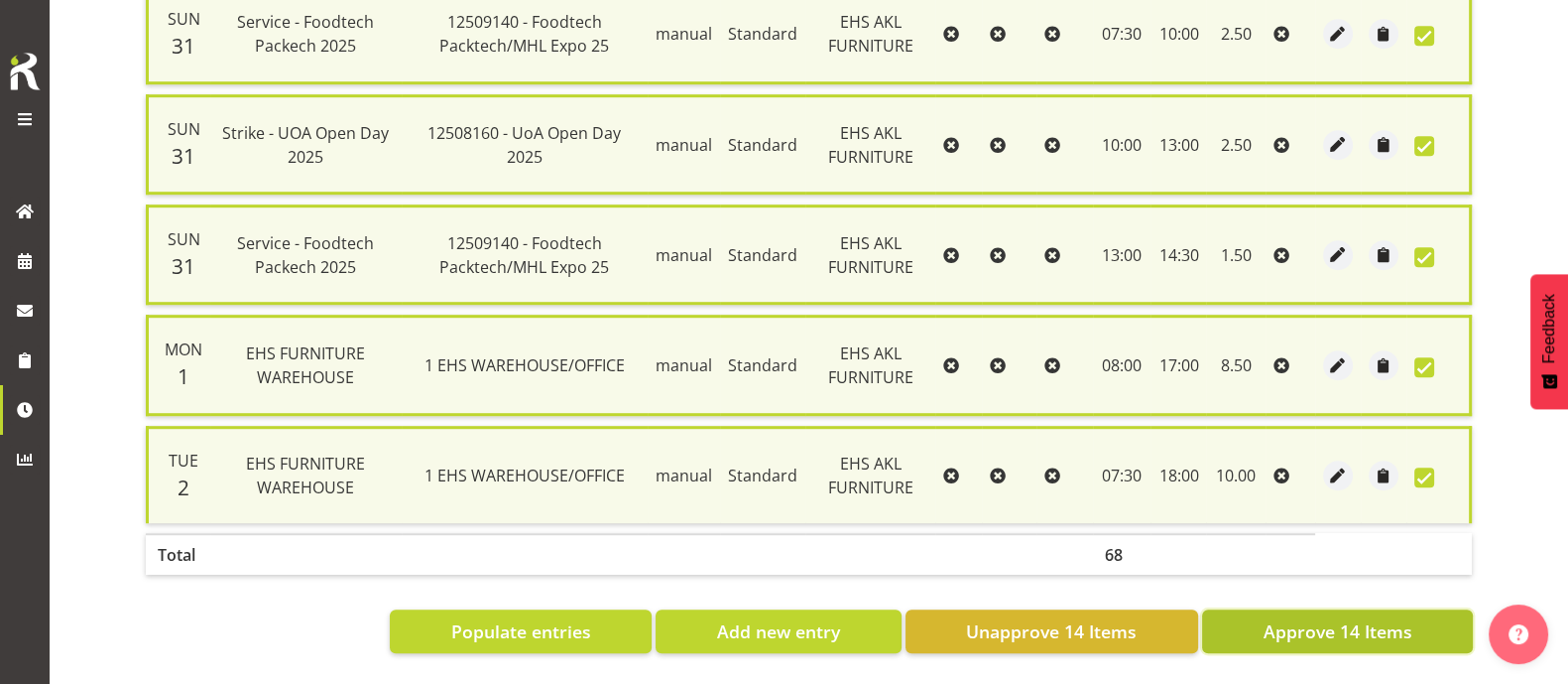
click at [1254, 546] on span "Approve 14 Items" at bounding box center [1337, 631] width 149 height 26
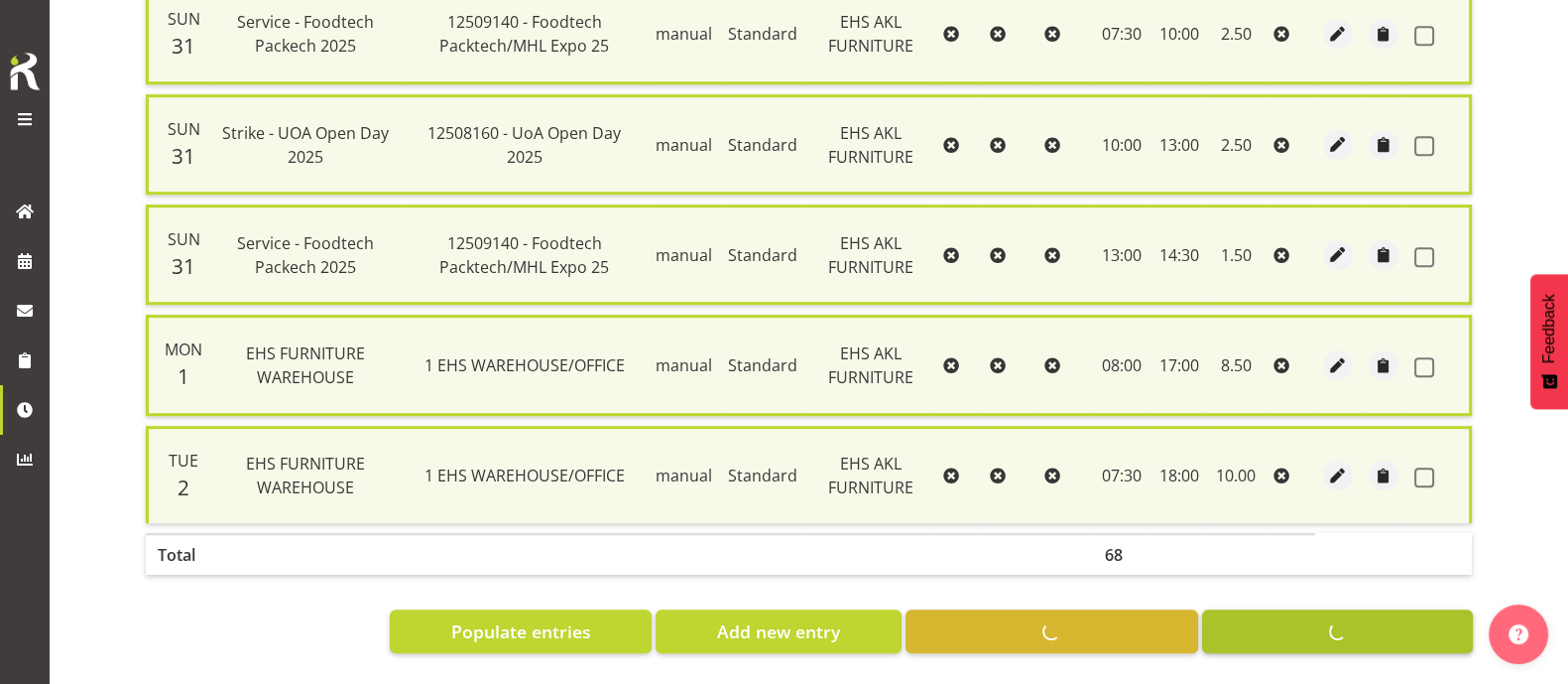
checkbox input "false"
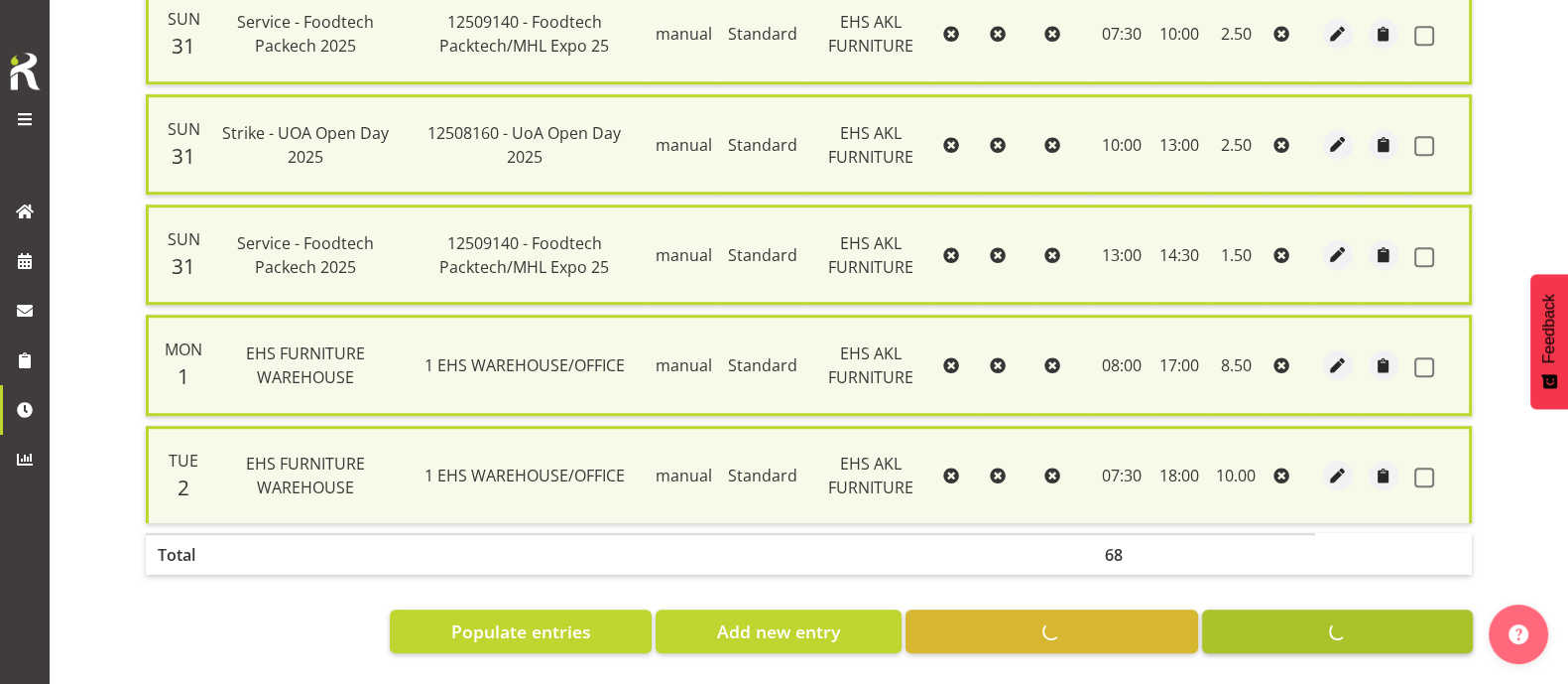
checkbox input "false"
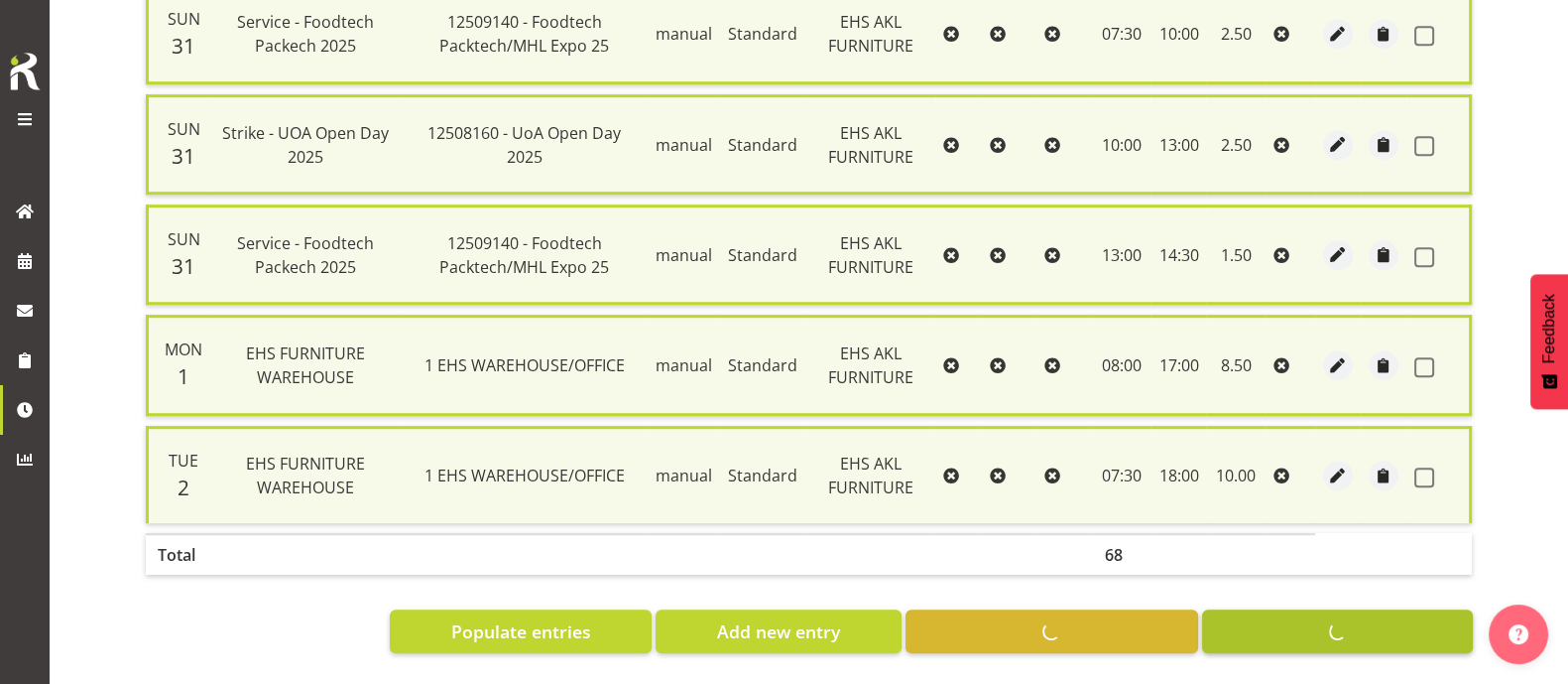
checkbox input "false"
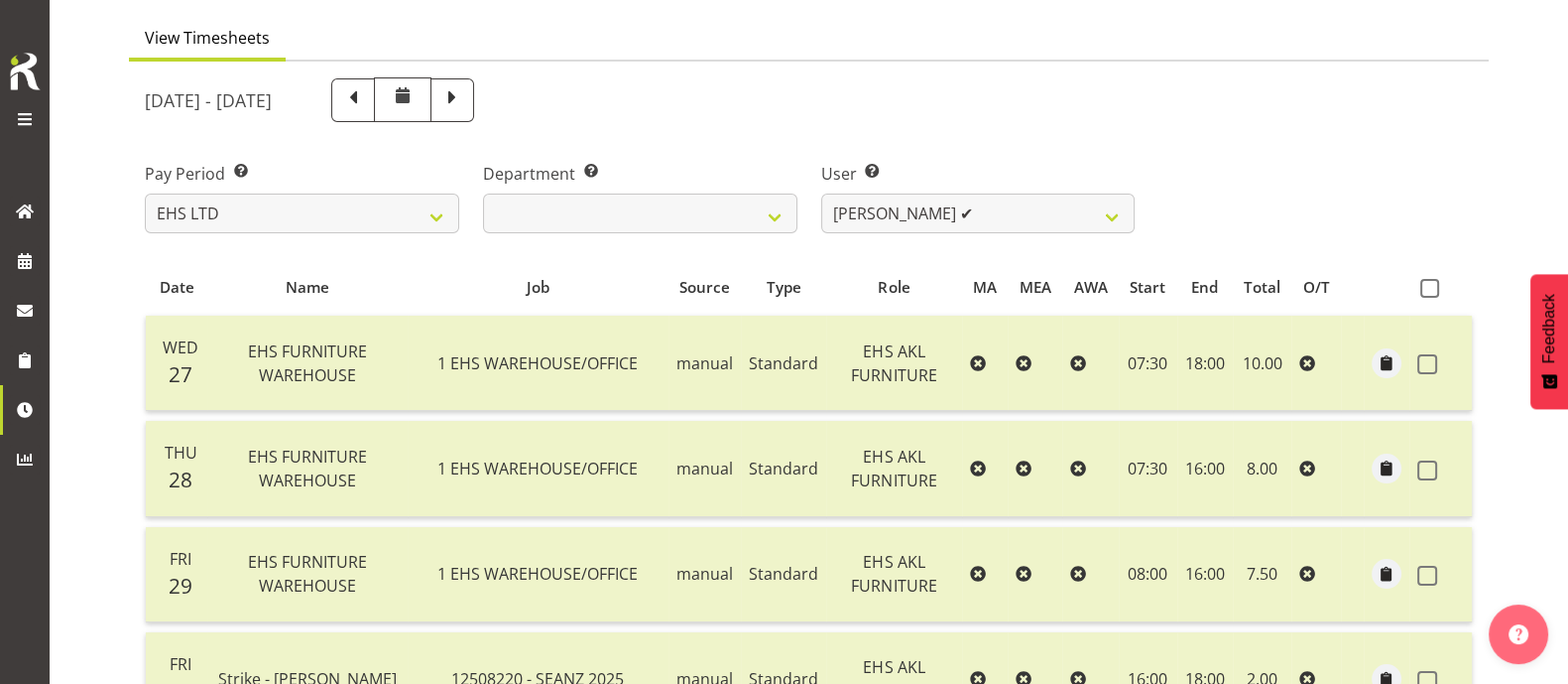
scroll to position [0, 0]
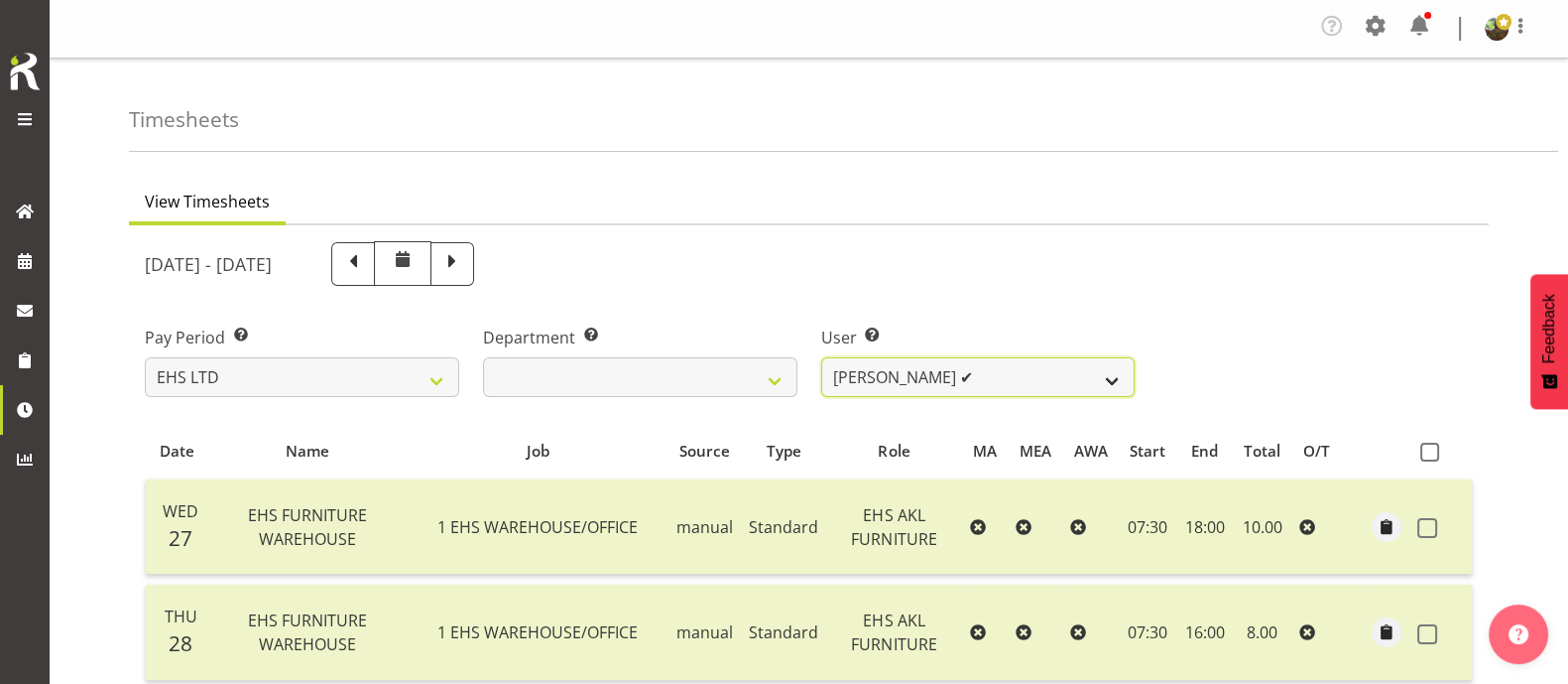
click at [1010, 363] on select "[PERSON_NAME] ❌ [PERSON_NAME] ❌ [PERSON_NAME] ✔ [PERSON_NAME] ✔ [PERSON_NAME] ❌…" at bounding box center [978, 377] width 314 height 40
select select "7523"
click at [821, 357] on select "[PERSON_NAME] ❌ [PERSON_NAME] ❌ [PERSON_NAME] ✔ [PERSON_NAME] ✔ [PERSON_NAME] ❌…" at bounding box center [978, 377] width 314 height 40
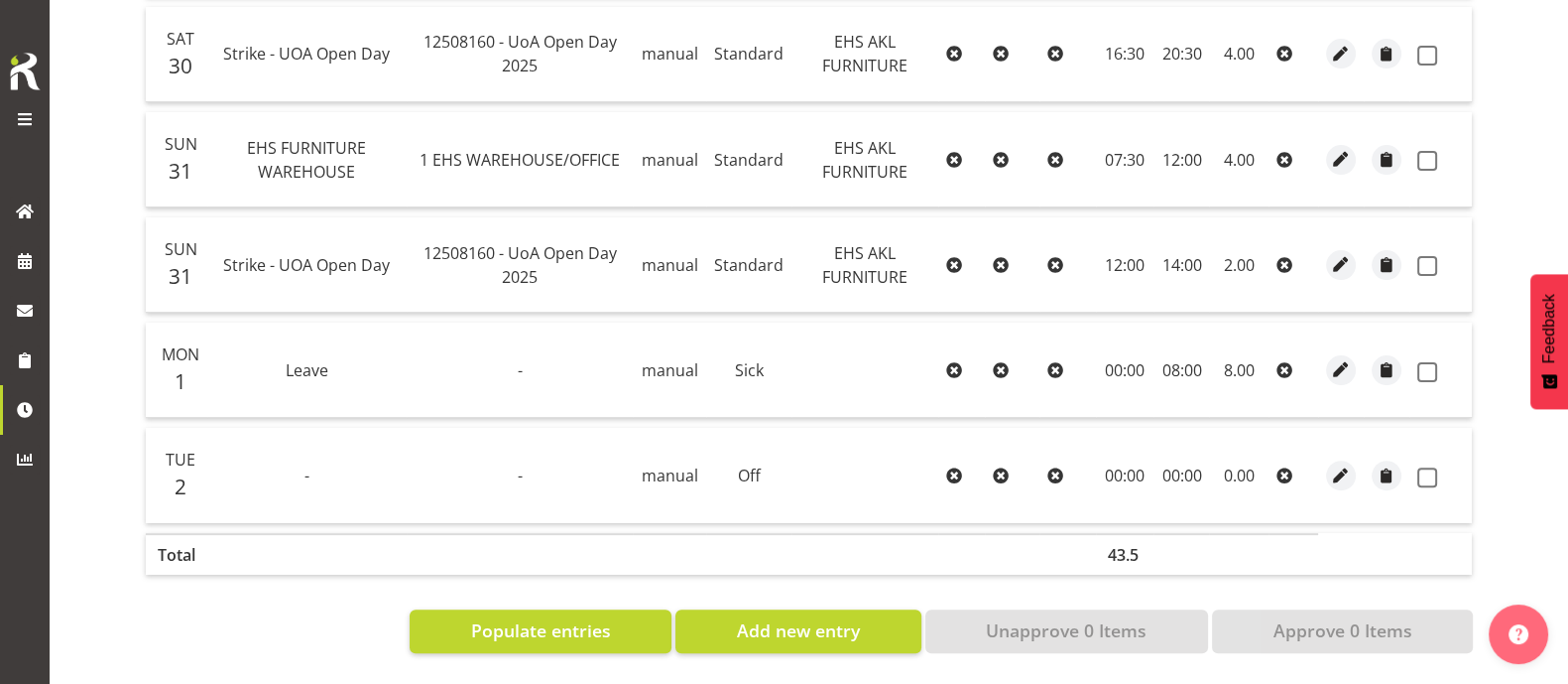
scroll to position [681, 0]
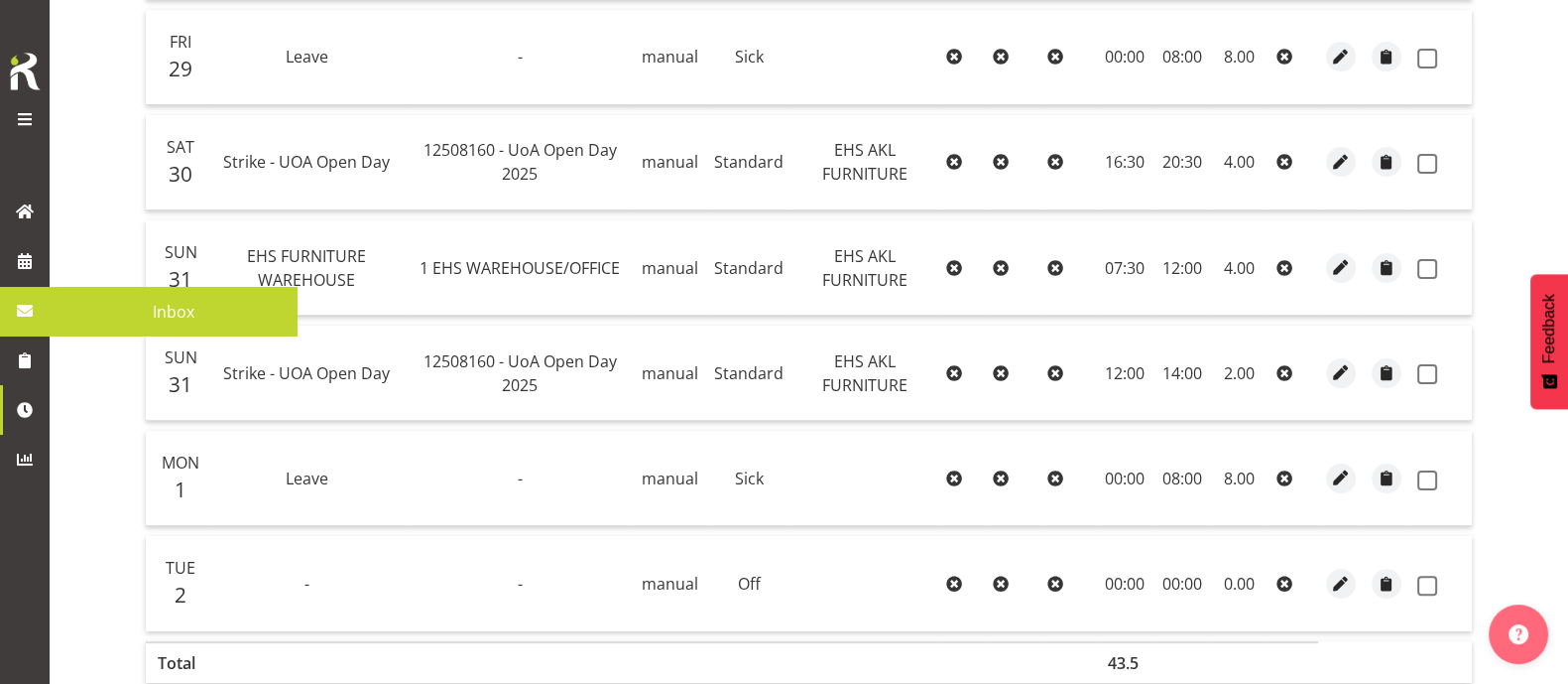
click at [129, 314] on span "Inbox" at bounding box center [174, 311] width 229 height 30
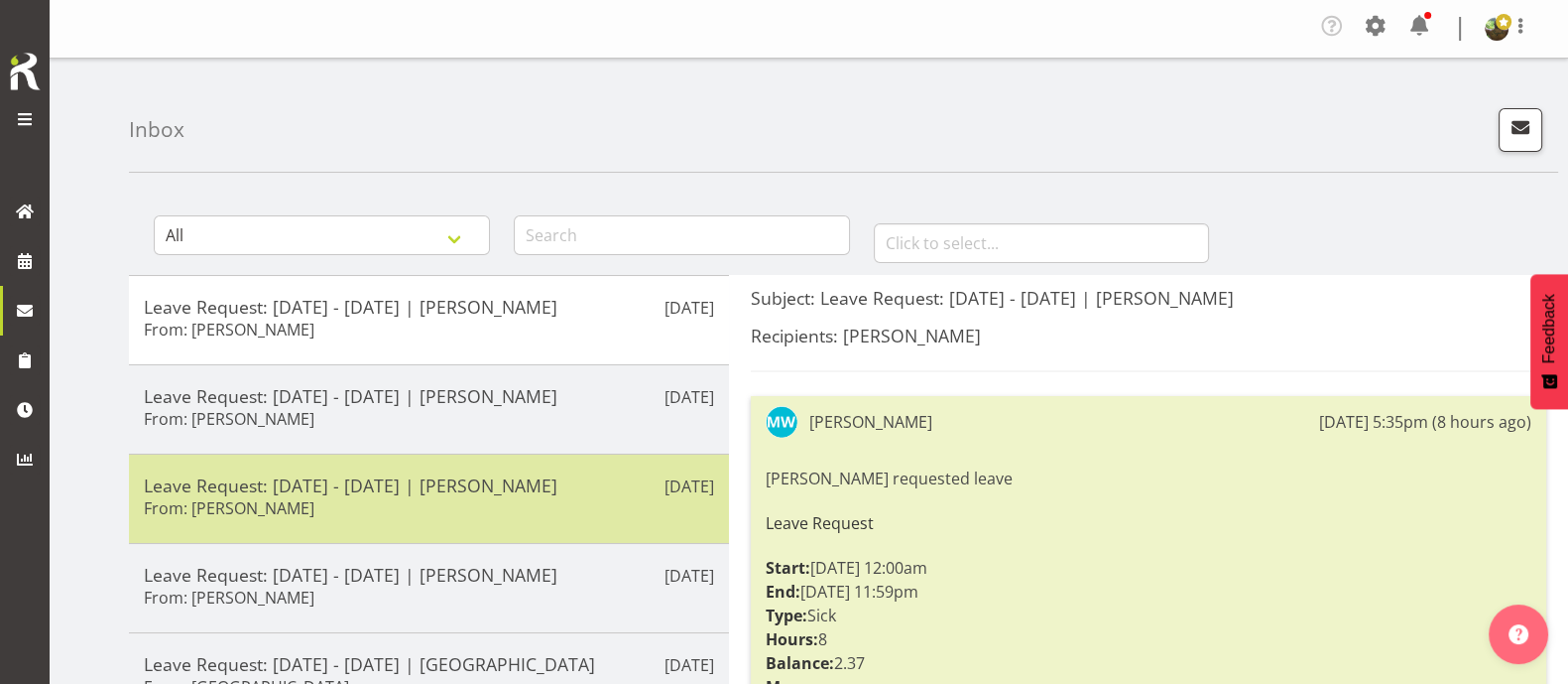
click at [482, 491] on h5 "Leave Request: 01/08/25 - 01/08/25 | Manase Ward" at bounding box center [429, 485] width 570 height 22
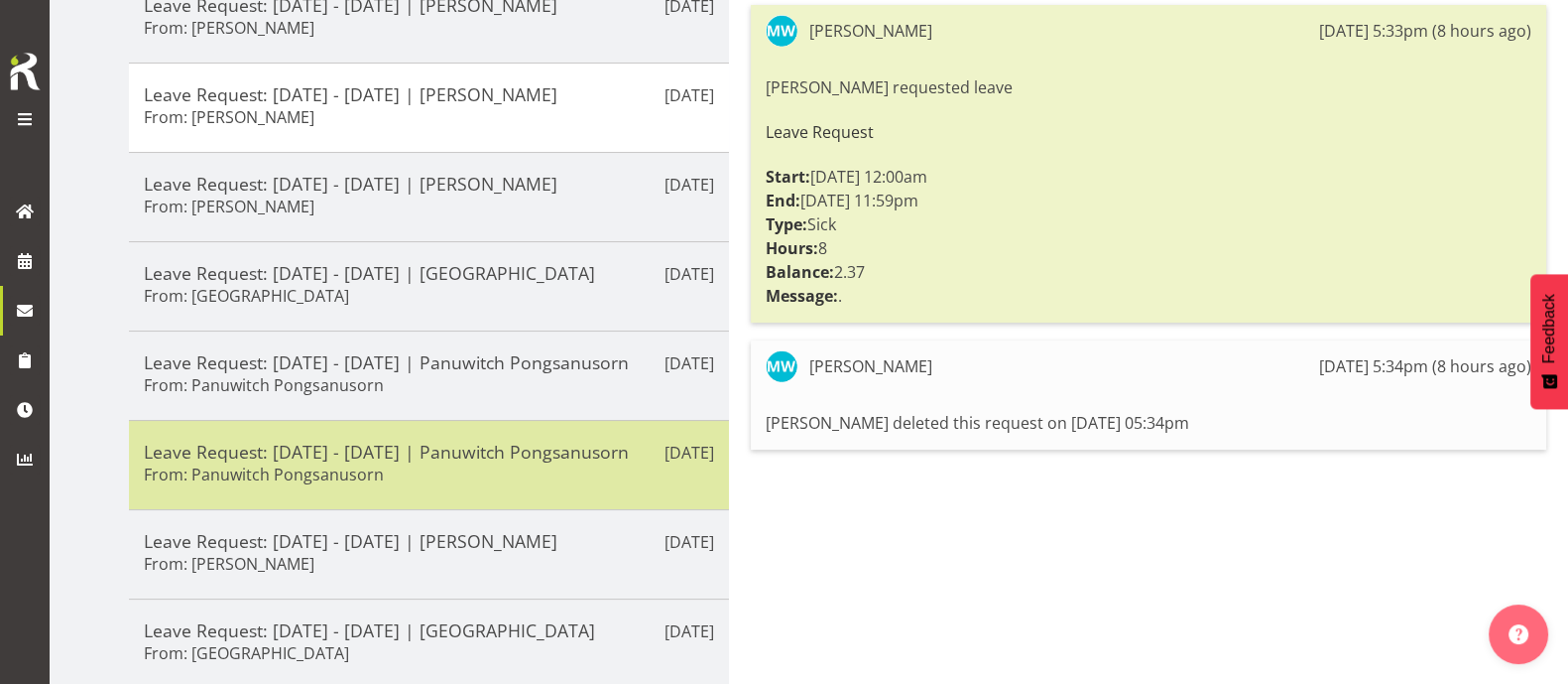
scroll to position [248, 0]
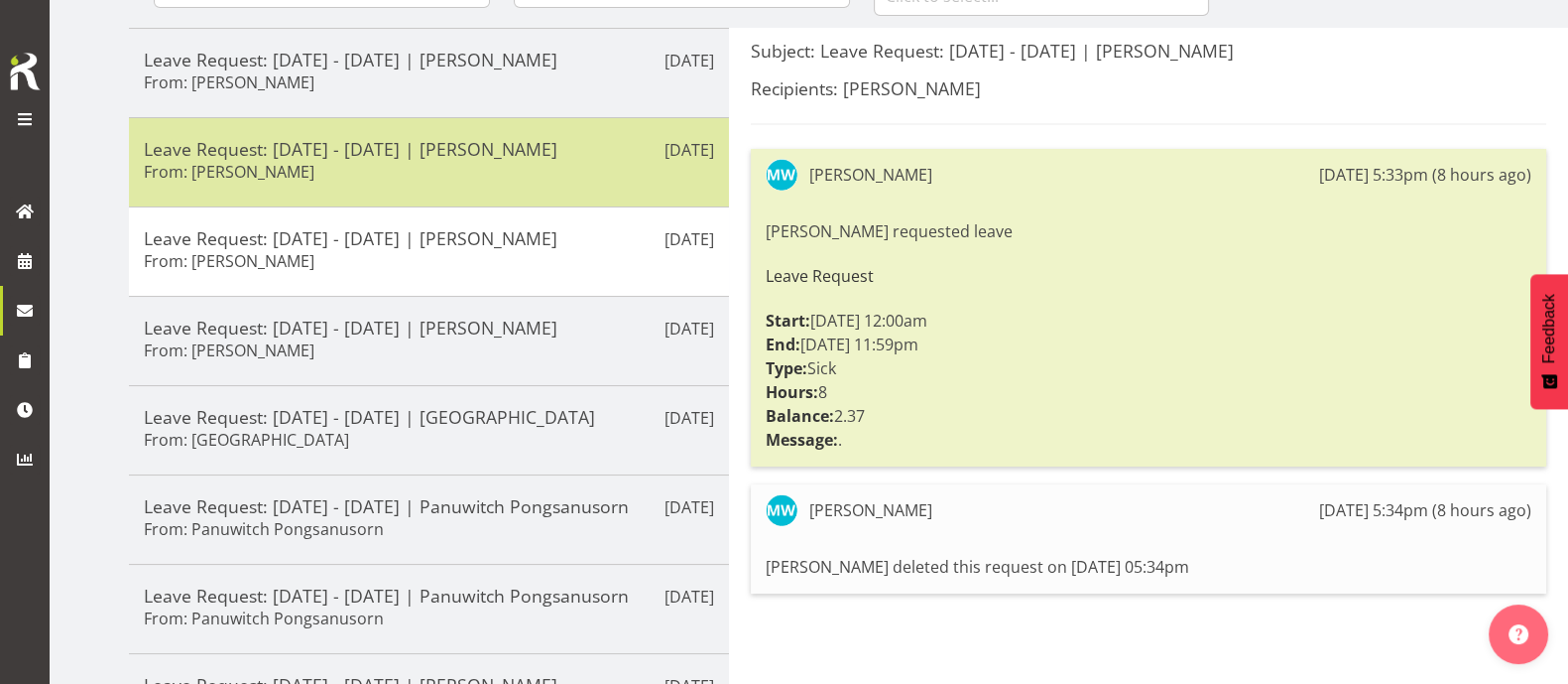
click at [455, 162] on div "Leave Request: 01/09/25 - 01/09/25 | Manase Ward From: Manase Ward" at bounding box center [429, 162] width 570 height 49
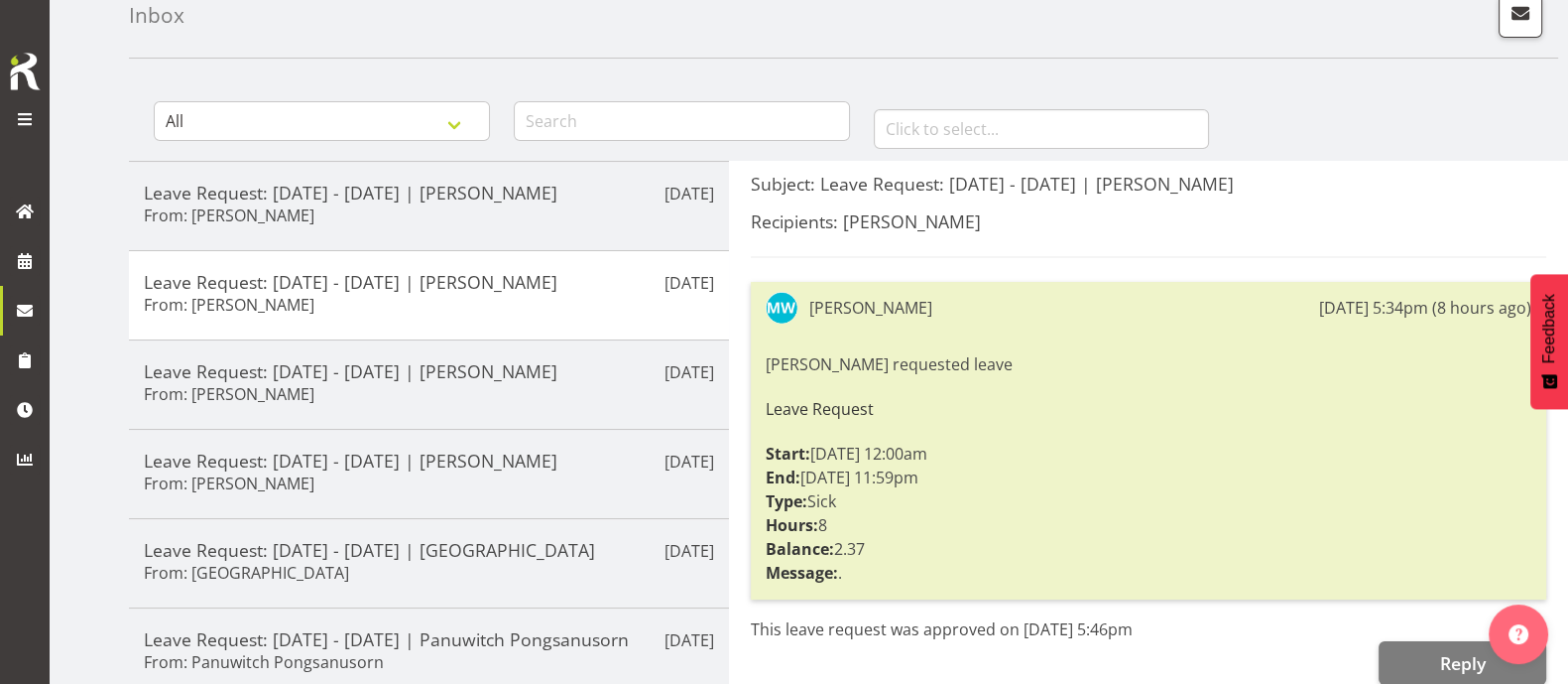
scroll to position [0, 0]
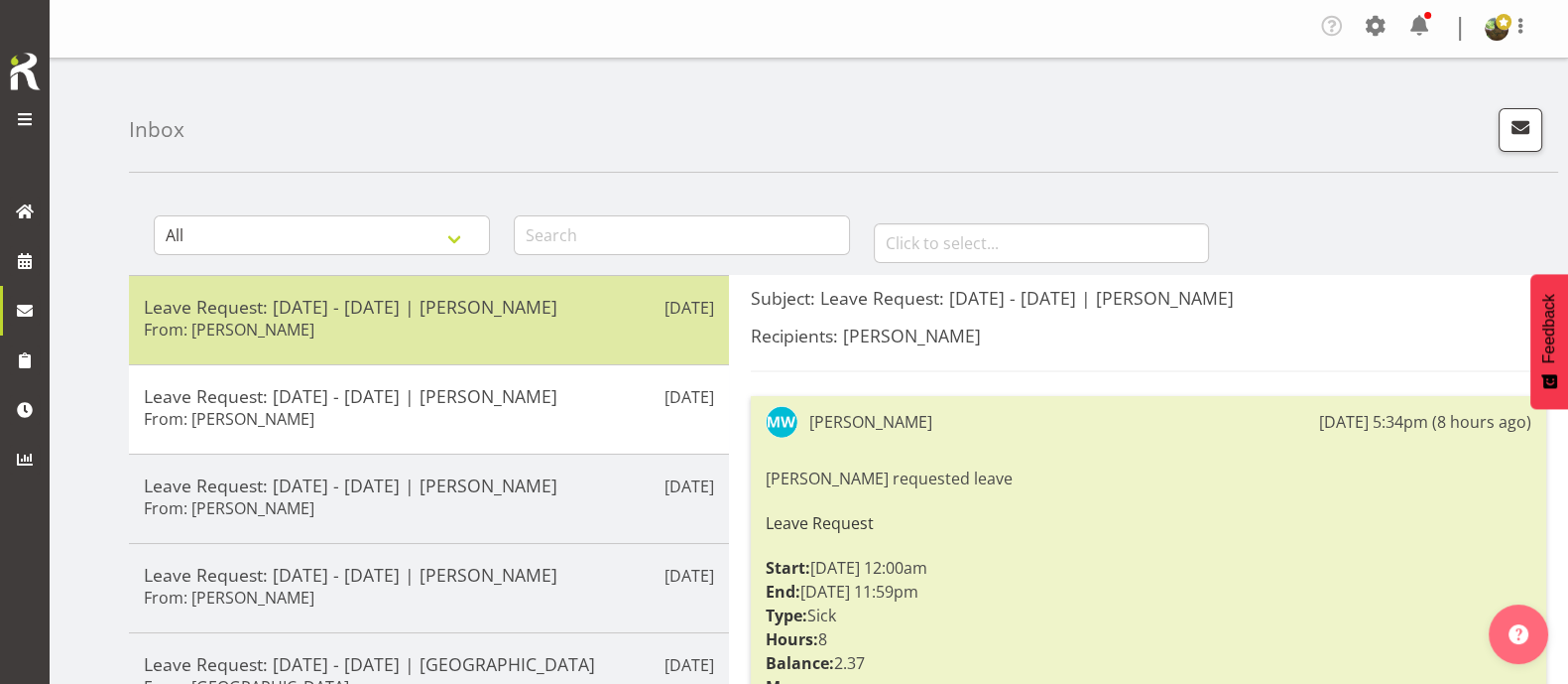
click at [457, 327] on div "Leave Request: 29/08/25 - 29/08/25 | Manase Ward From: Manase Ward" at bounding box center [429, 319] width 570 height 49
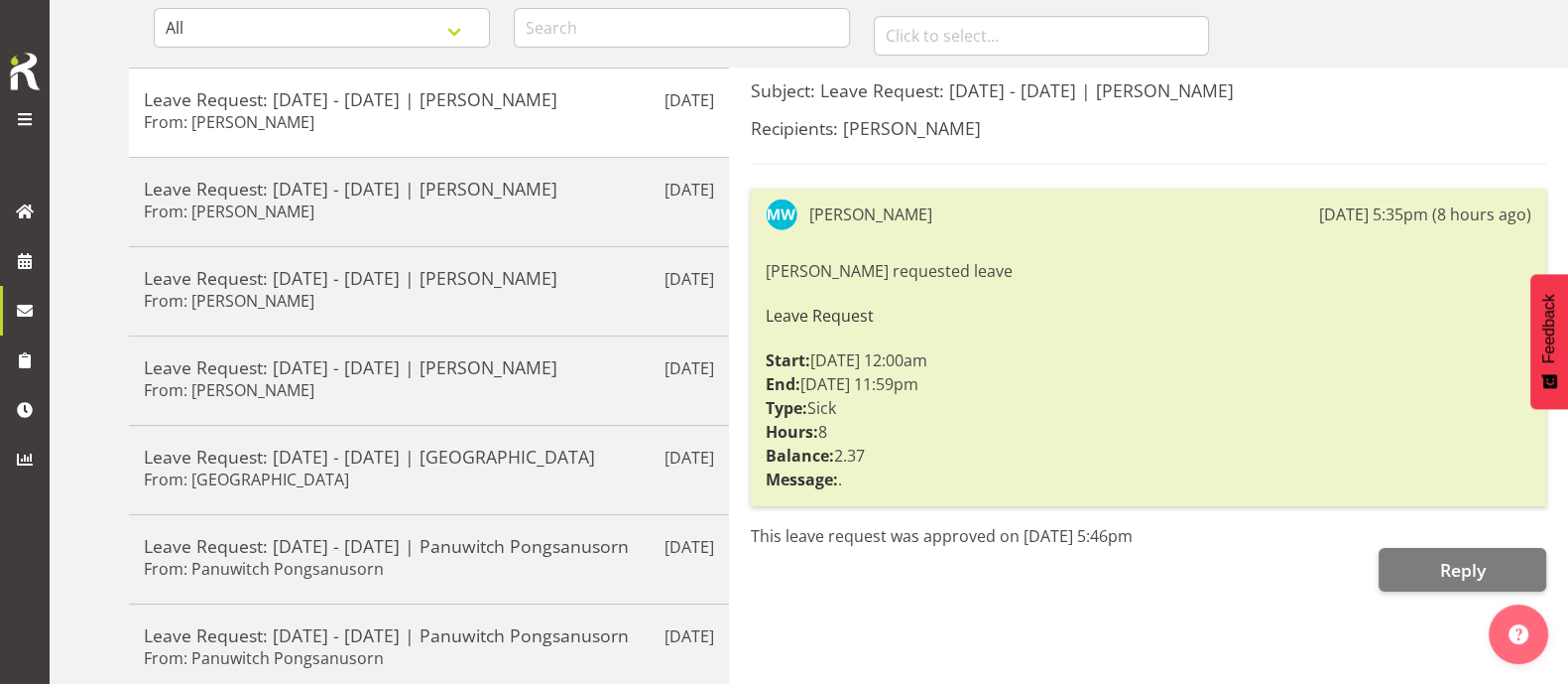
scroll to position [605, 0]
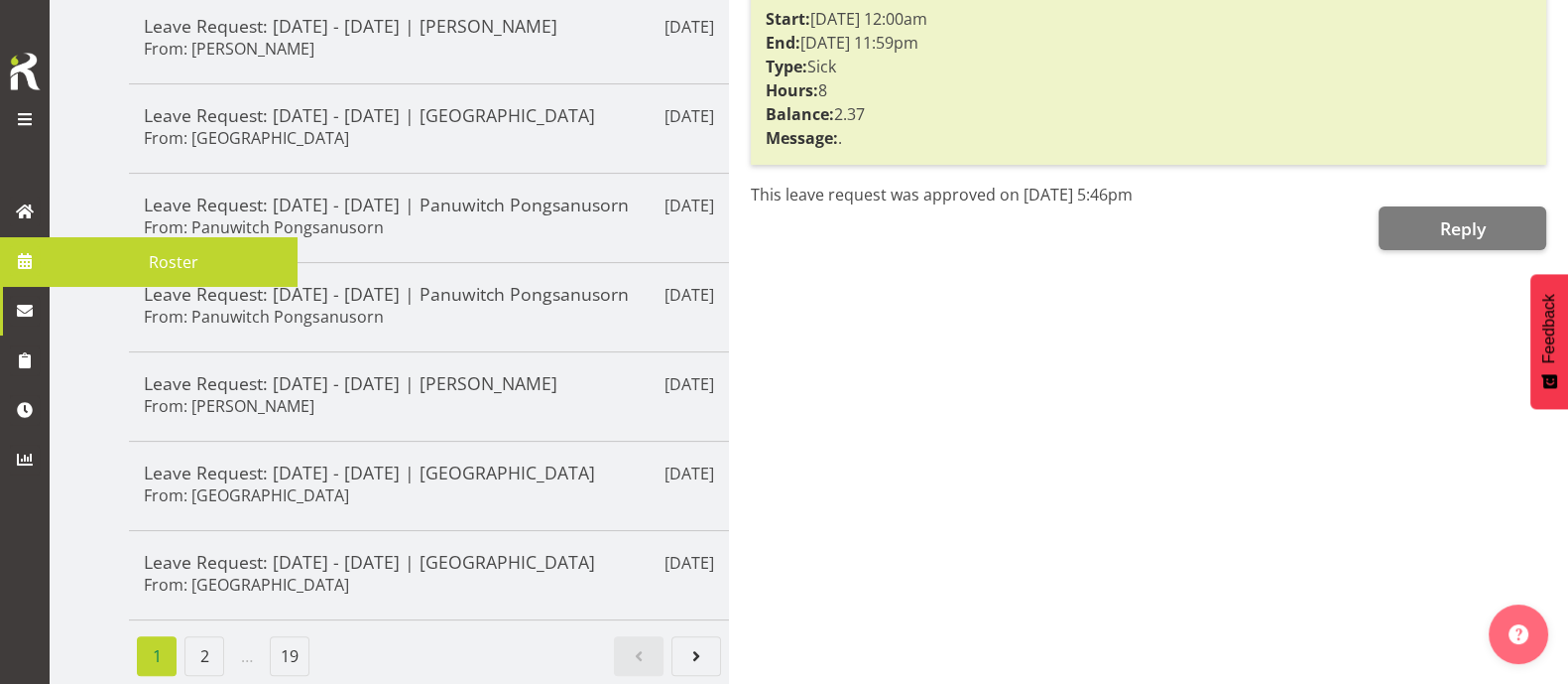
click at [124, 261] on span "Roster" at bounding box center [174, 262] width 229 height 30
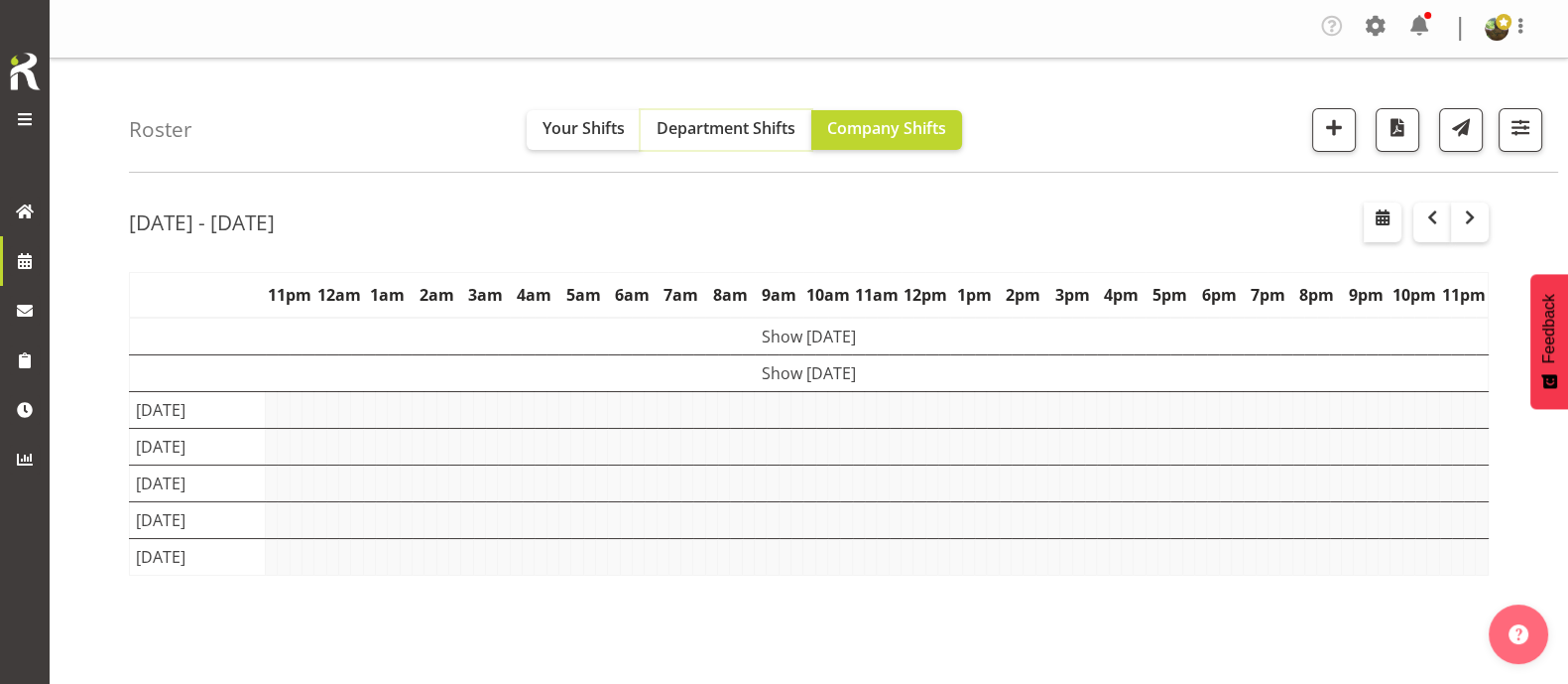
click at [735, 137] on span "Department Shifts" at bounding box center [726, 128] width 139 height 22
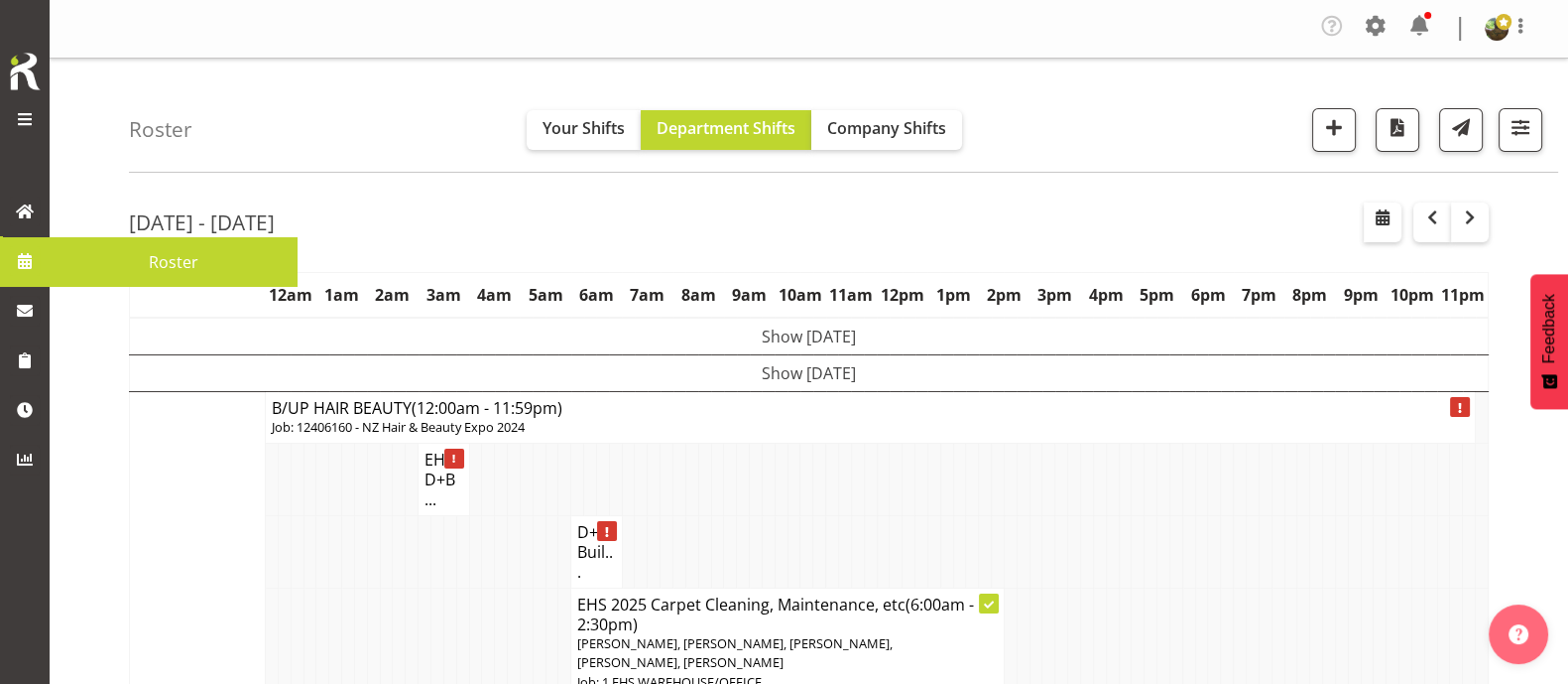
click at [120, 248] on span "Roster" at bounding box center [174, 262] width 229 height 30
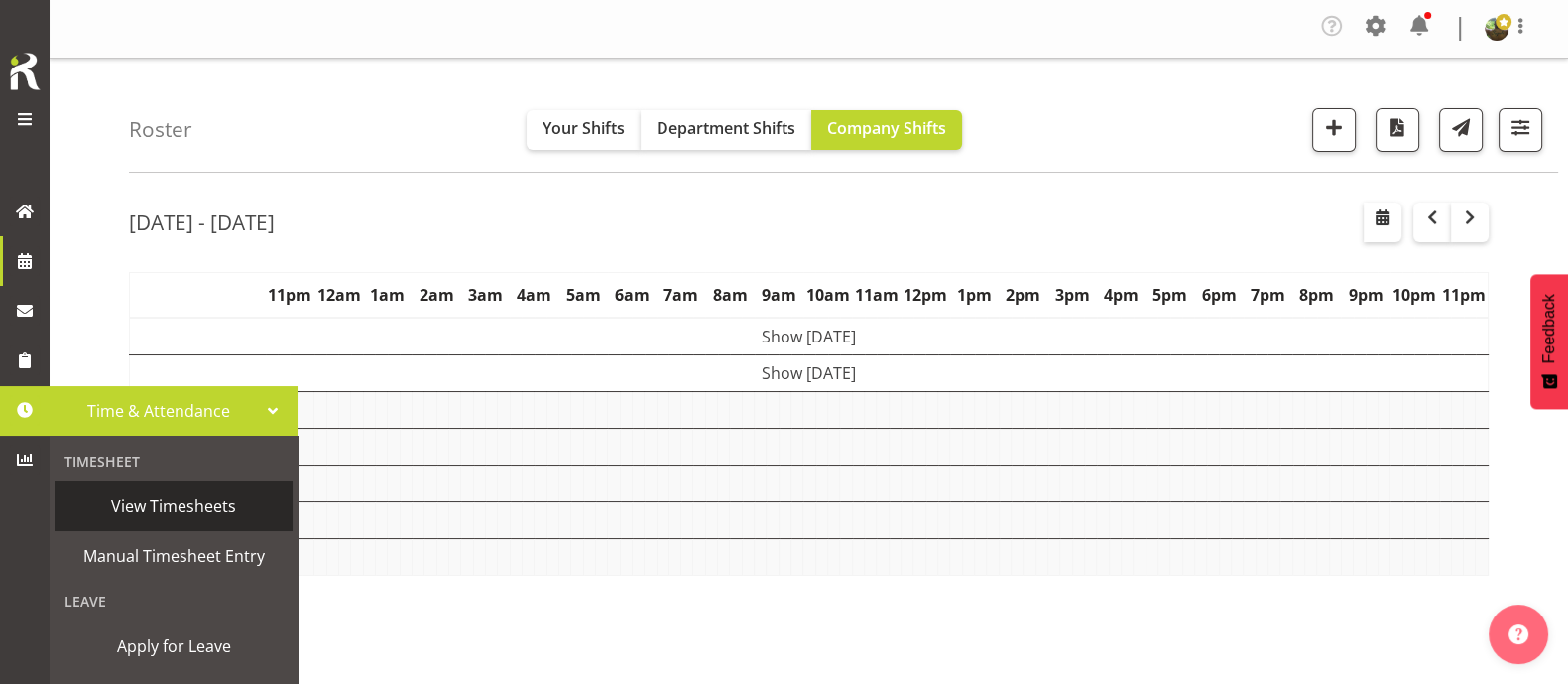
click at [209, 502] on span "View Timesheets" at bounding box center [174, 506] width 219 height 30
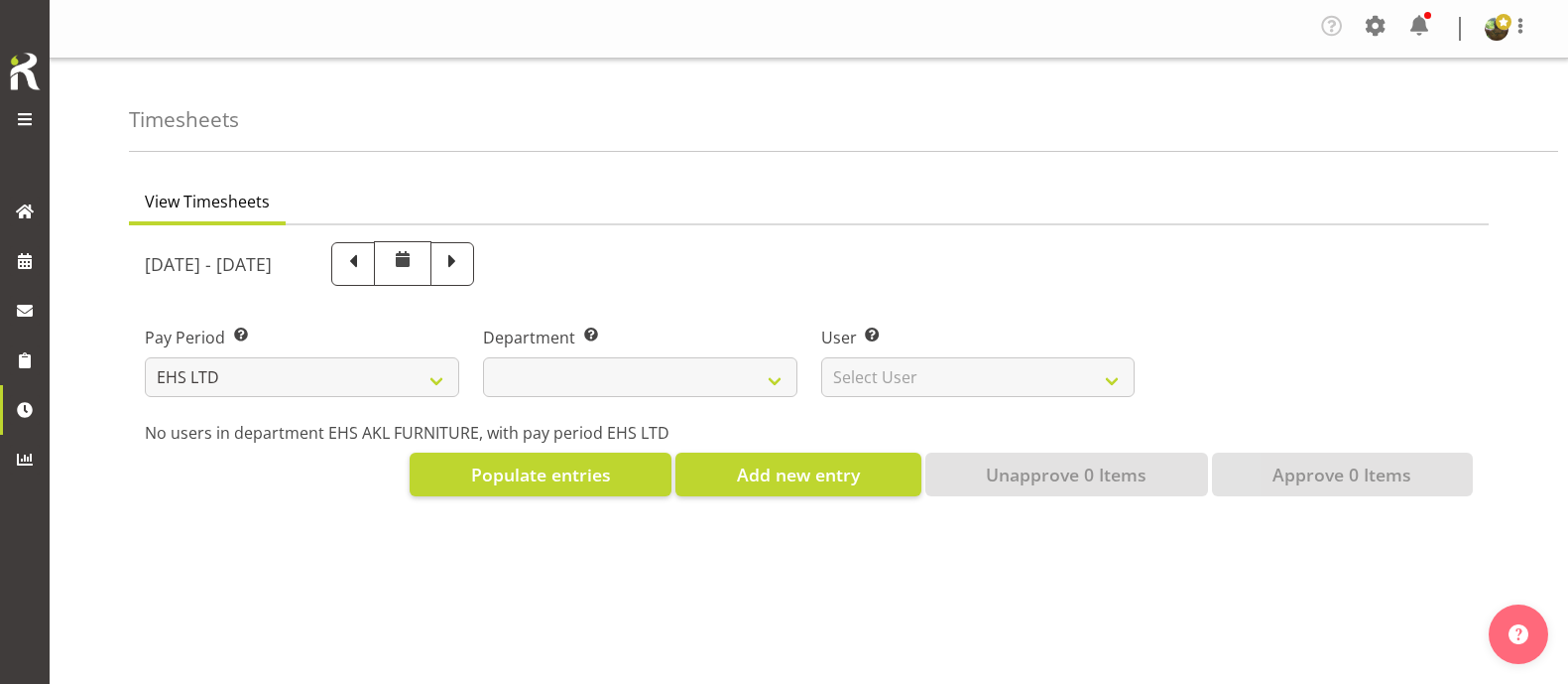
select select "7"
select select
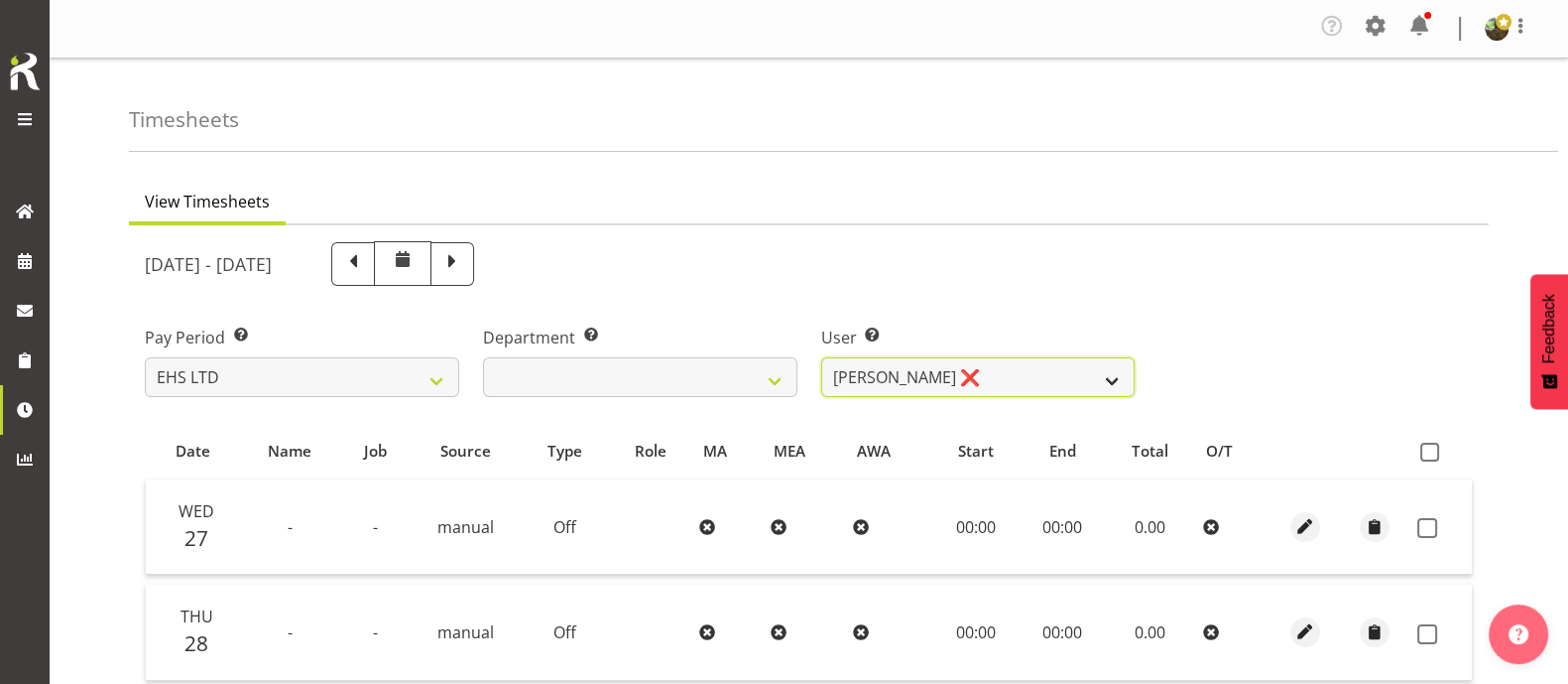
click at [1111, 373] on select "[PERSON_NAME] ❌ [PERSON_NAME] ❌ [PERSON_NAME] ✔ [PERSON_NAME] ✔ [PERSON_NAME] ❌…" at bounding box center [978, 377] width 314 height 40
select select "7523"
click at [821, 357] on select "[PERSON_NAME] ❌ [PERSON_NAME] ❌ [PERSON_NAME] ✔ [PERSON_NAME] ✔ [PERSON_NAME] ❌…" at bounding box center [978, 377] width 314 height 40
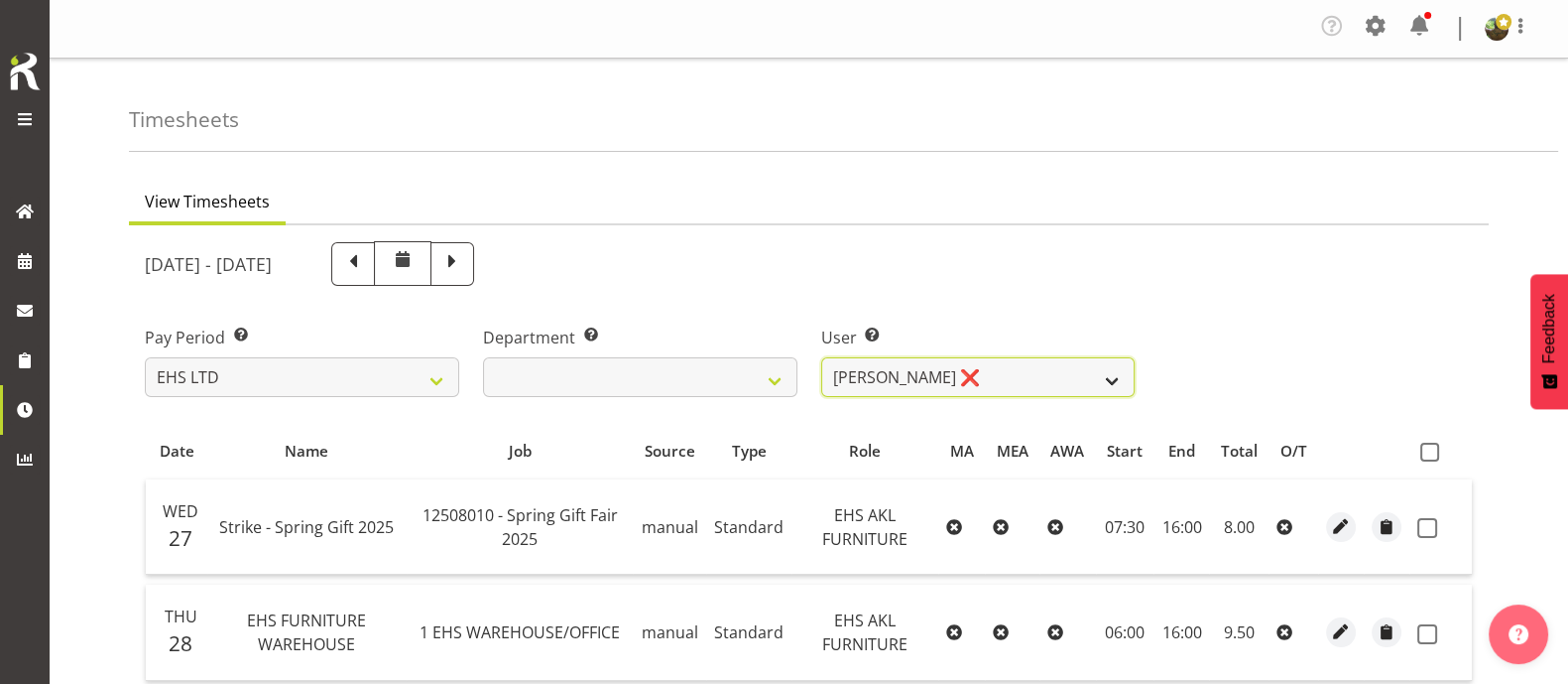
click at [1106, 369] on select "[PERSON_NAME] ❌ [PERSON_NAME] ❌ [PERSON_NAME] ✔ [PERSON_NAME] ✔ [PERSON_NAME] ❌…" at bounding box center [978, 377] width 314 height 40
click at [1372, 318] on div "Pay Period Select which pay period you would like to view. SLP LTD EHS LTD DW L…" at bounding box center [809, 353] width 1351 height 111
click at [1523, 20] on span at bounding box center [1520, 26] width 24 height 24
click at [1437, 104] on link "Log Out" at bounding box center [1437, 109] width 191 height 36
